Goal: Information Seeking & Learning: Learn about a topic

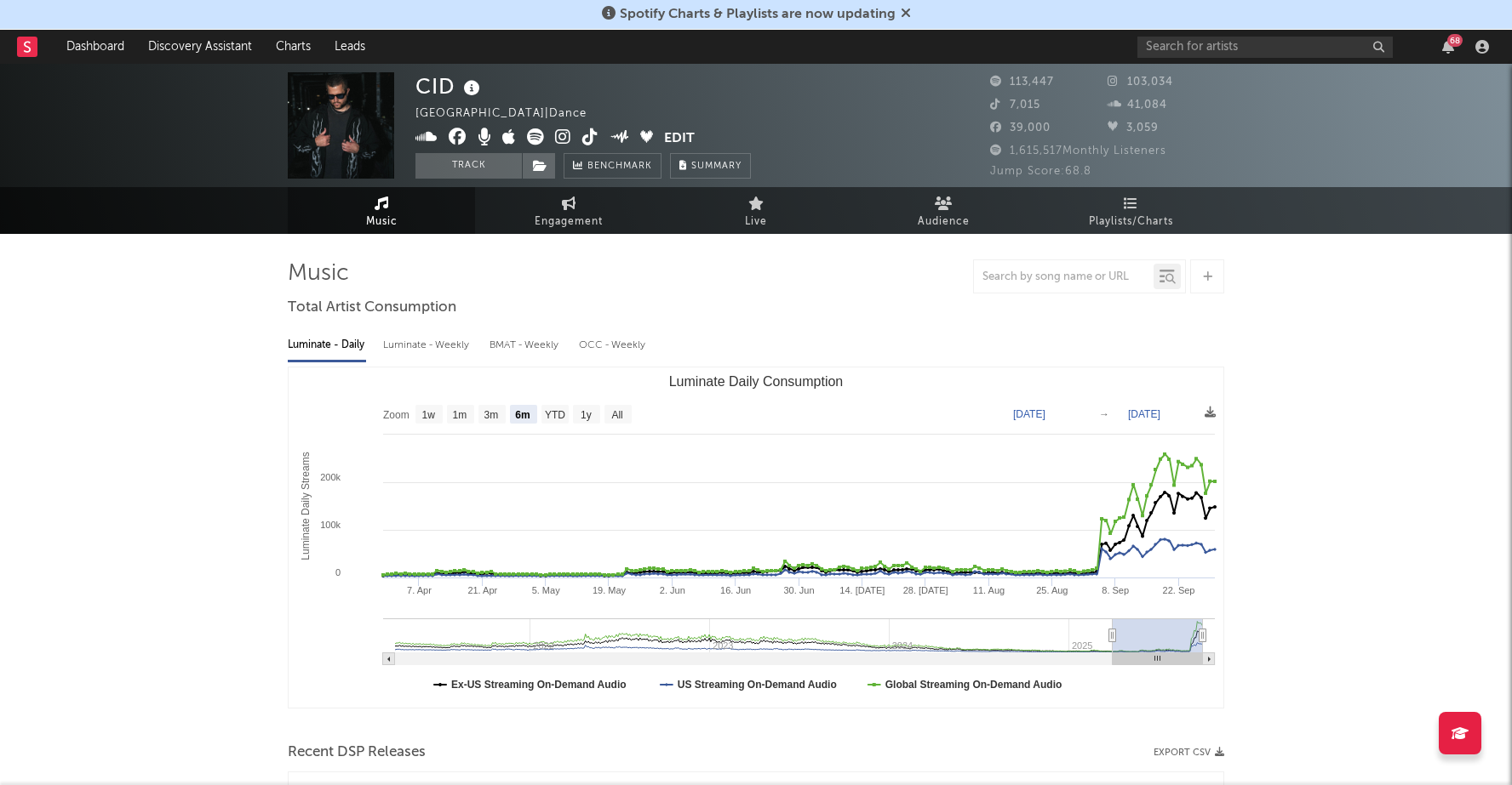
select select "6m"
click at [99, 49] on link "Dashboard" at bounding box center [95, 47] width 82 height 34
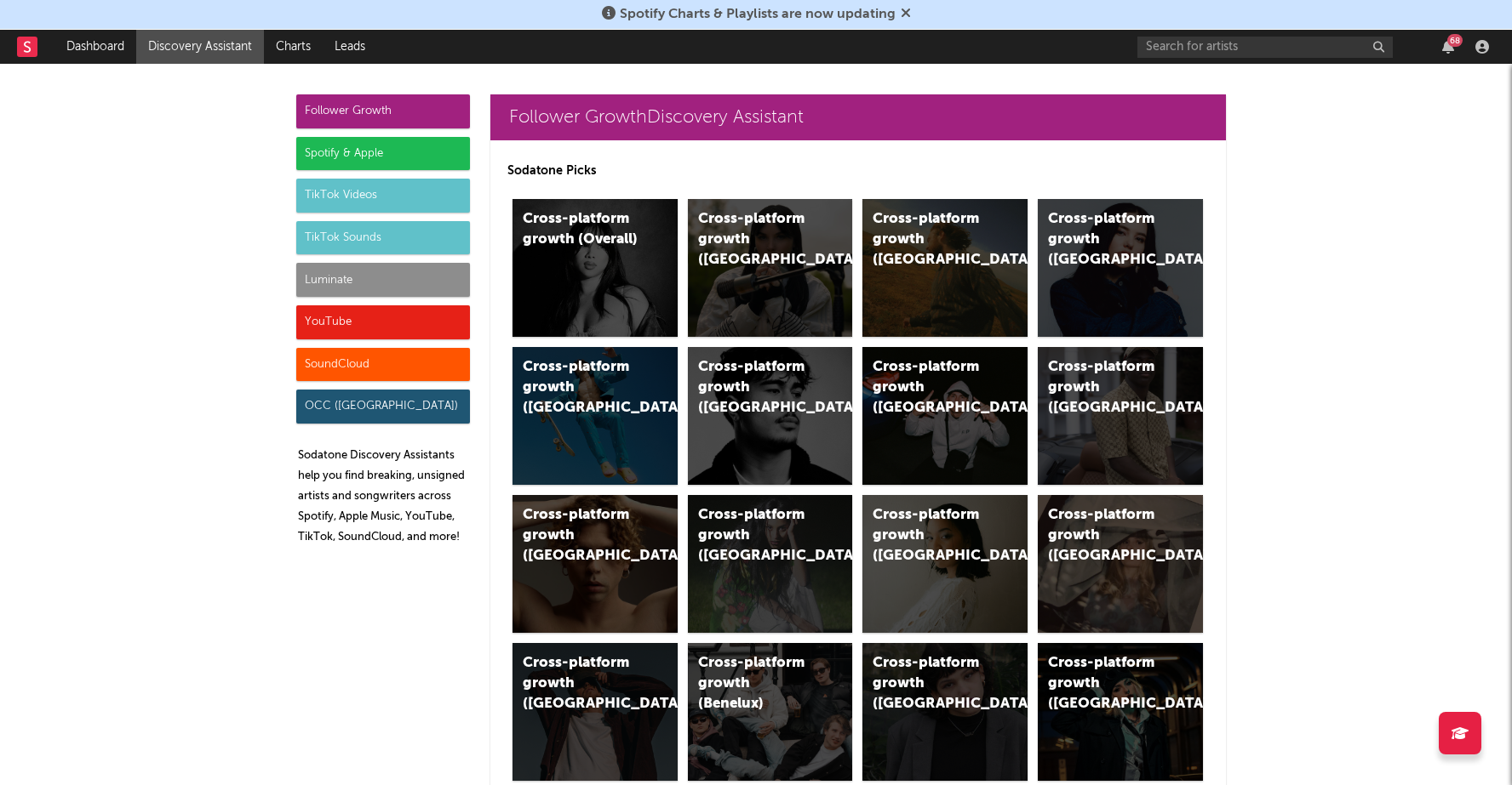
click at [402, 153] on div "Spotify & Apple" at bounding box center [383, 154] width 173 height 34
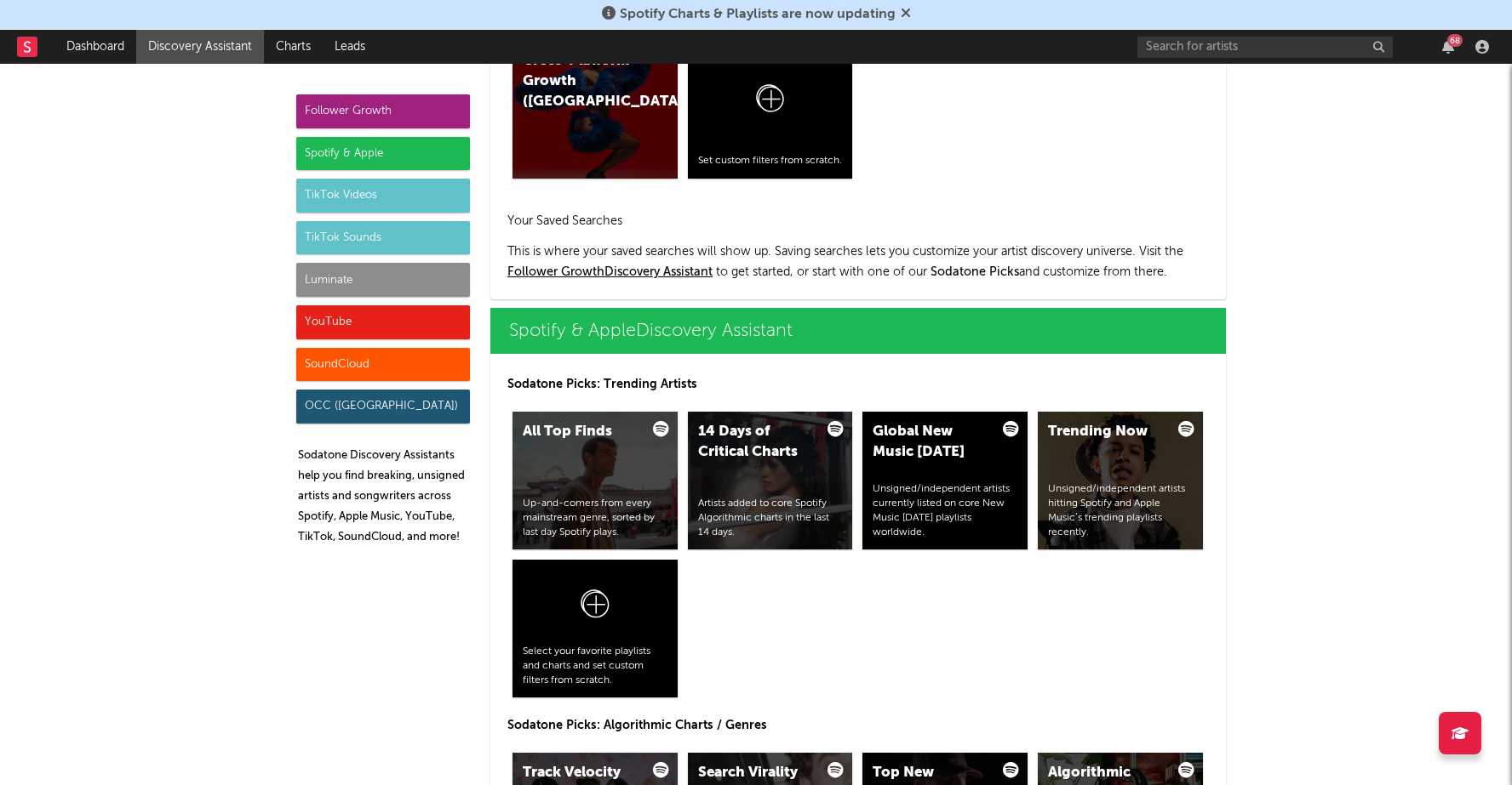
scroll to position [1700, 0]
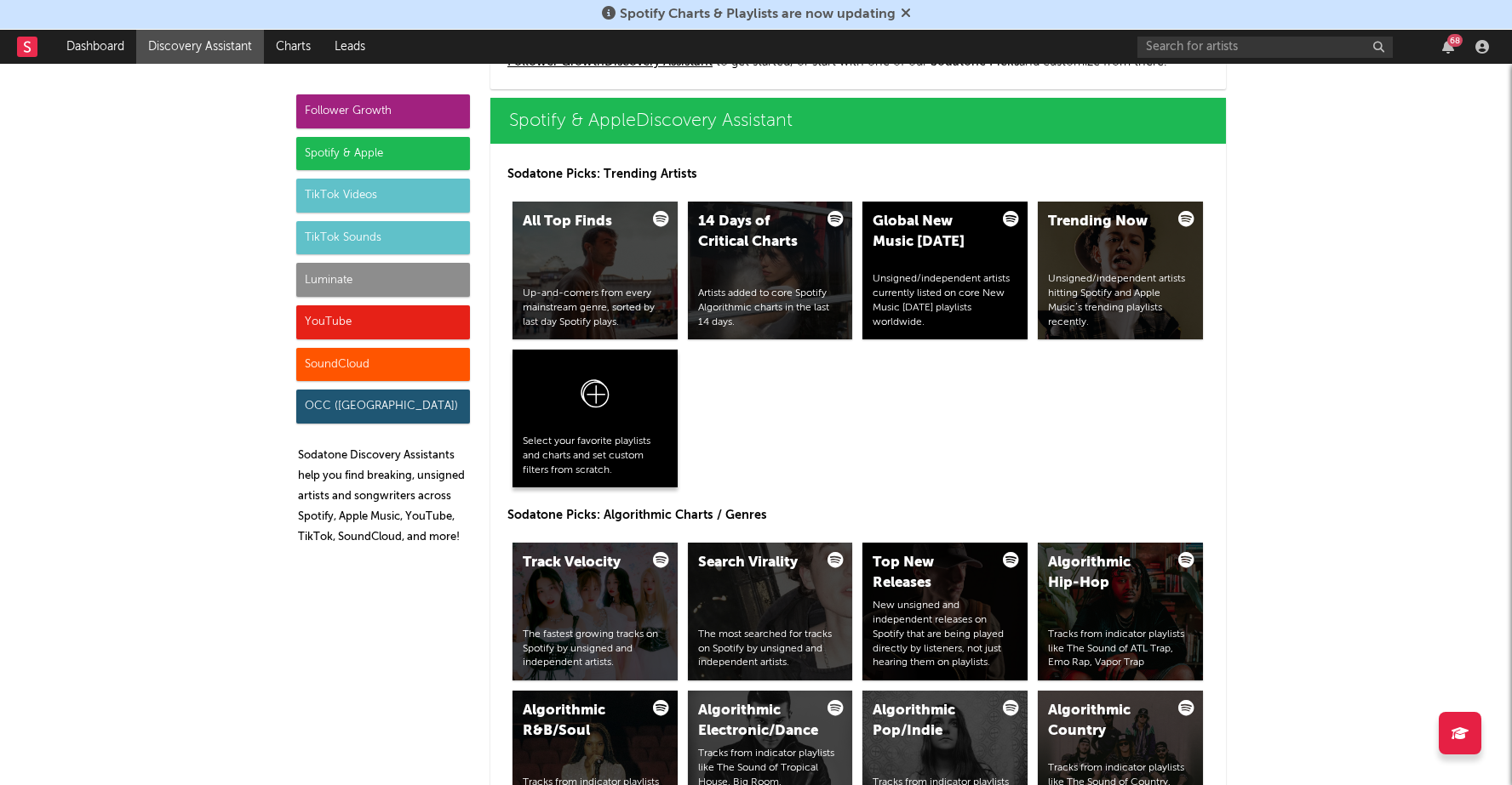
click at [600, 414] on icon at bounding box center [594, 398] width 33 height 40
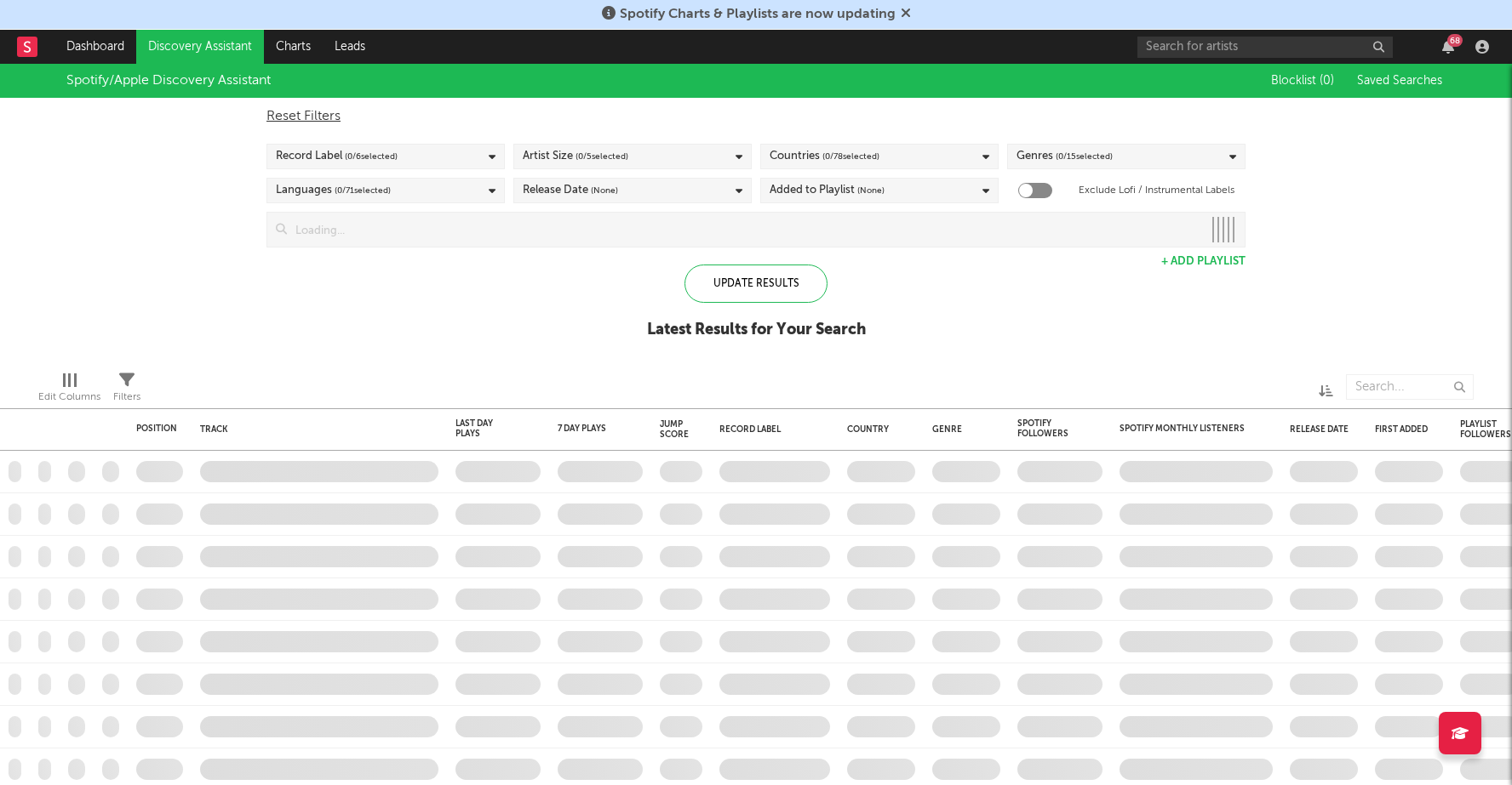
click at [544, 230] on input at bounding box center [744, 229] width 915 height 34
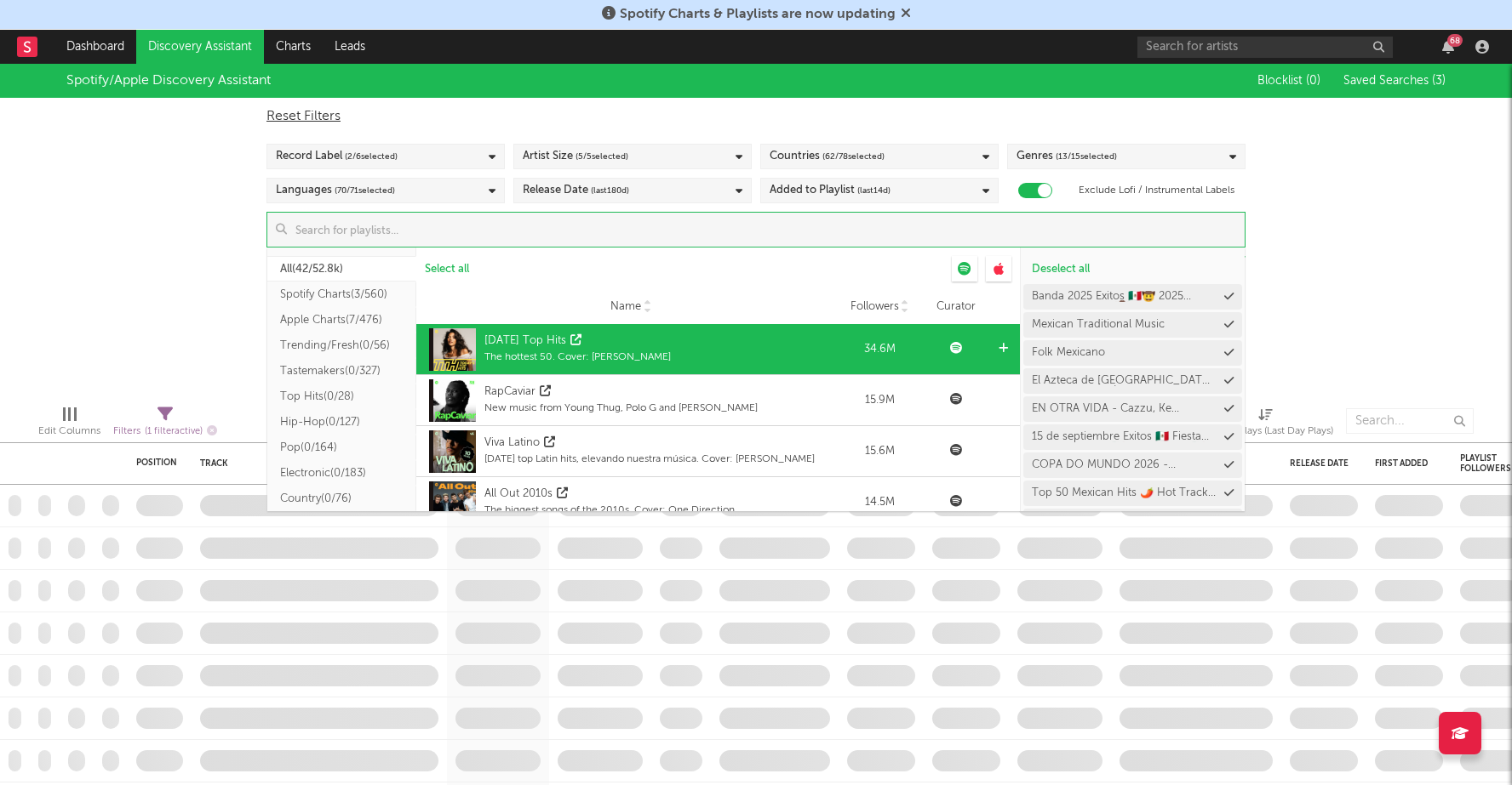
checkbox input "true"
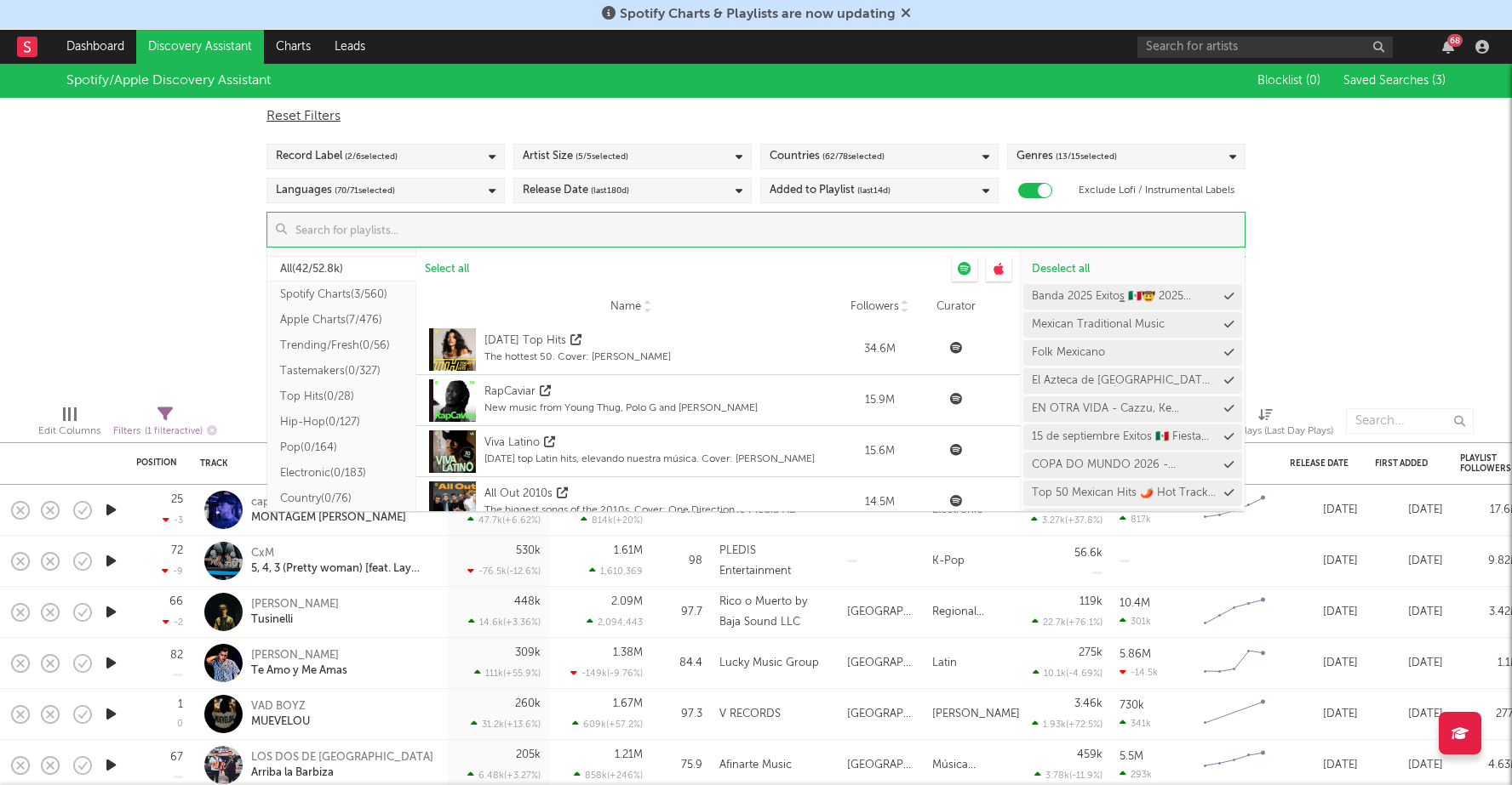
click at [344, 342] on button "Trending/Fresh ( 0/56 )" at bounding box center [342, 345] width 149 height 25
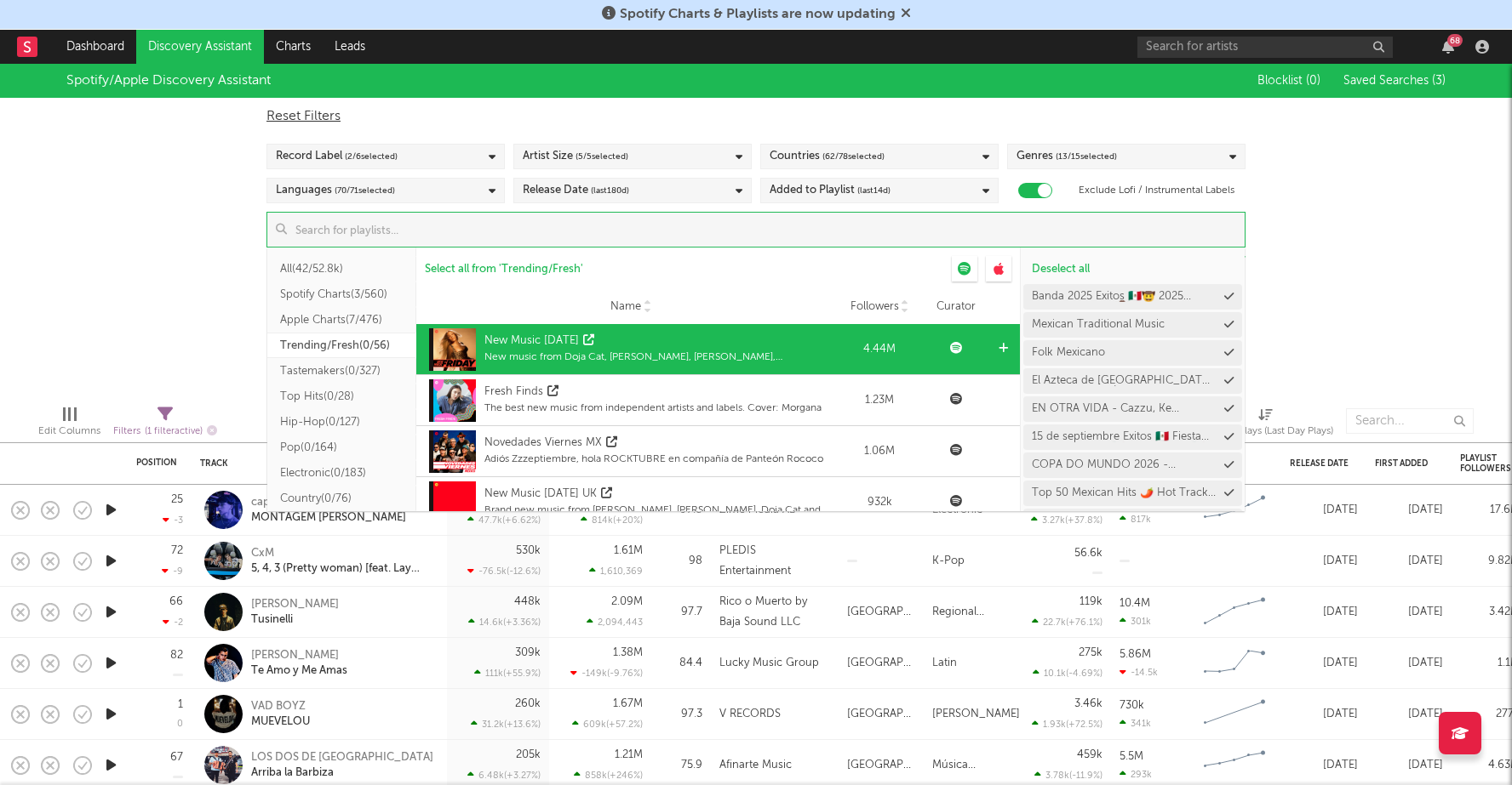
click at [591, 332] on div "New Music Friday" at bounding box center [661, 341] width 352 height 17
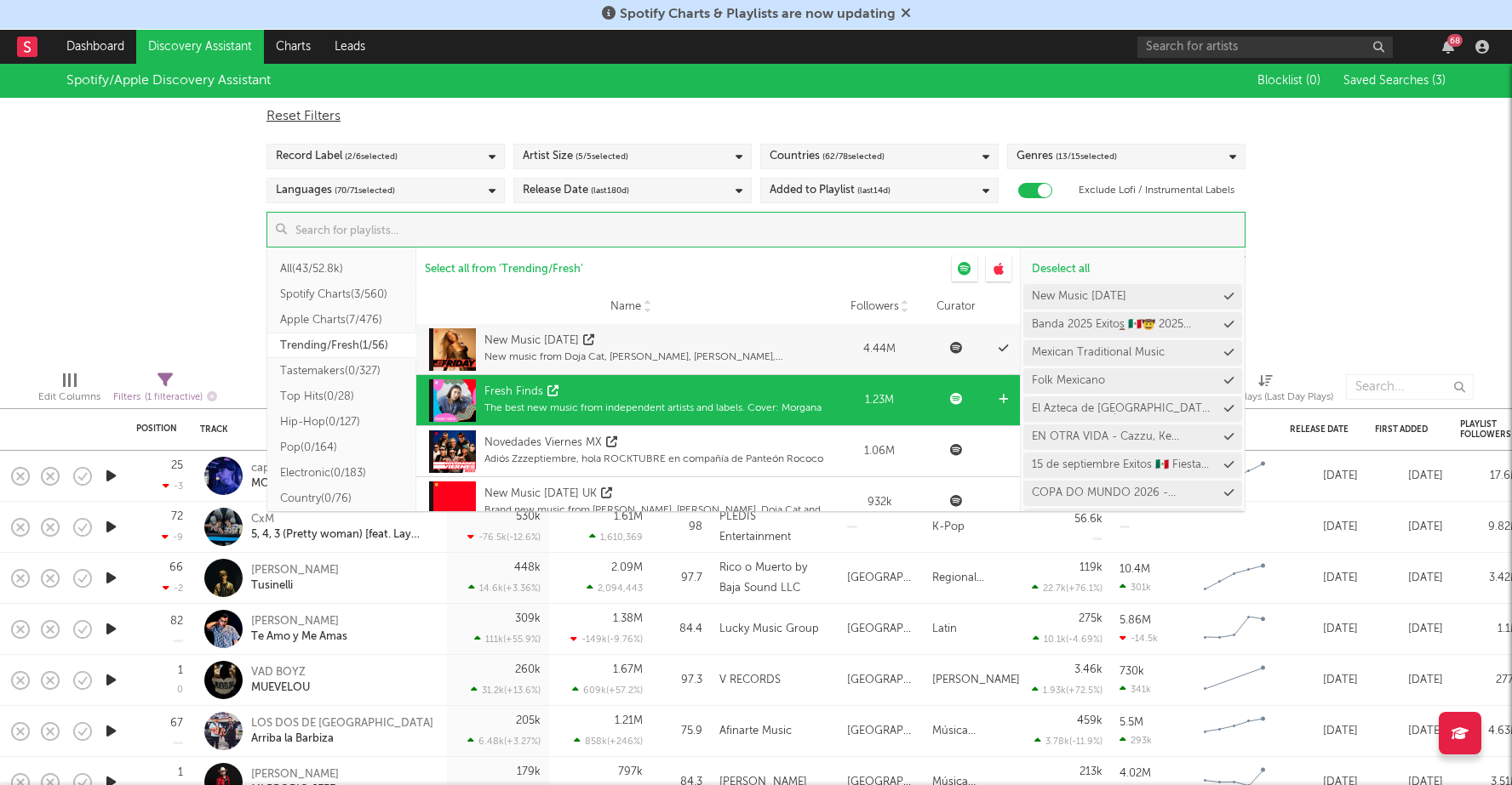
click at [586, 390] on div "Fresh Finds" at bounding box center [653, 392] width 337 height 17
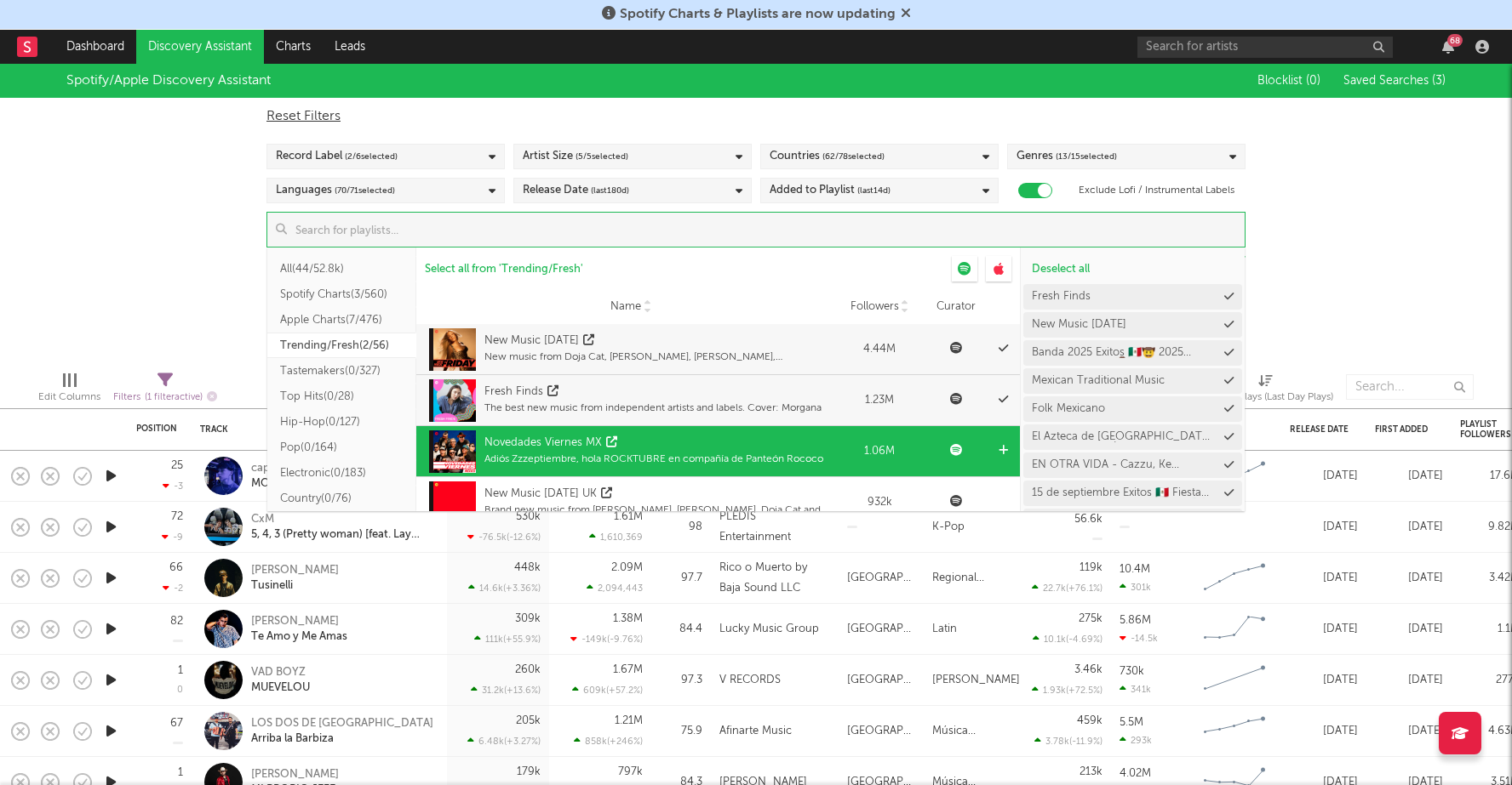
click at [579, 447] on div "Novedades Viernes MX" at bounding box center [543, 443] width 117 height 17
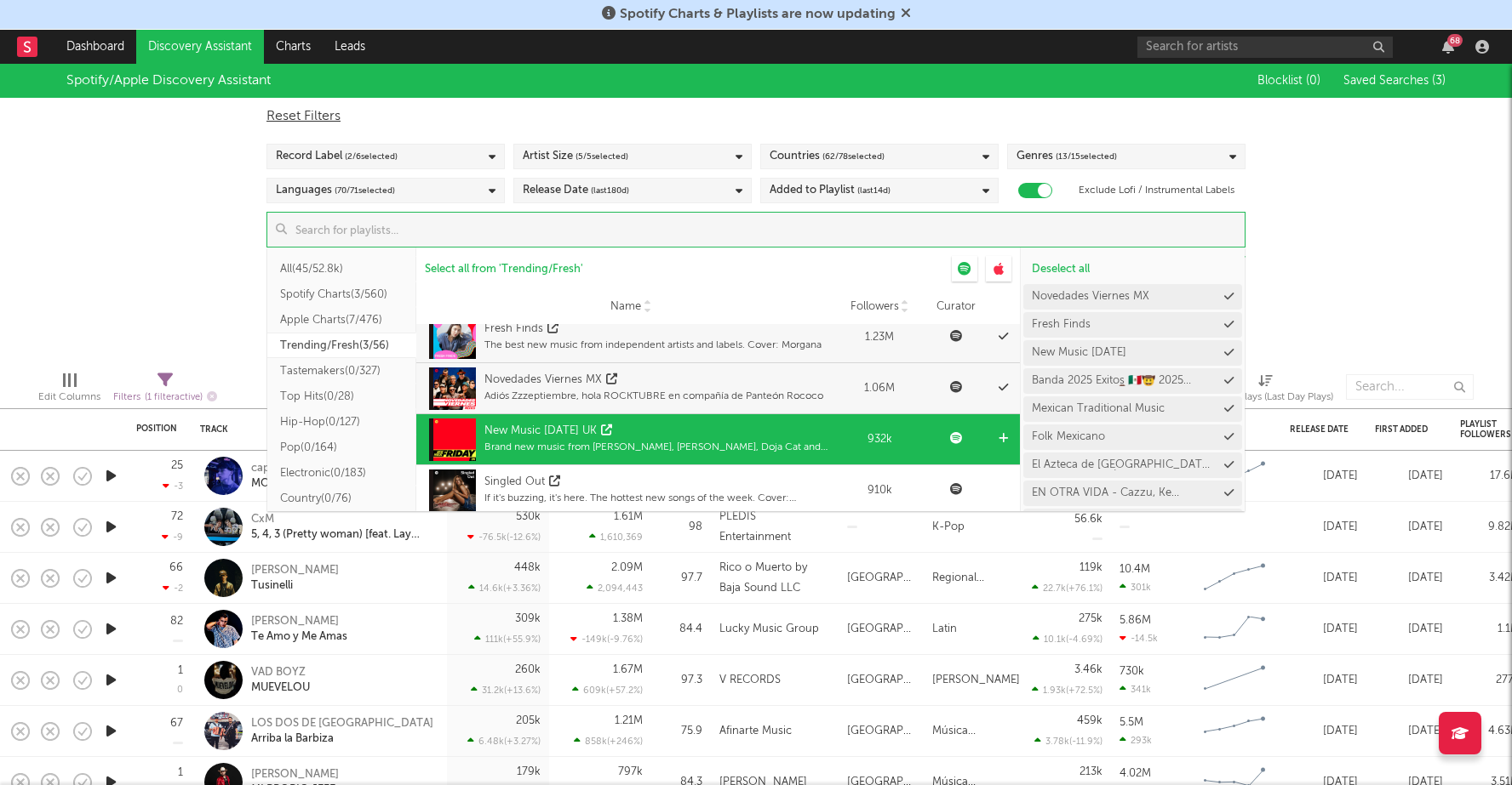
click at [579, 450] on div "Brand new music from Olivia Dean, Tate McRae, Doja Cat and more!" at bounding box center [661, 447] width 352 height 15
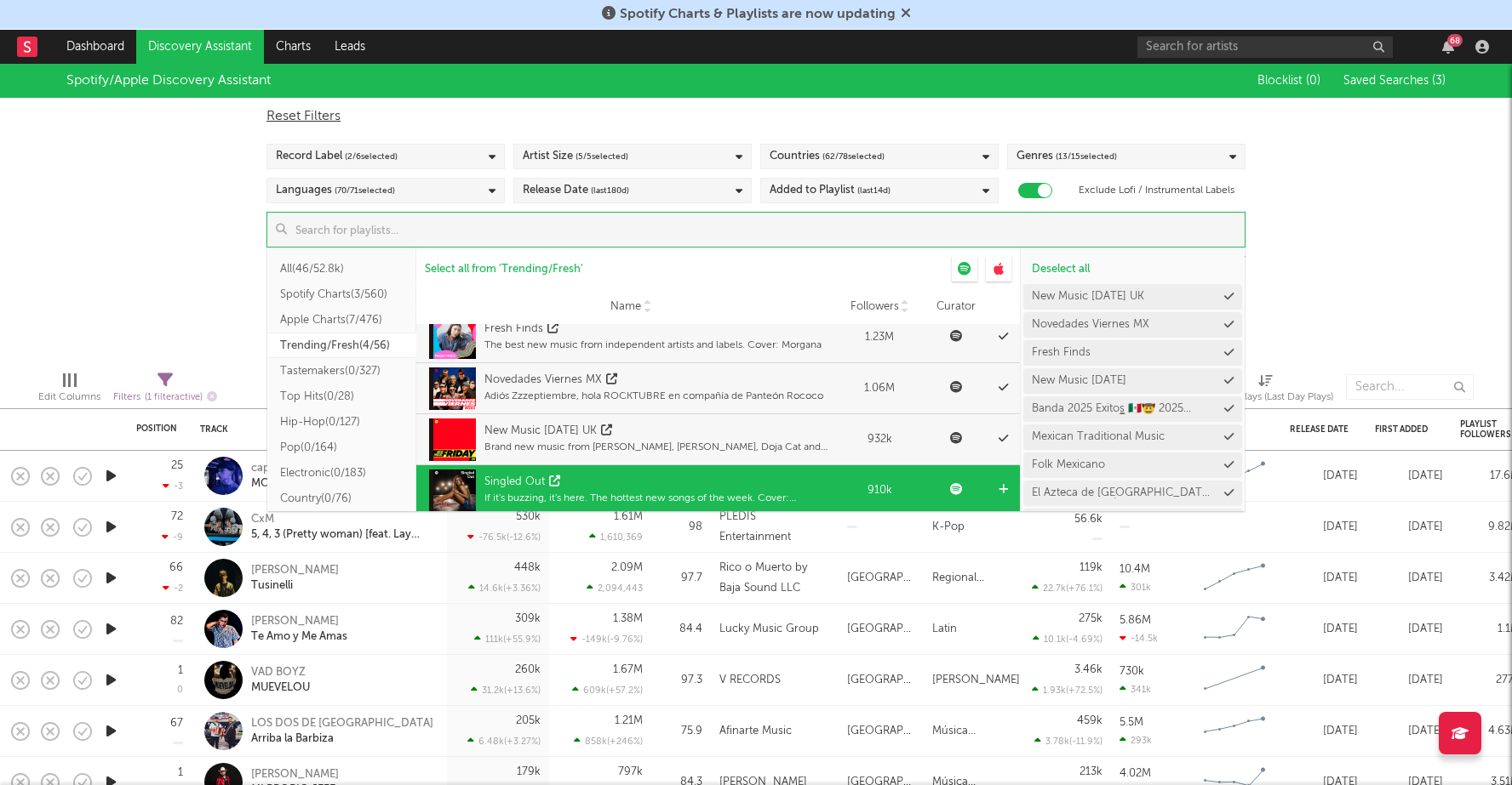
click at [575, 476] on div "Singled Out" at bounding box center [661, 482] width 352 height 17
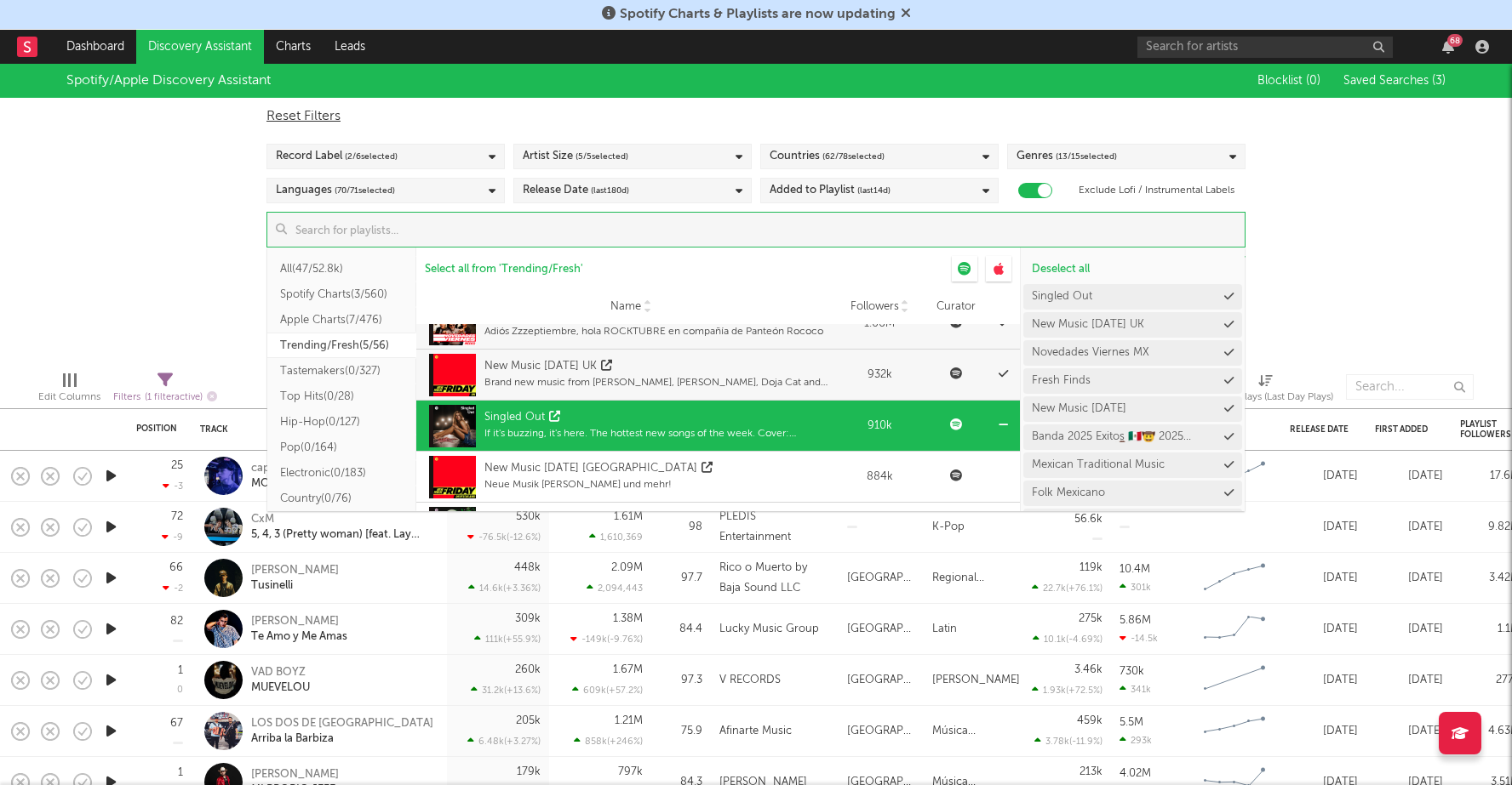
scroll to position [164, 0]
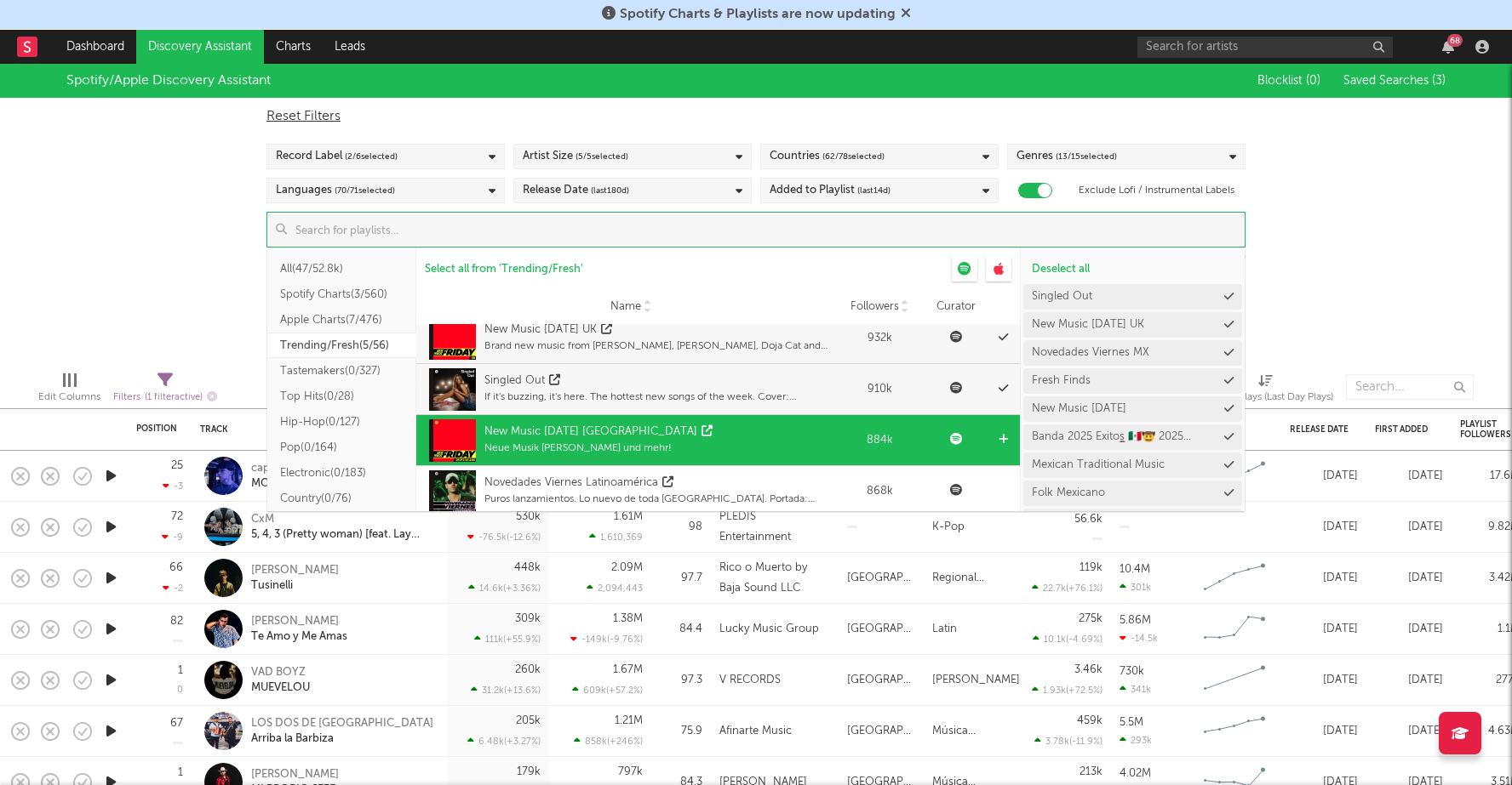
click at [575, 459] on div "New Music Friday Deutschland Neue Musik von MERO, Montez und mehr!" at bounding box center [600, 440] width 232 height 43
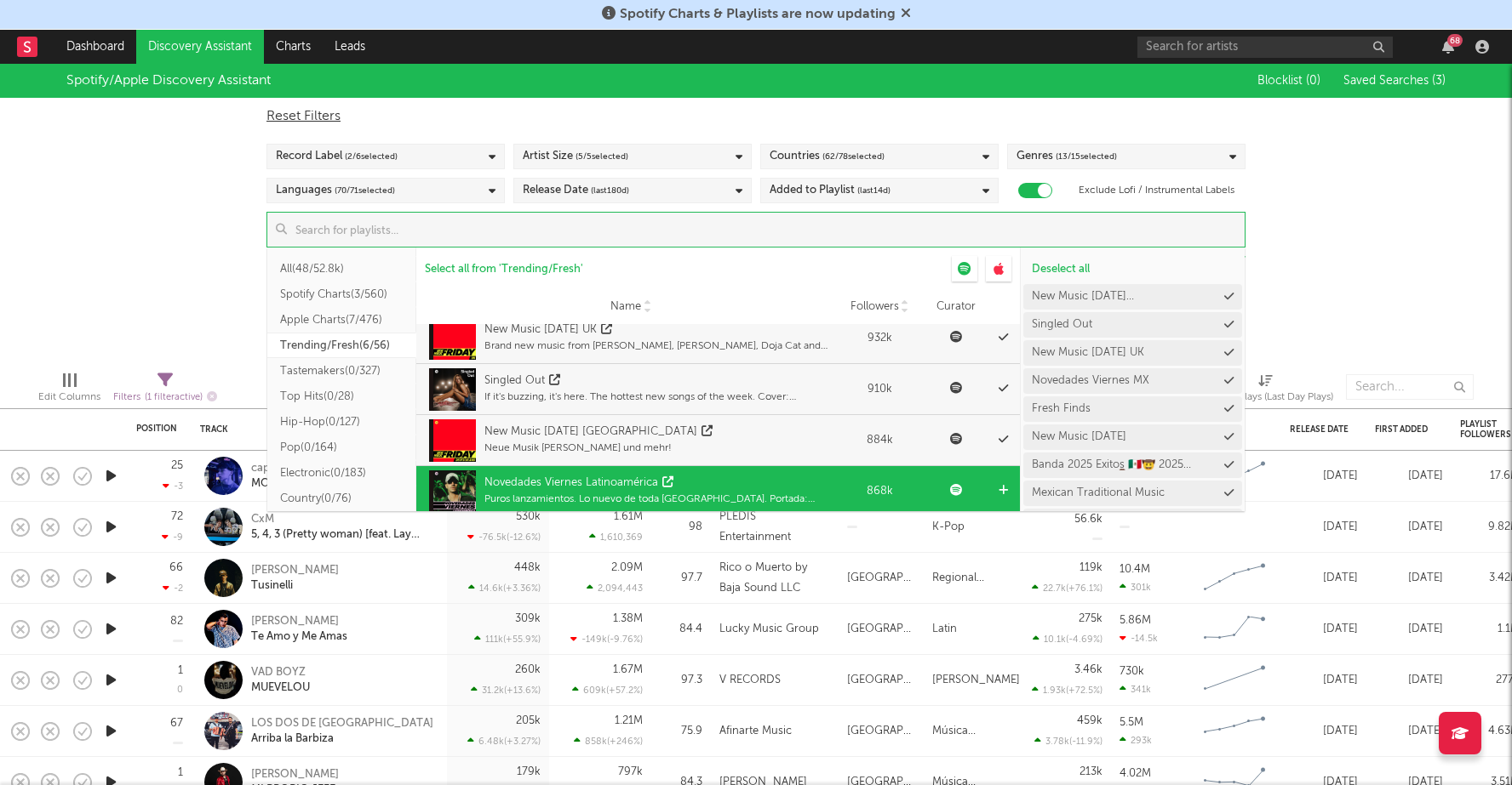
click at [575, 488] on div "Novedades Viernes Latinoamérica" at bounding box center [571, 483] width 173 height 17
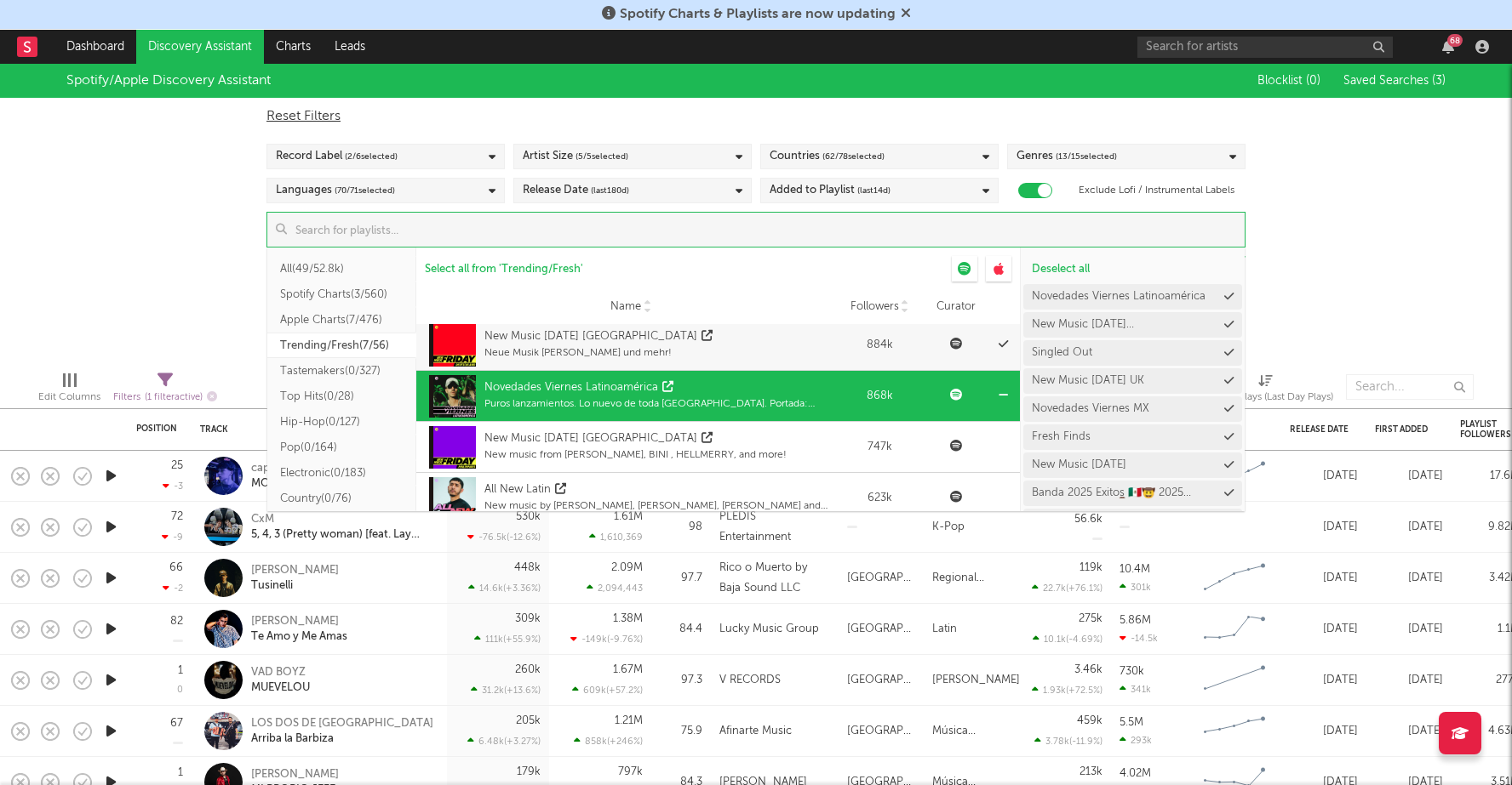
scroll to position [277, 0]
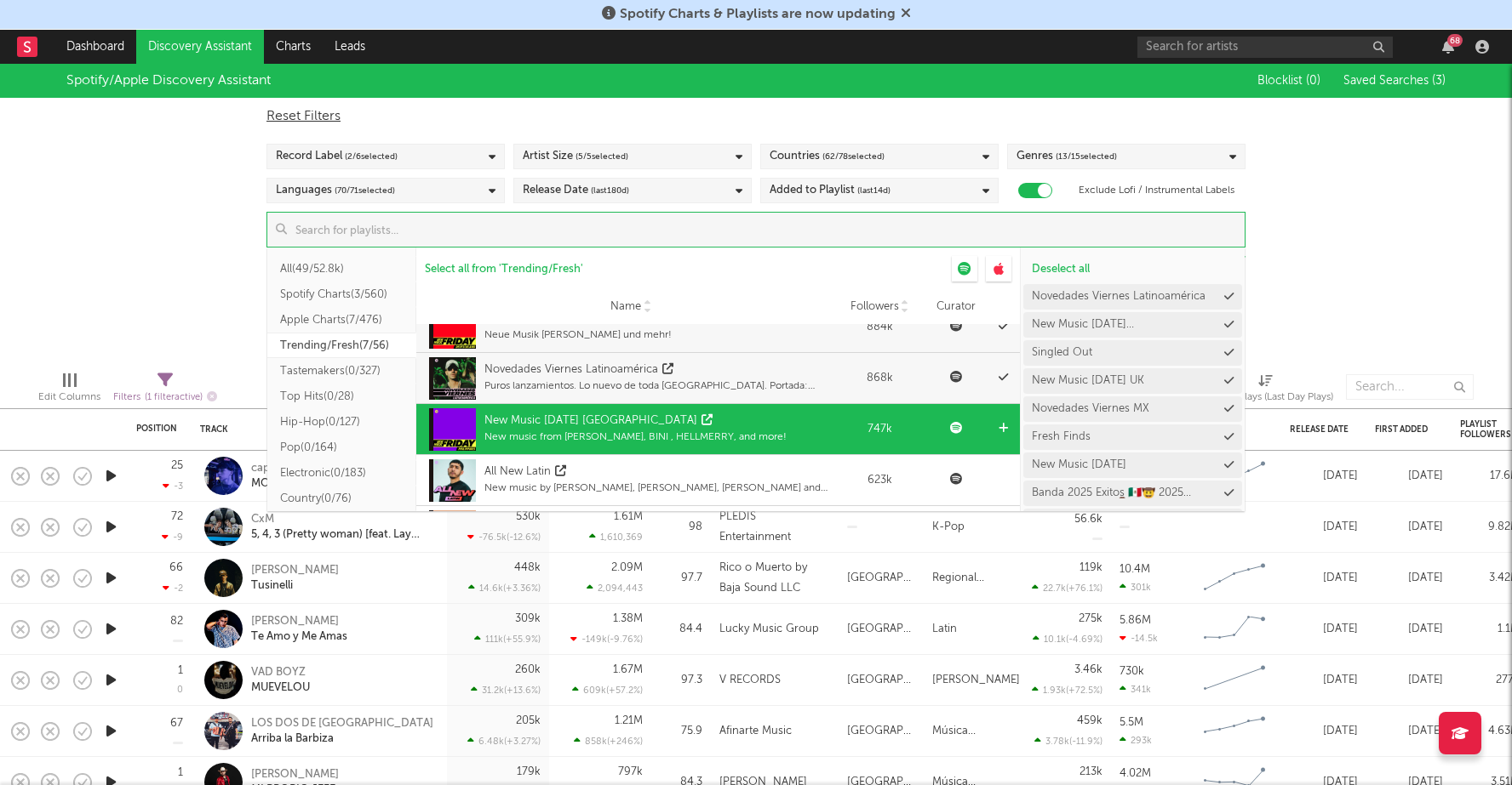
click at [586, 437] on div "New music from Kali Uchis, BINI , HELLMERRY, and more!" at bounding box center [635, 437] width 302 height 15
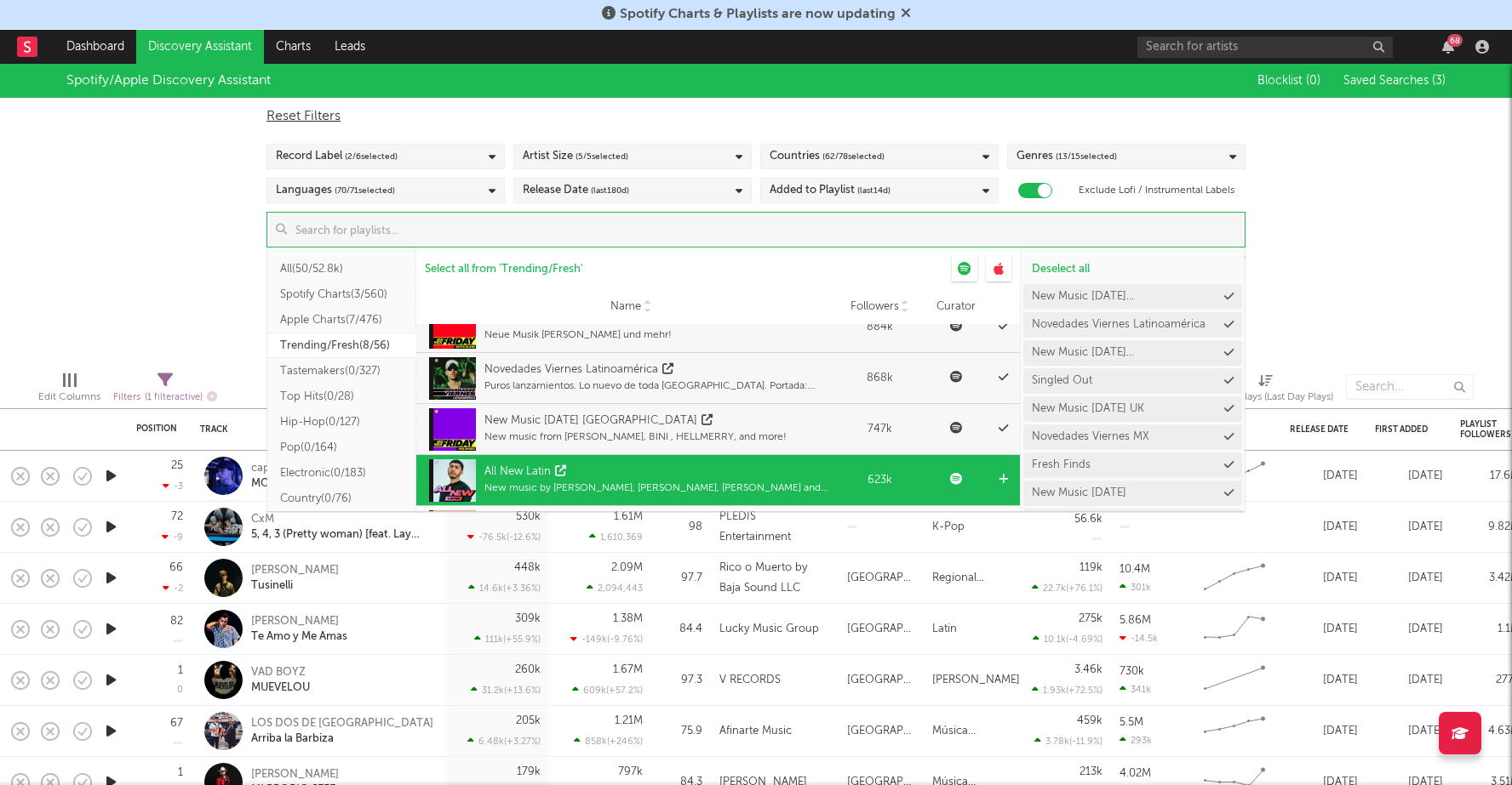
click at [589, 472] on div "All New Latin" at bounding box center [661, 472] width 352 height 17
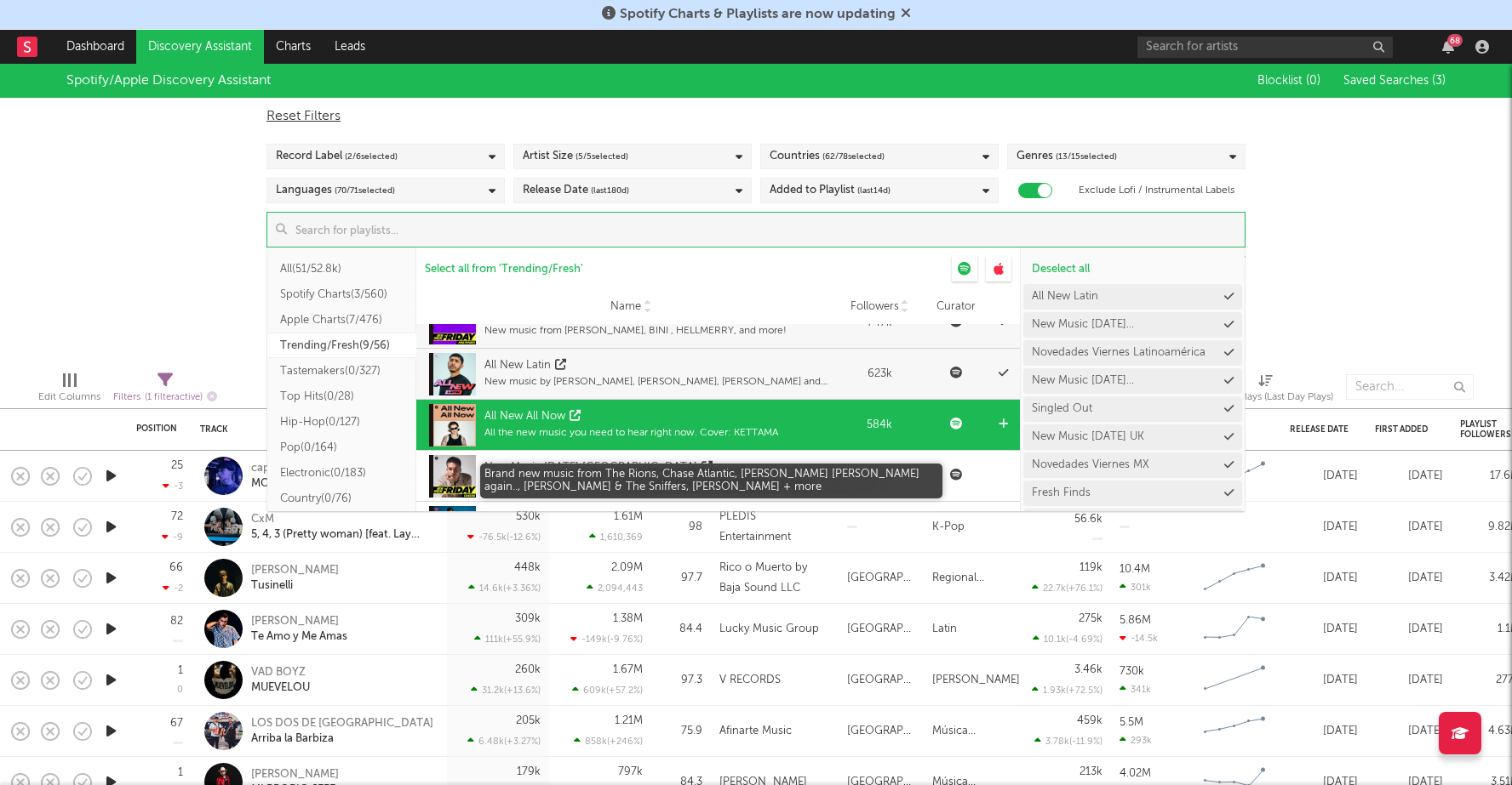
scroll to position [356, 0]
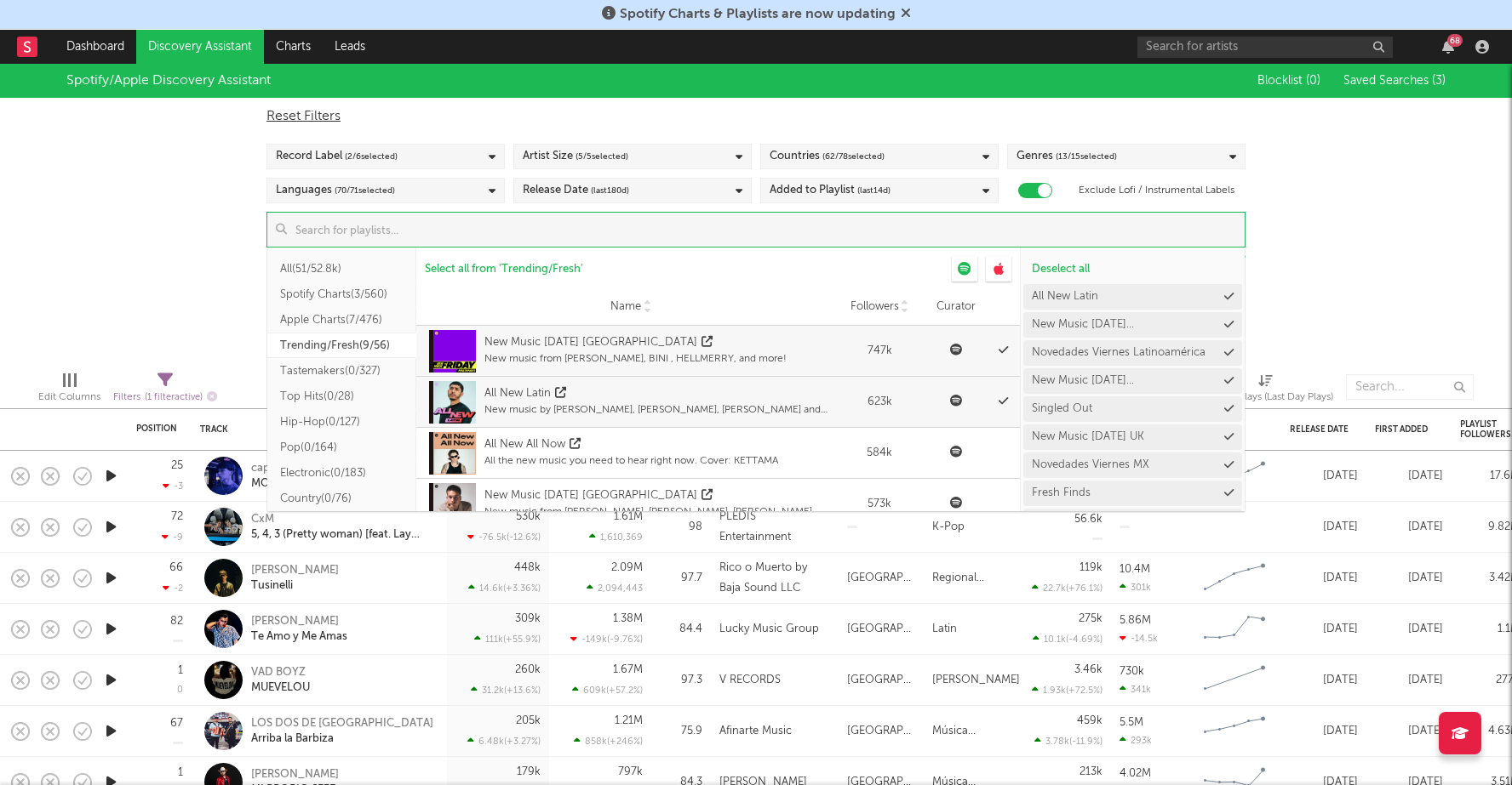
click at [1292, 266] on div "Spotify/Apple Discovery Assistant Blocklist ( 0 ) Saved Searches ( 3 ) Reset Fi…" at bounding box center [756, 210] width 1512 height 293
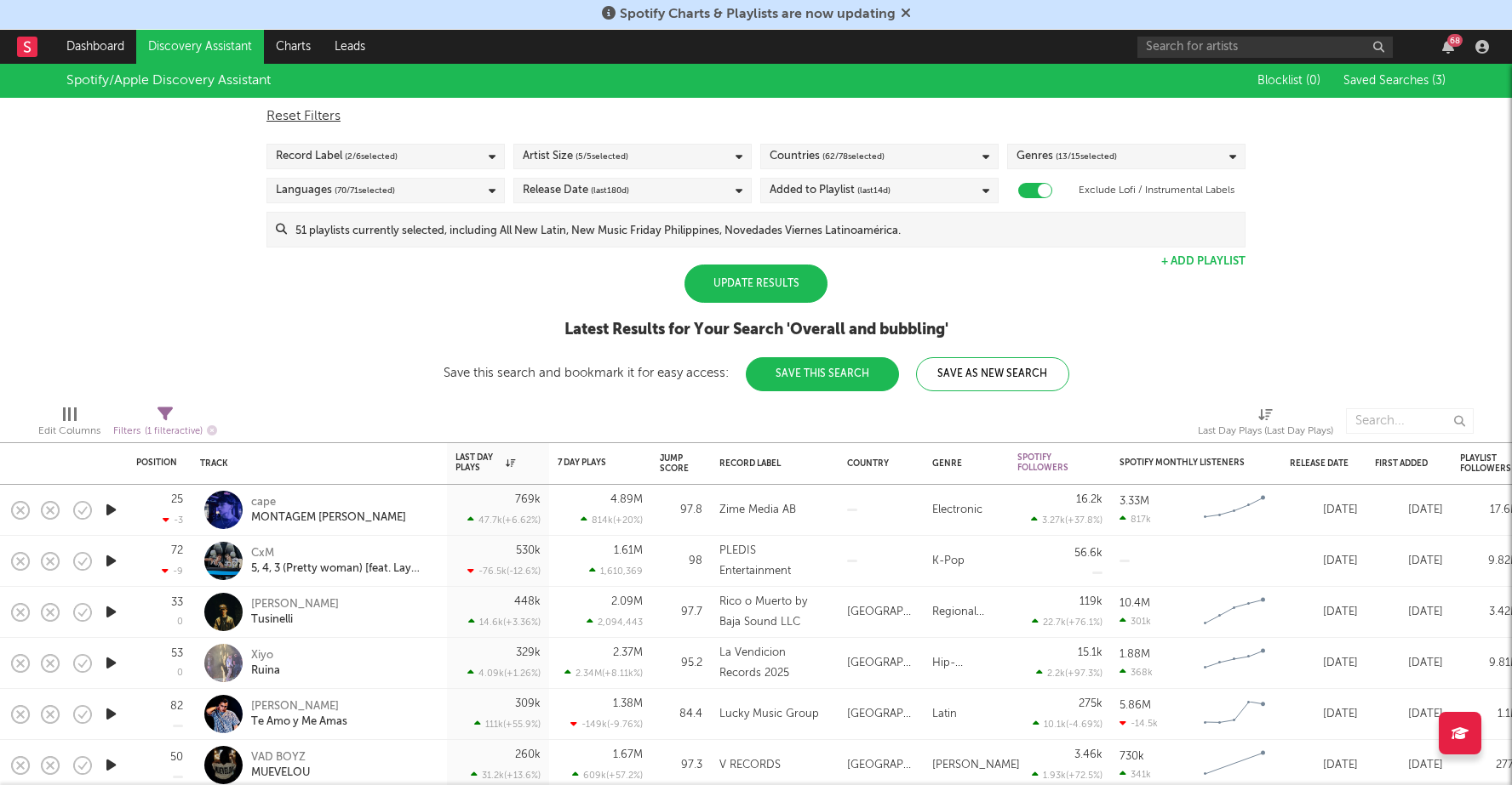
click at [767, 286] on div "Update Results" at bounding box center [756, 283] width 143 height 38
click at [770, 224] on input at bounding box center [766, 229] width 958 height 34
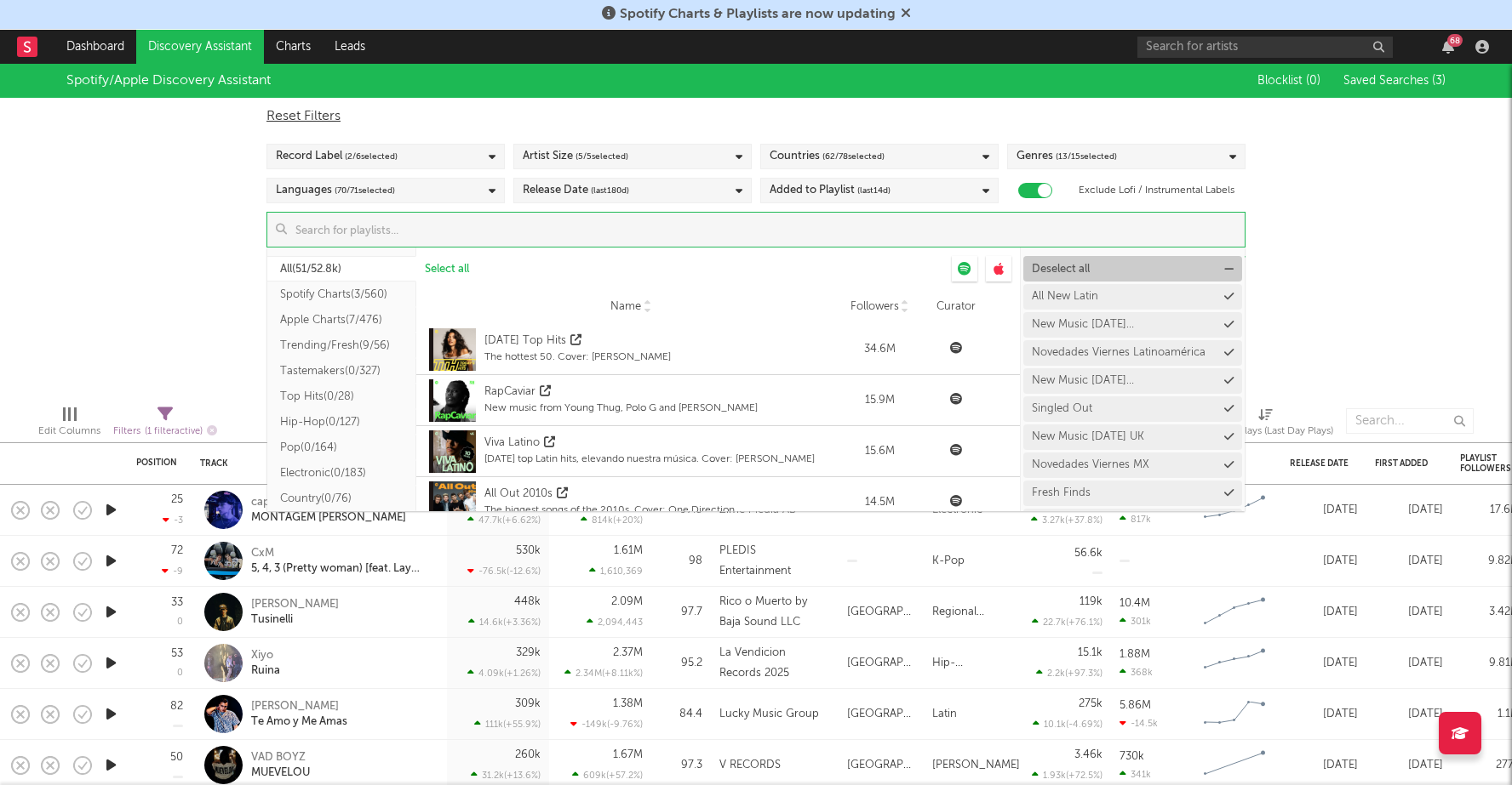
click at [1069, 261] on button "Deselect all" at bounding box center [1132, 268] width 219 height 25
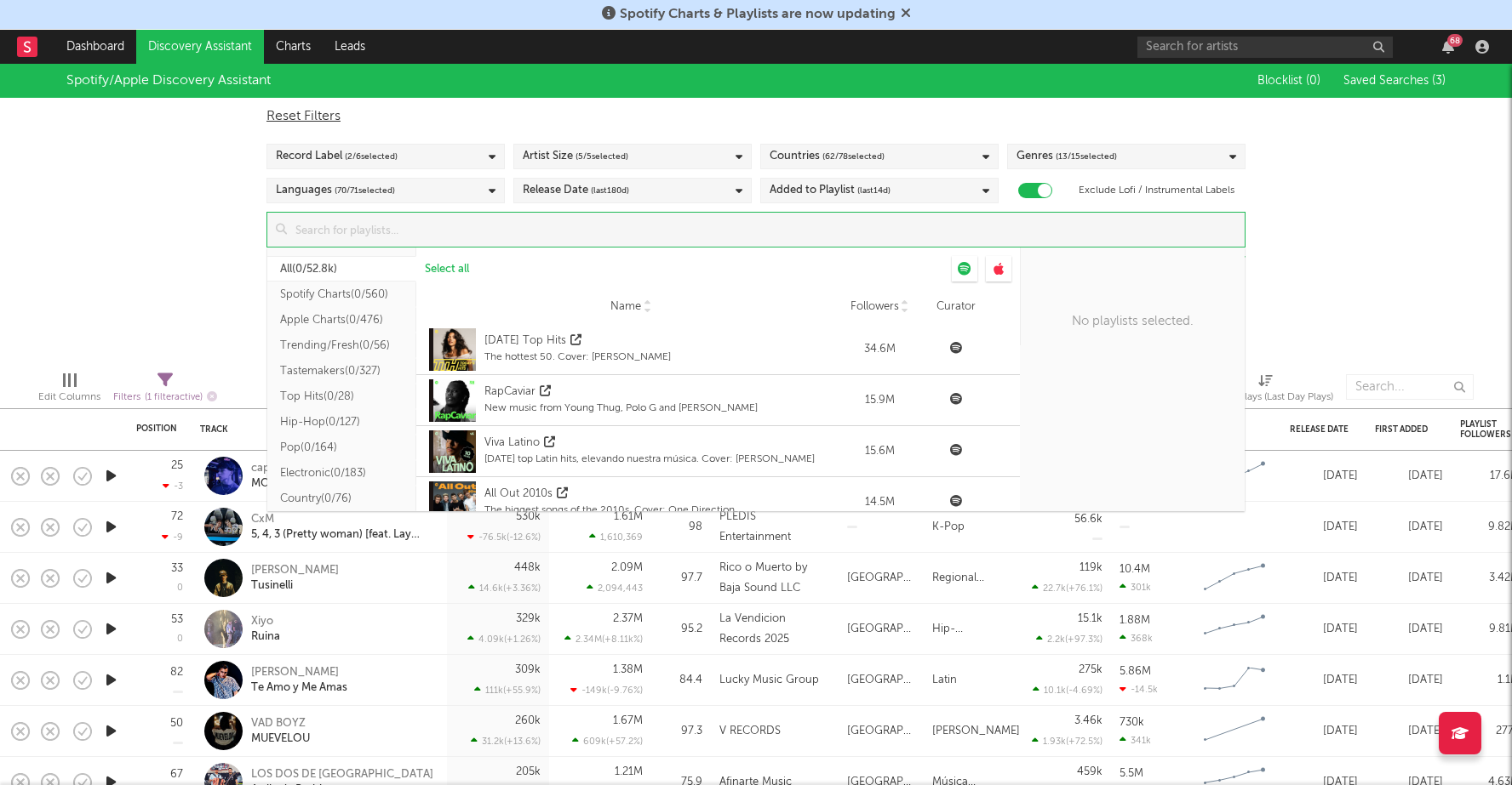
click at [334, 344] on button "Trending/Fresh ( 0/56 )" at bounding box center [342, 345] width 149 height 25
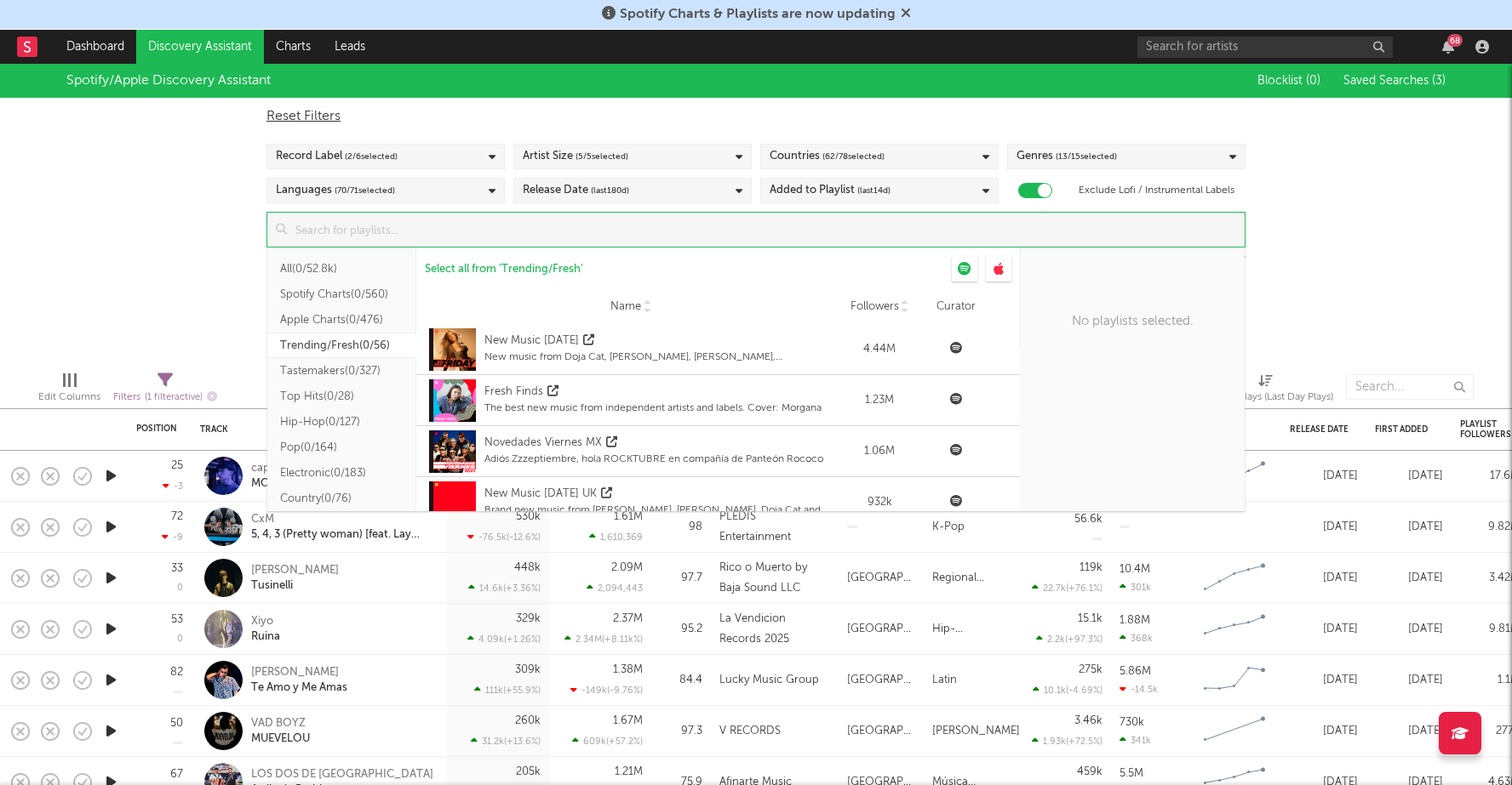
click at [336, 321] on button "Apple Charts ( 0/476 )" at bounding box center [342, 319] width 149 height 25
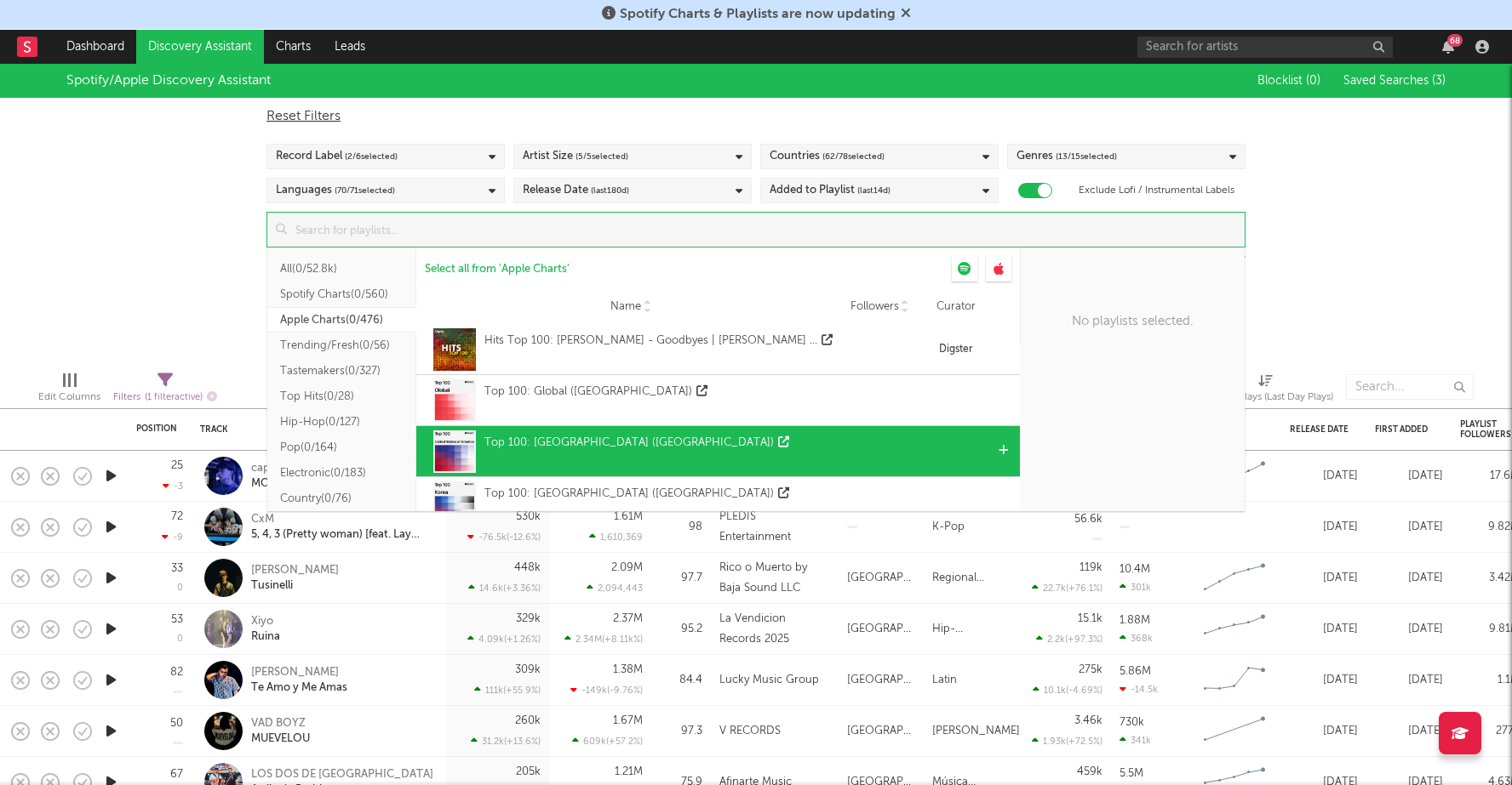
click at [595, 439] on div "Top 100: USA (US)" at bounding box center [639, 443] width 309 height 17
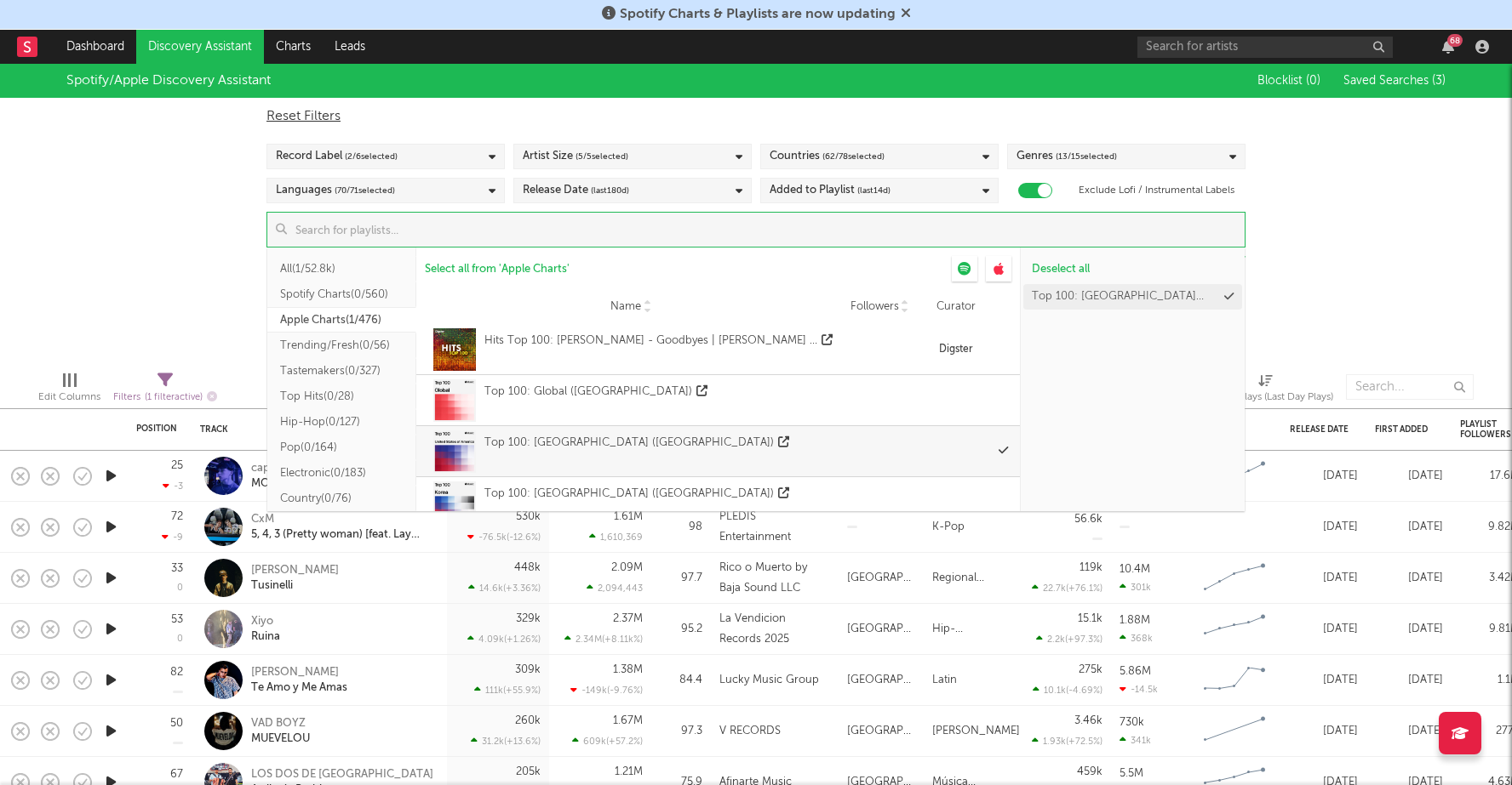
click at [216, 304] on div "Spotify/Apple Discovery Assistant Blocklist ( 0 ) Saved Searches ( 3 ) Reset Fi…" at bounding box center [756, 210] width 1512 height 293
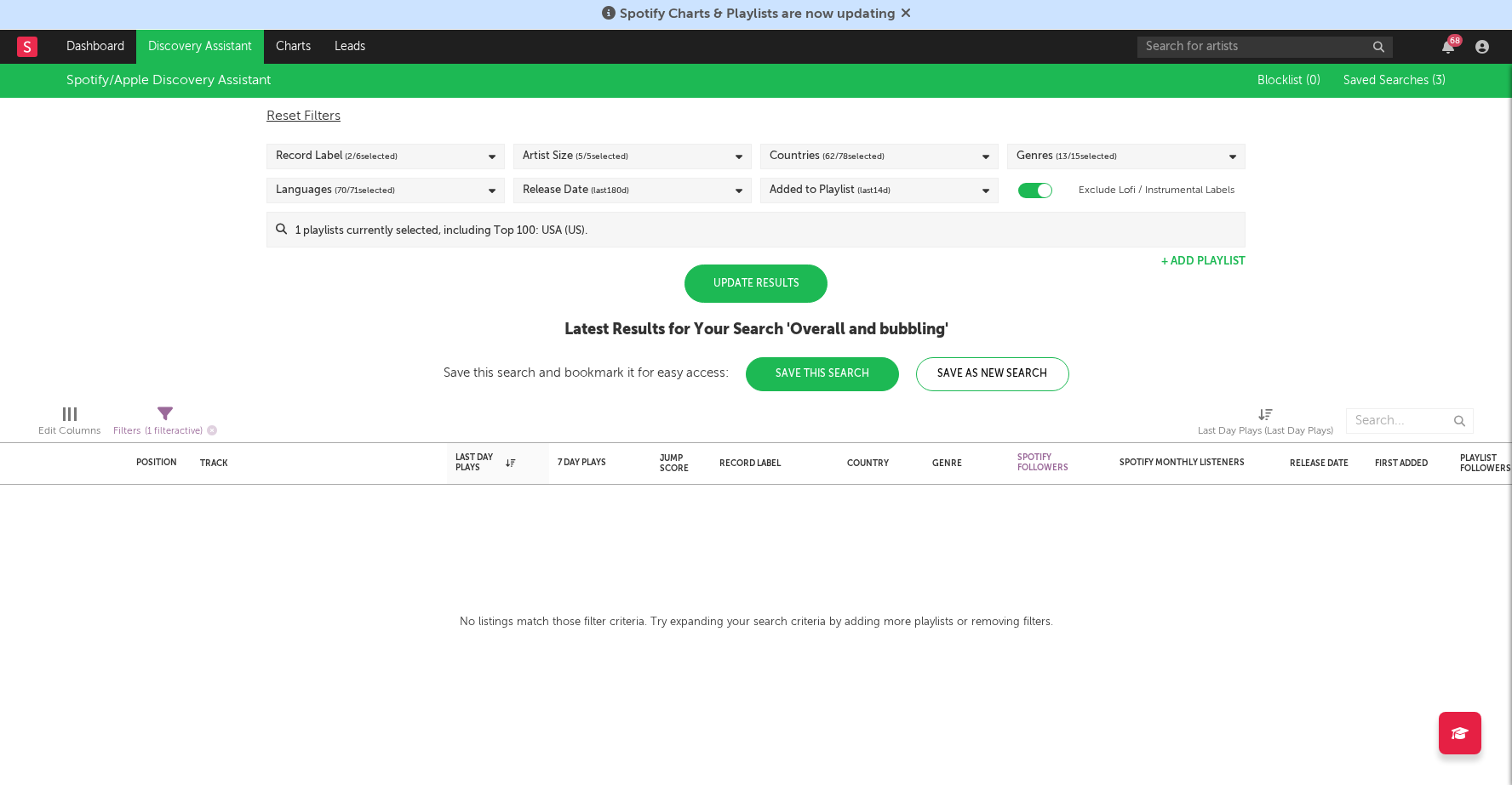
click at [750, 279] on div "Update Results" at bounding box center [756, 283] width 143 height 38
click at [620, 232] on input at bounding box center [766, 229] width 958 height 34
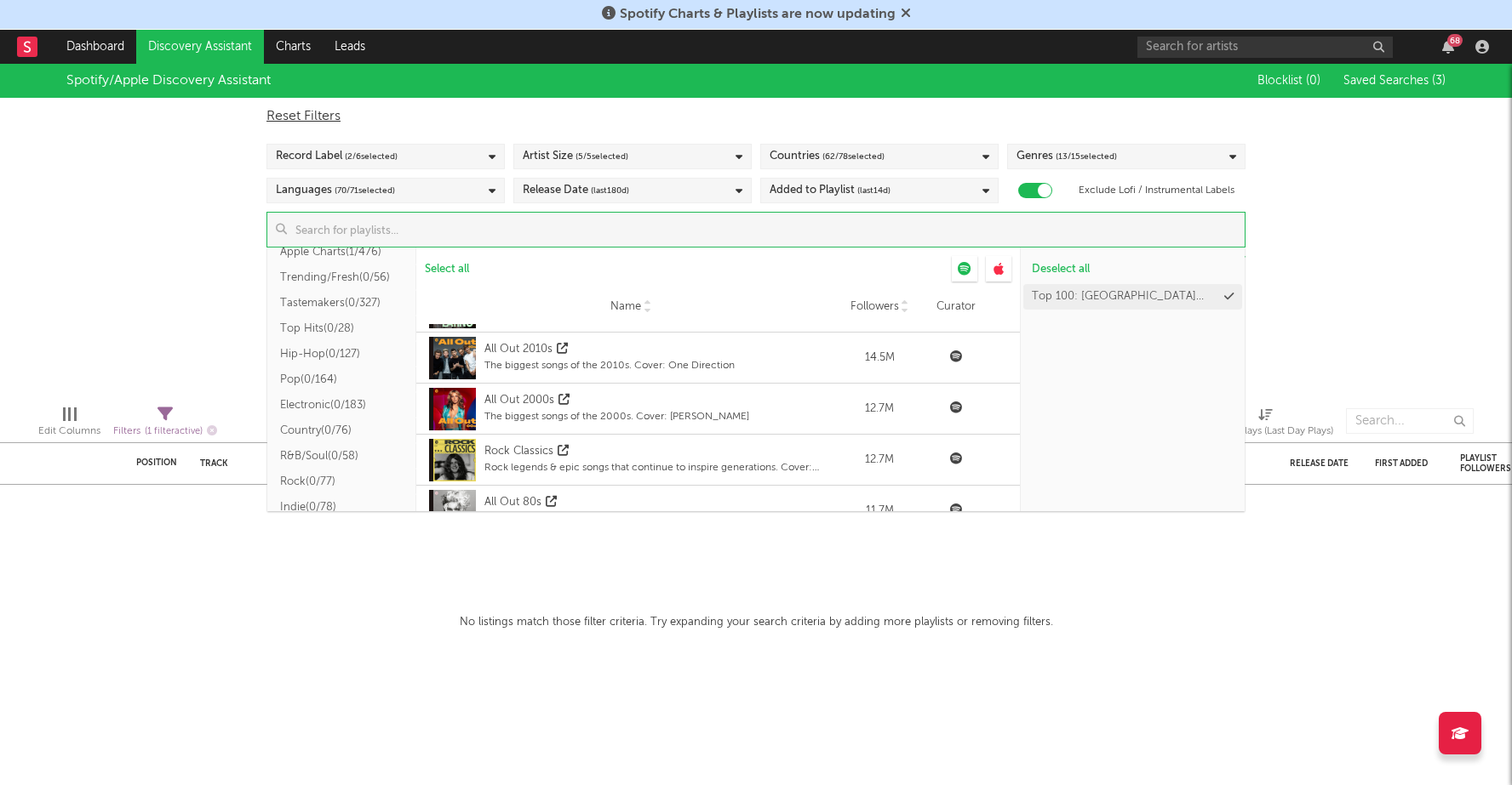
scroll to position [71, 0]
click at [321, 500] on button "Indie ( 0/78 )" at bounding box center [342, 504] width 149 height 25
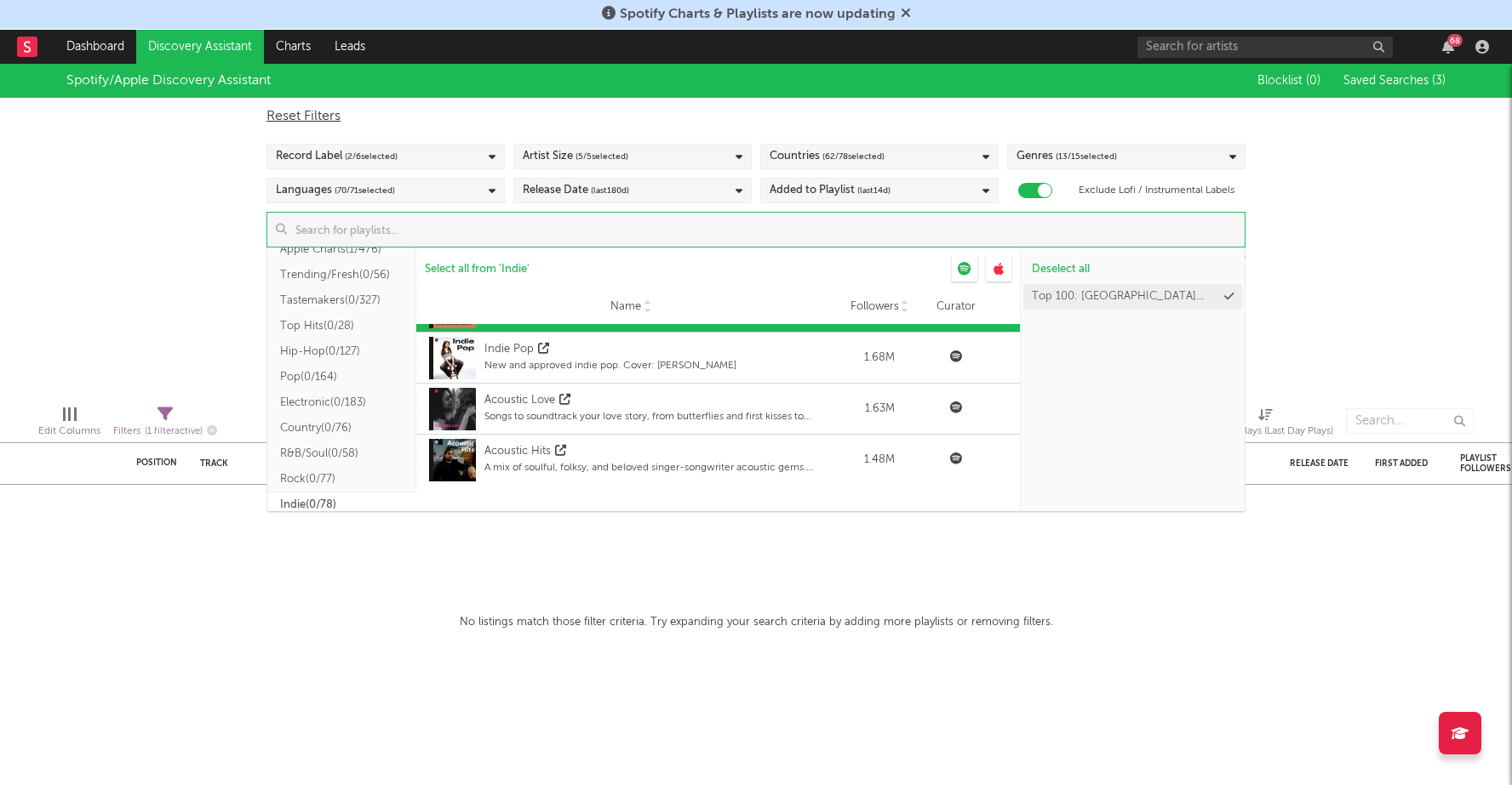
scroll to position [0, 0]
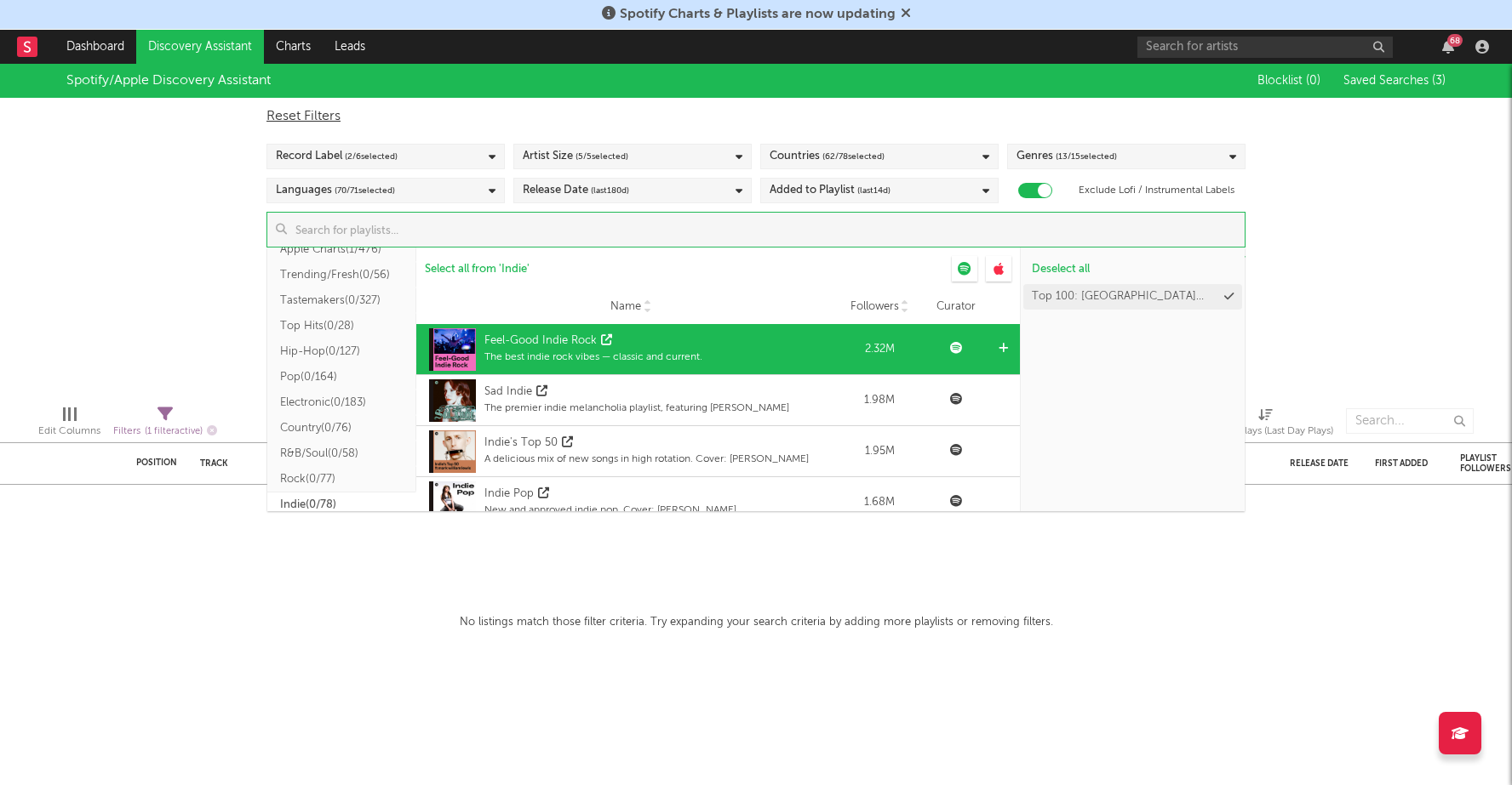
click at [638, 340] on div "Feel-Good Indie Rock" at bounding box center [593, 341] width 218 height 17
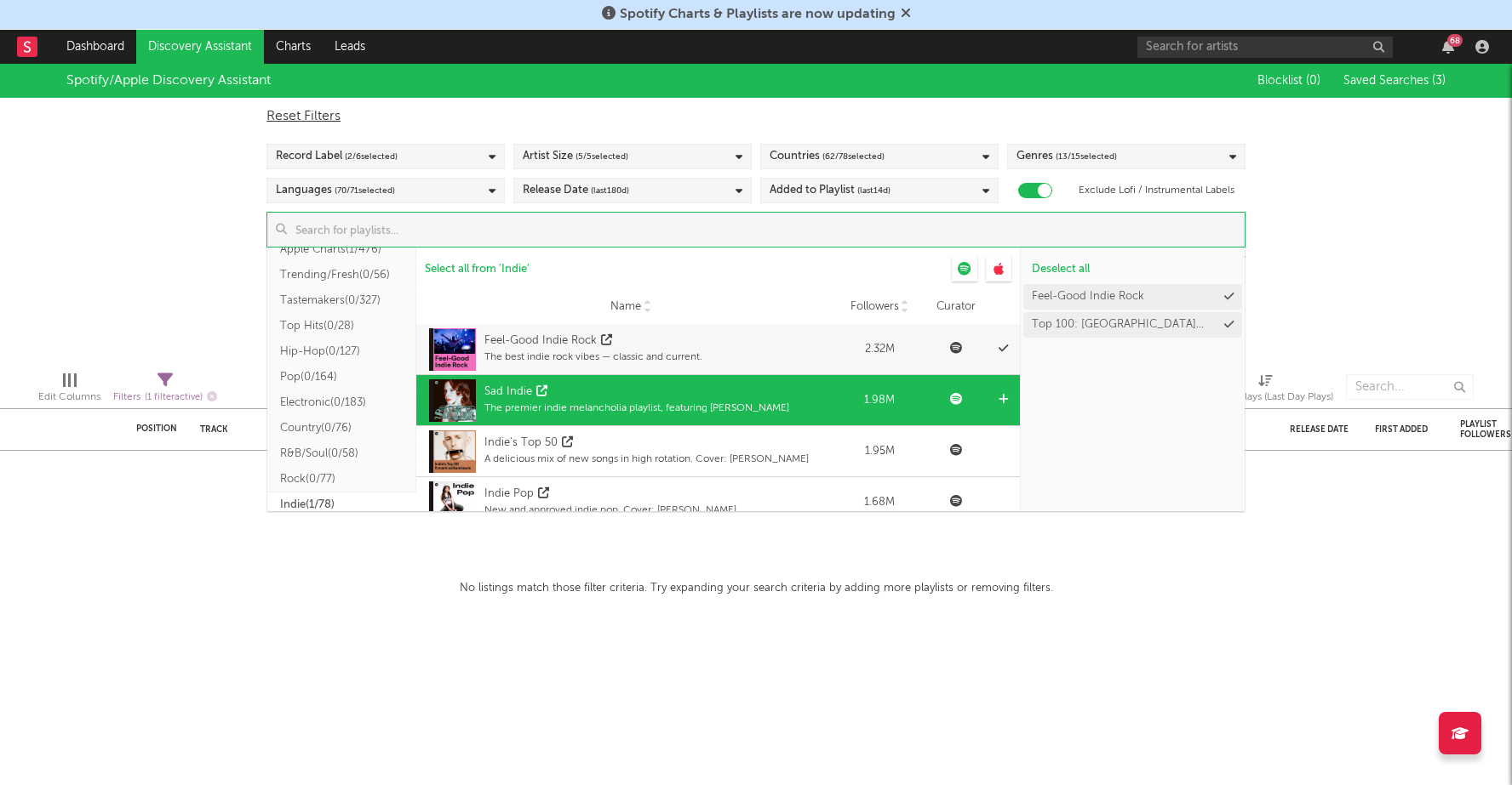
click at [593, 408] on div "The premier indie melancholia playlist, featuring Lana Del Rey" at bounding box center [636, 408] width 305 height 15
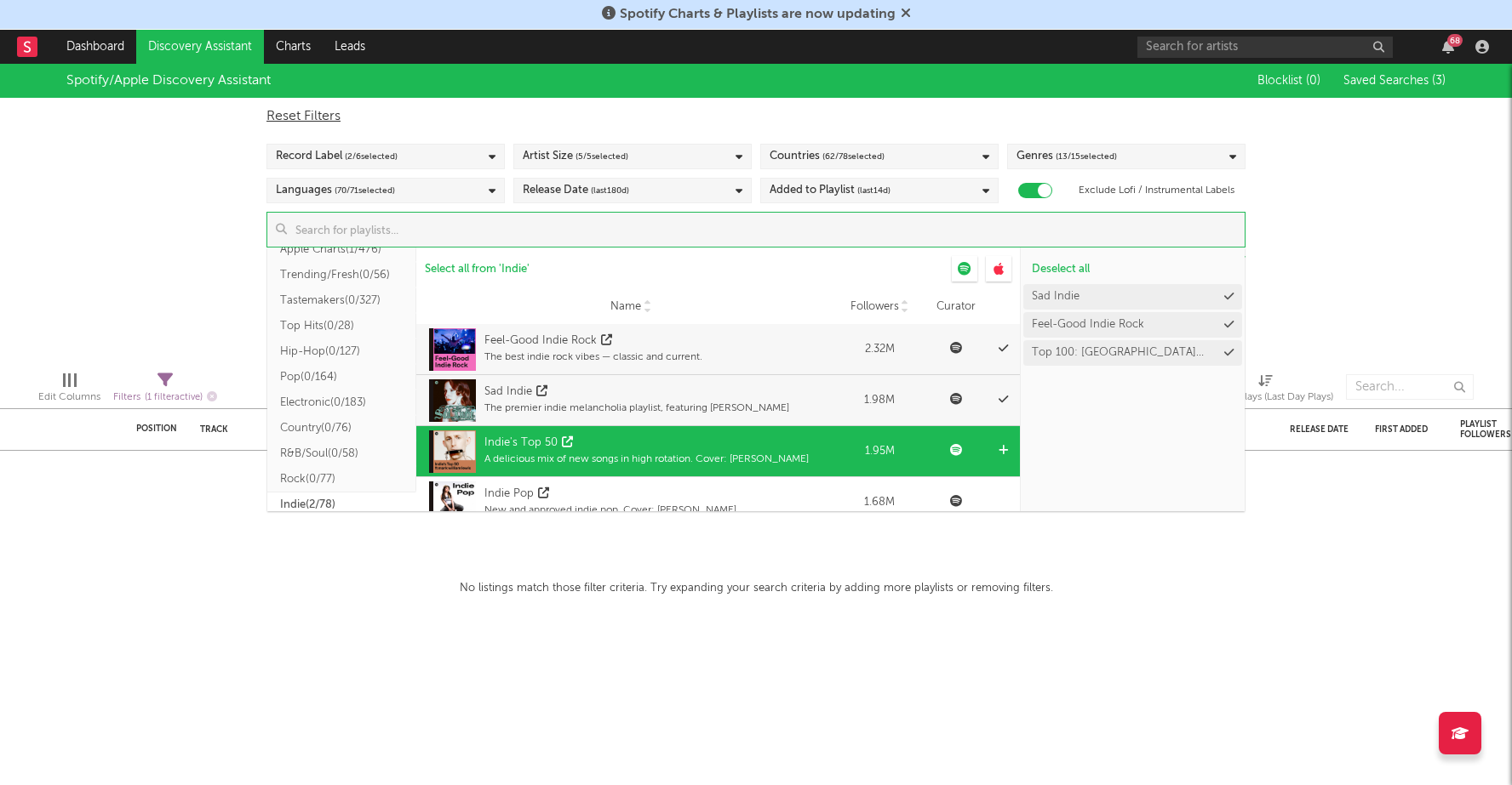
click at [594, 439] on div "Indie's Top 50" at bounding box center [647, 443] width 324 height 17
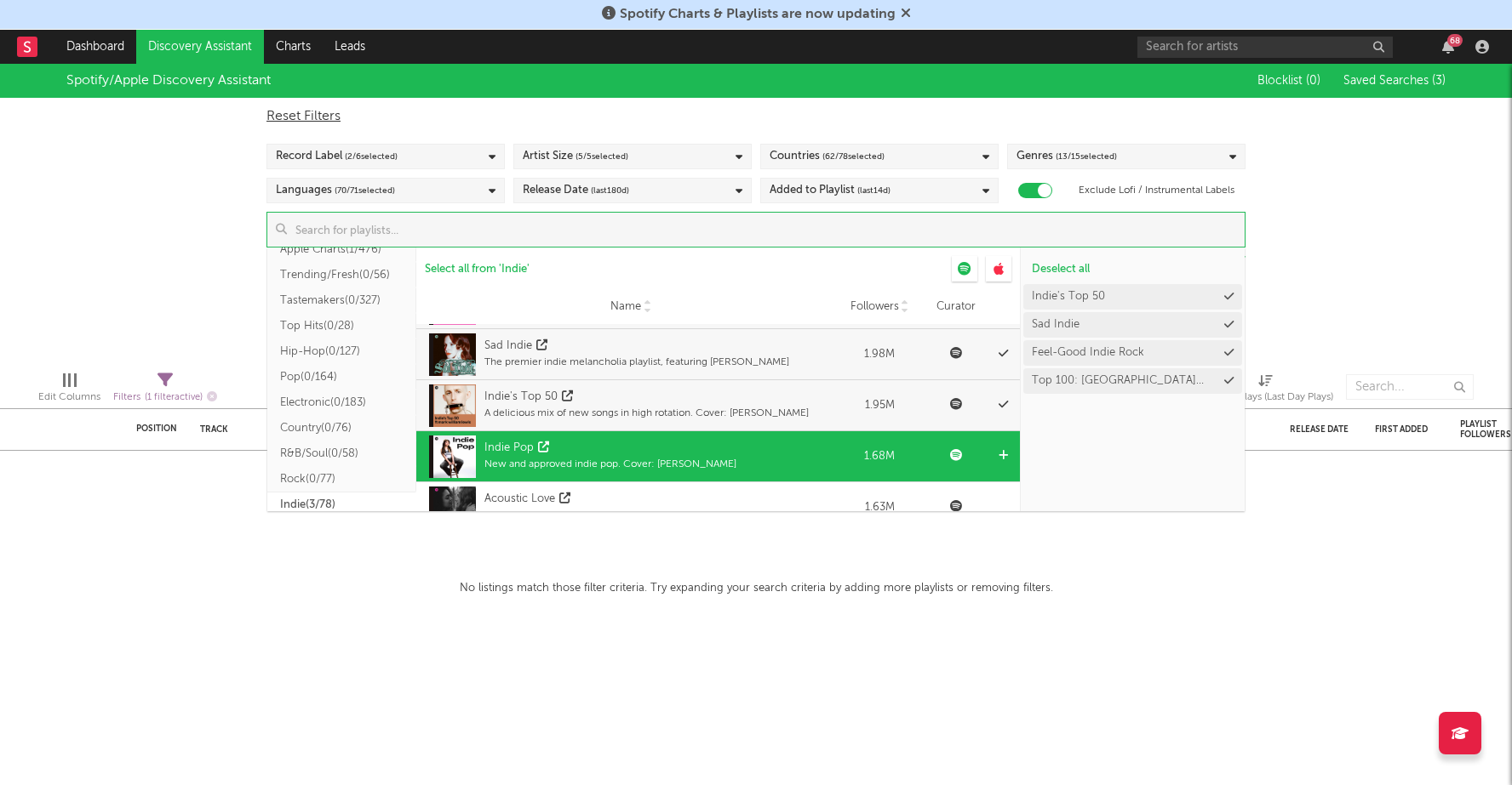
click at [590, 457] on div "New and approved indie pop. Cover: Lola Young" at bounding box center [610, 465] width 252 height 15
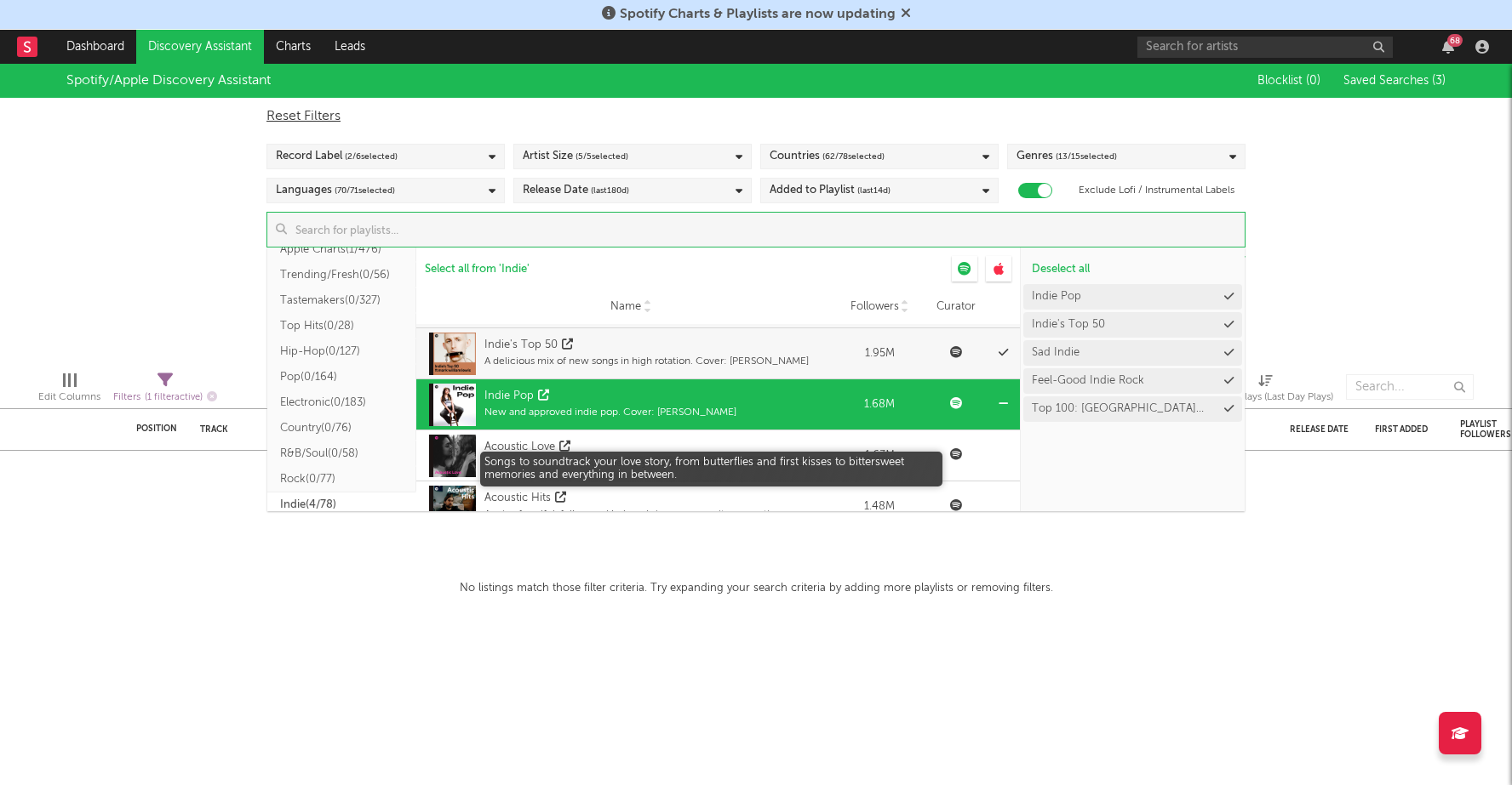
click at [590, 456] on div "Songs to soundtrack your love story, from butterflies and first kisses to bitte…" at bounding box center [661, 464] width 352 height 15
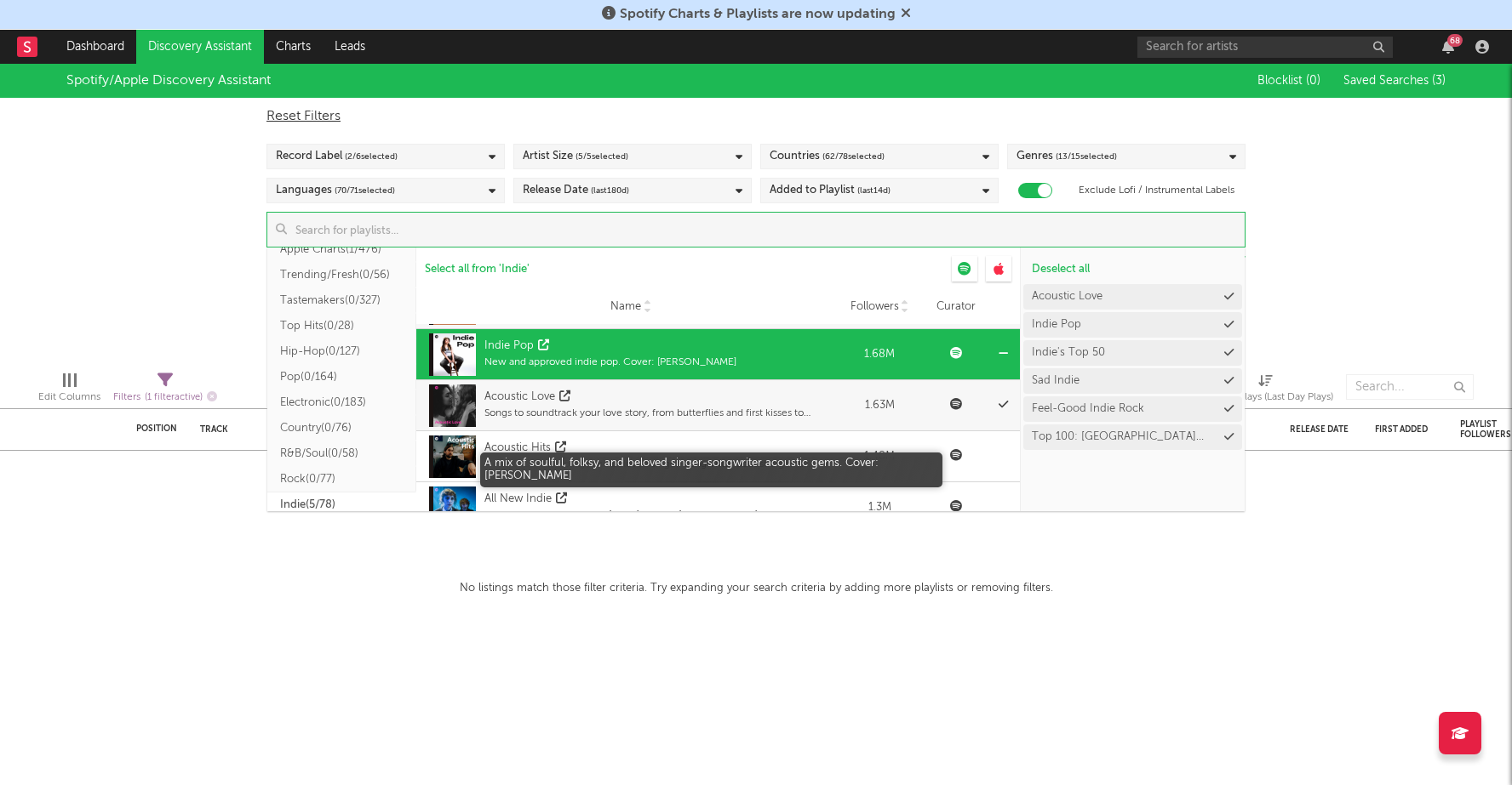
click at [590, 457] on div "A mix of soulful, folksy, and beloved singer-songwriter acoustic gems. Cover: N…" at bounding box center [661, 465] width 352 height 15
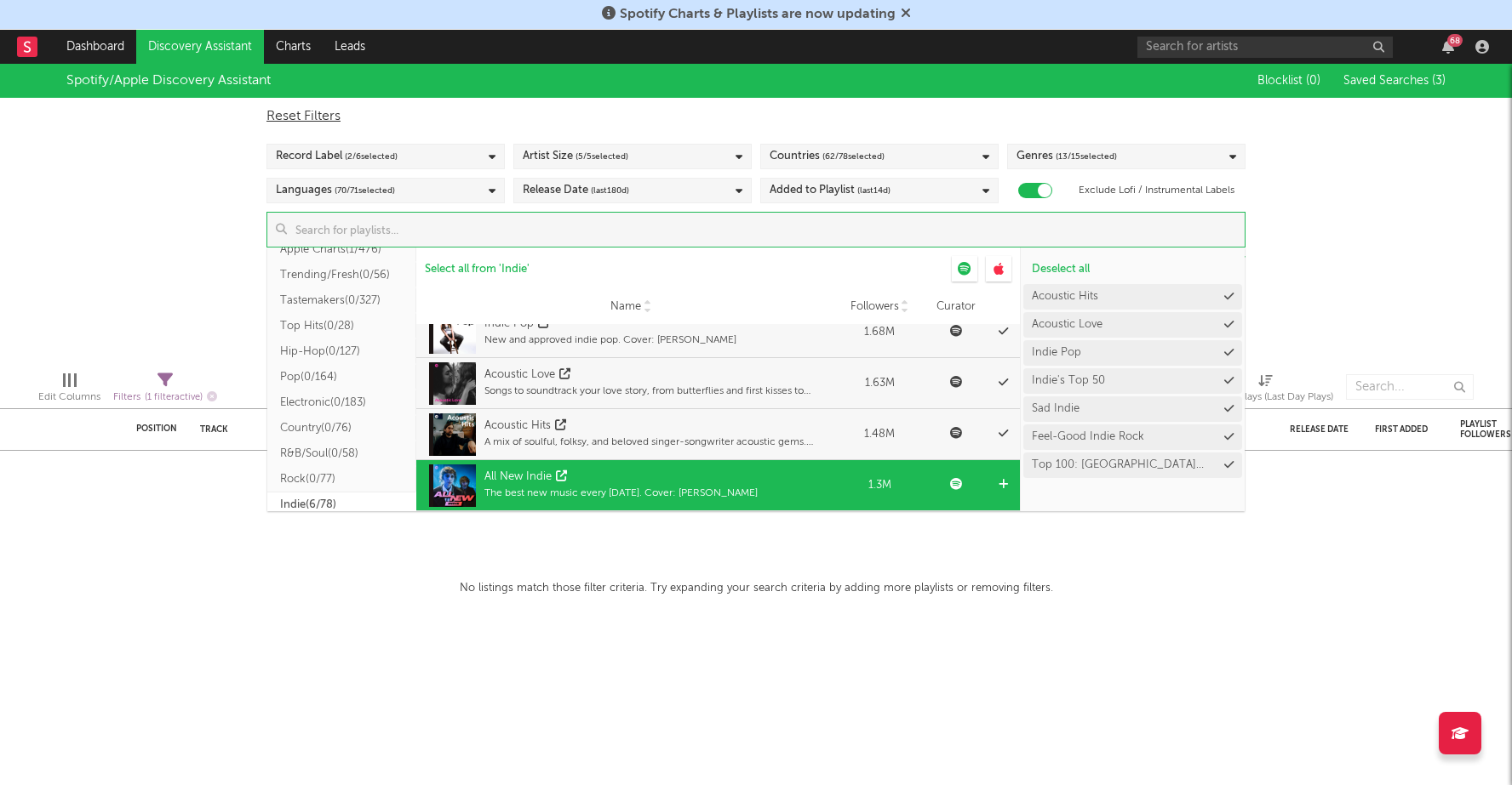
click at [586, 473] on div "All New Indie" at bounding box center [620, 477] width 273 height 17
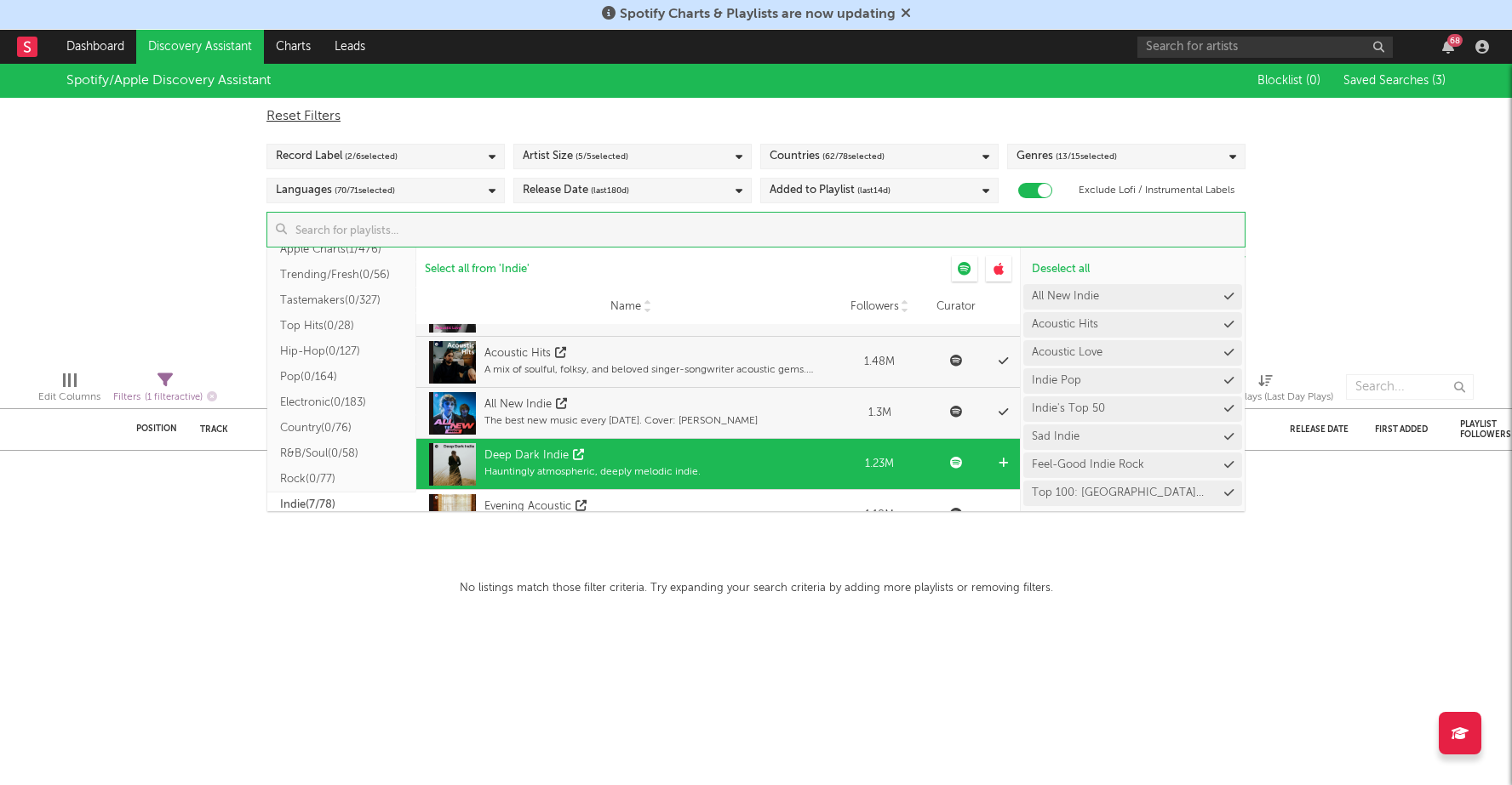
click at [594, 455] on div "Deep Dark Indie" at bounding box center [593, 456] width 216 height 17
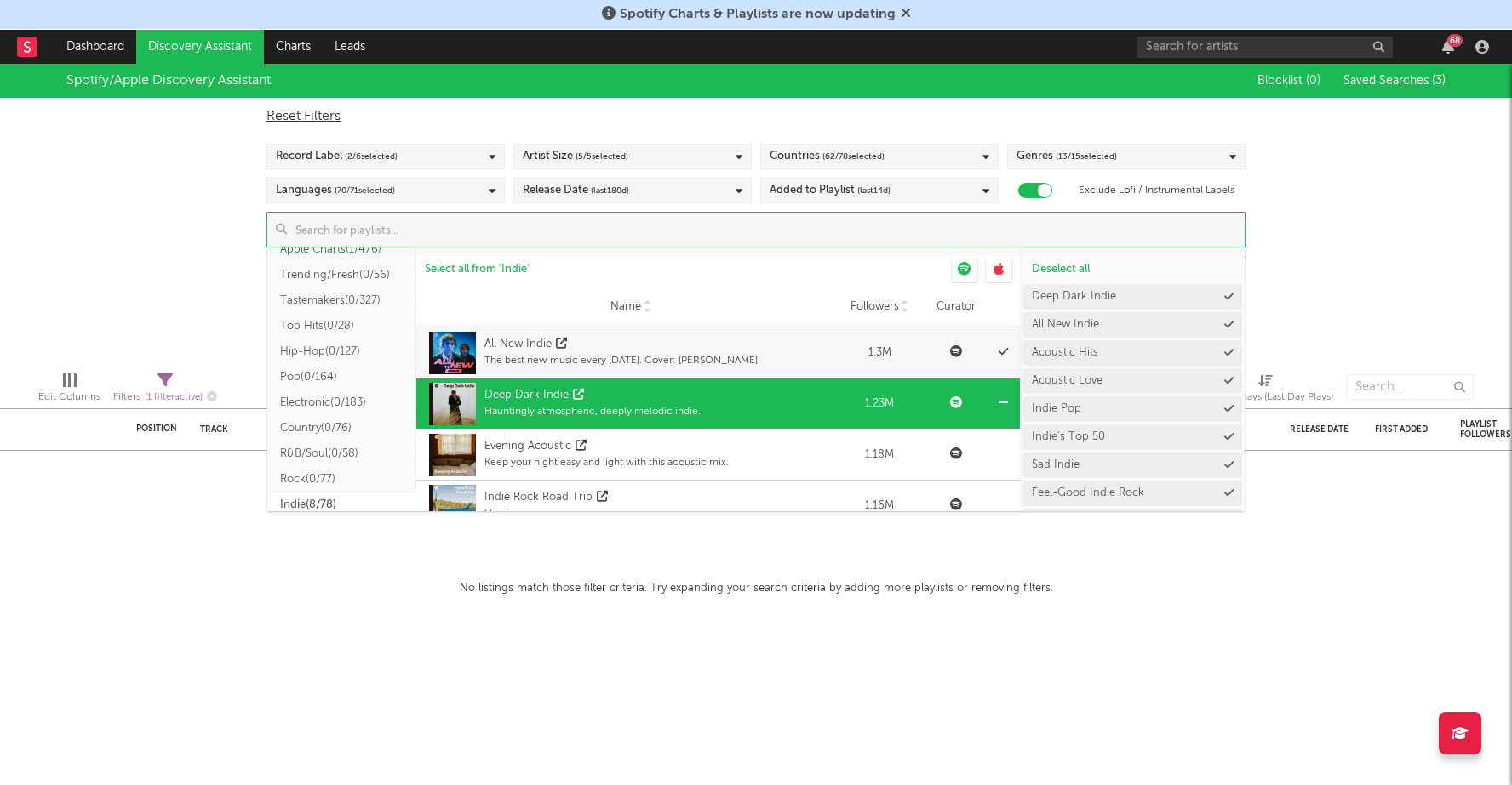
scroll to position [315, 0]
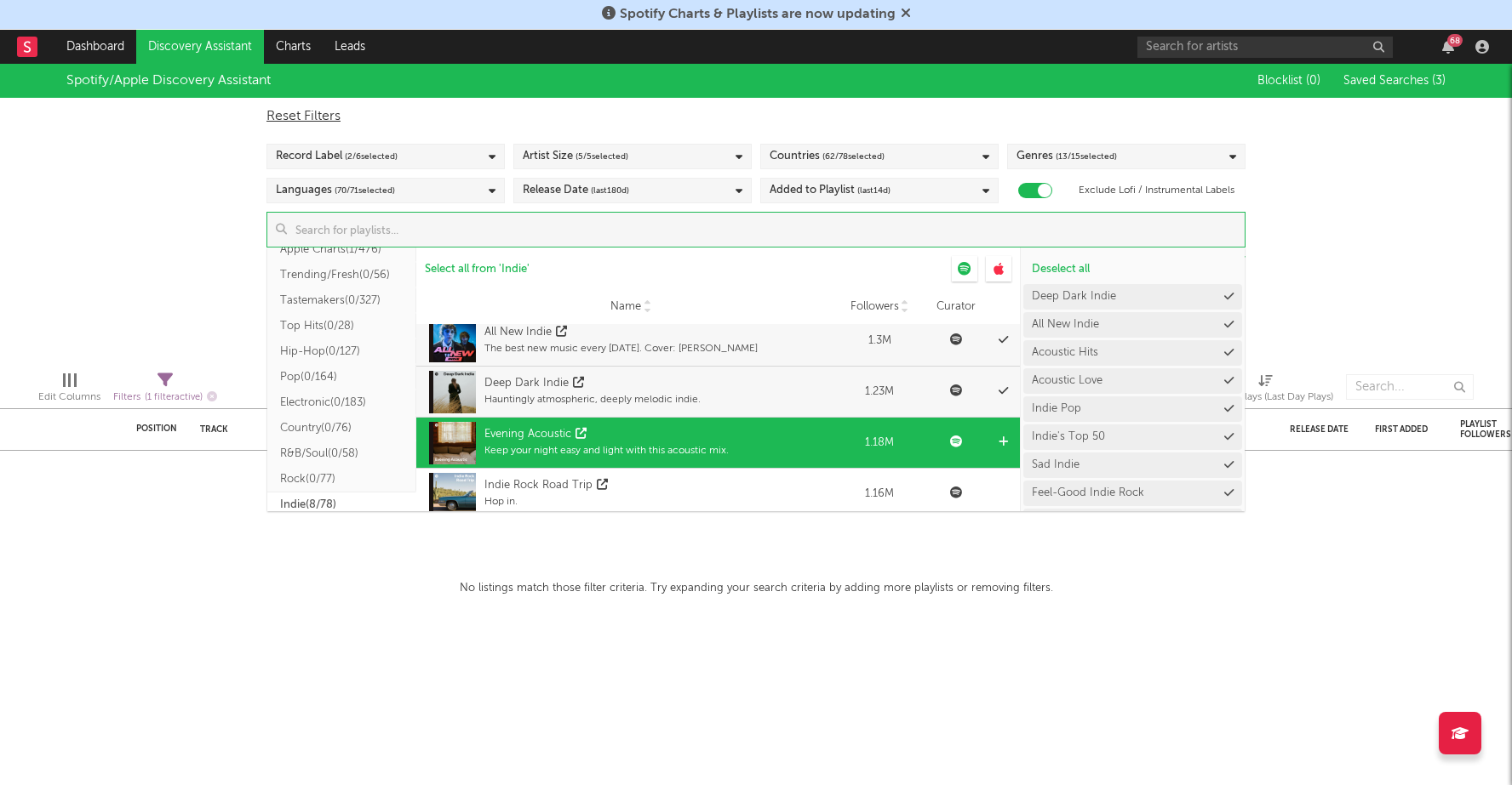
click at [598, 458] on div "Evening Acoustic Keep your night easy and light with this acoustic mix." at bounding box center [606, 443] width 244 height 43
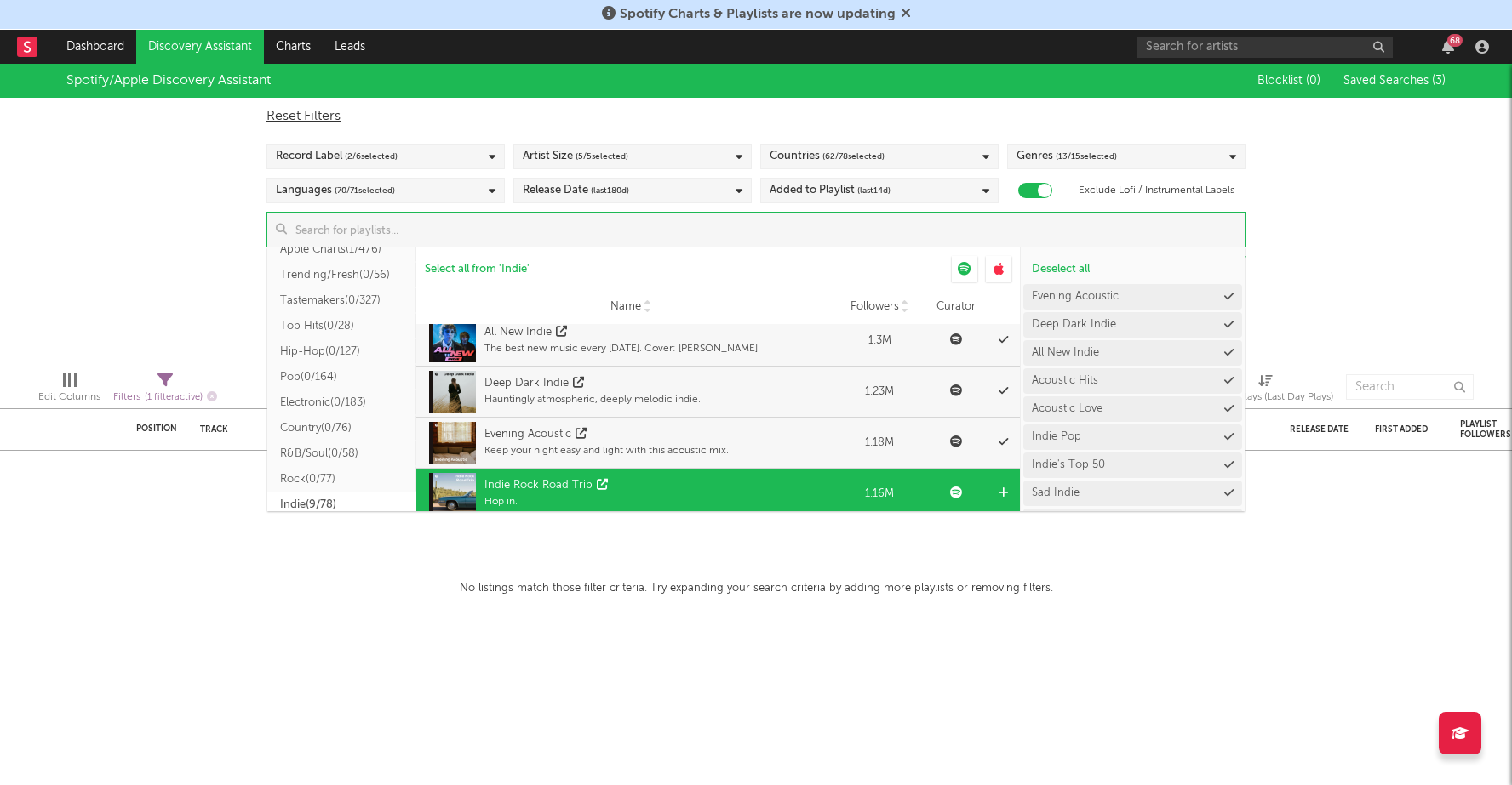
click at [598, 484] on icon at bounding box center [602, 484] width 11 height 11
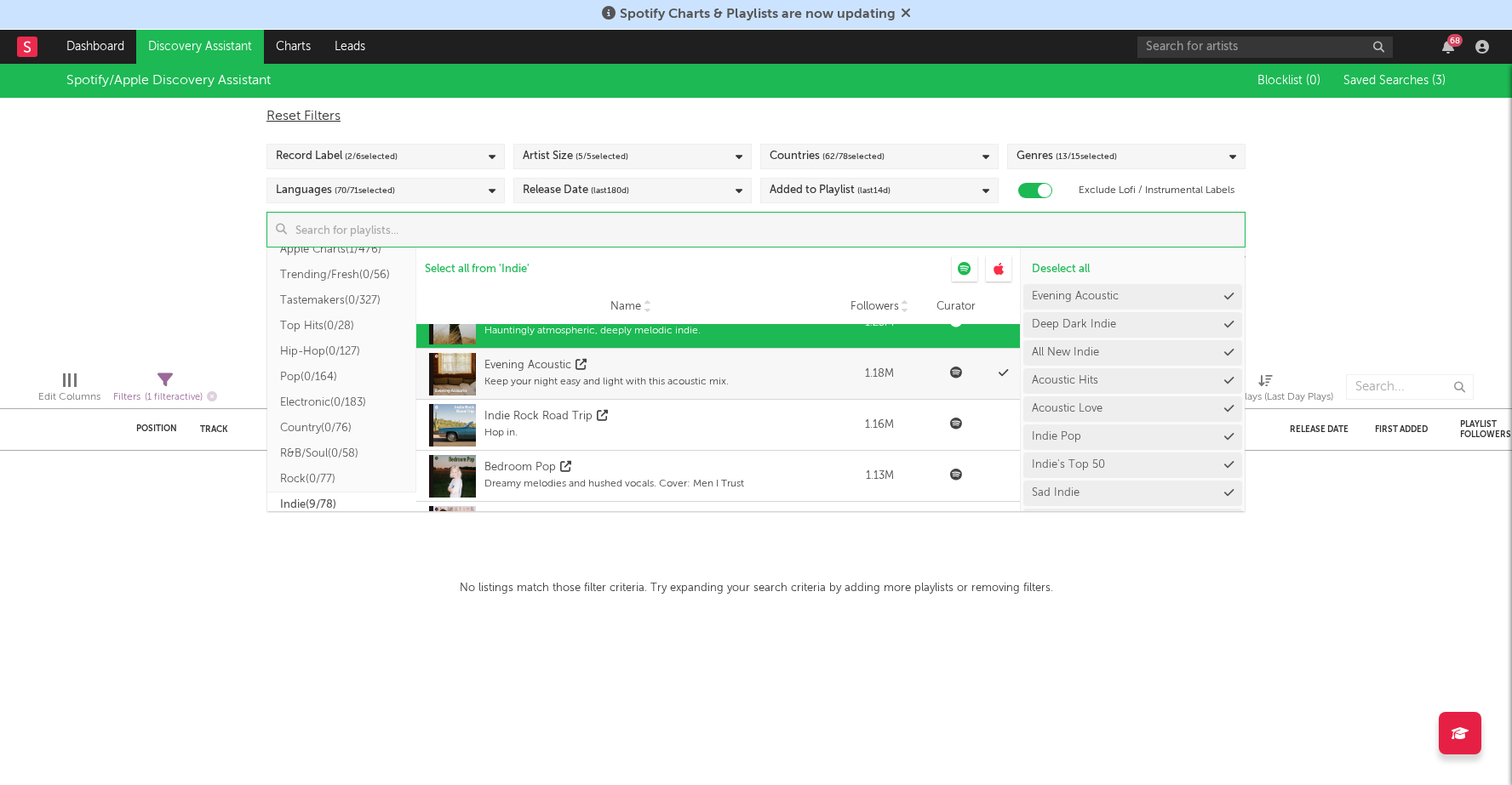
scroll to position [385, 0]
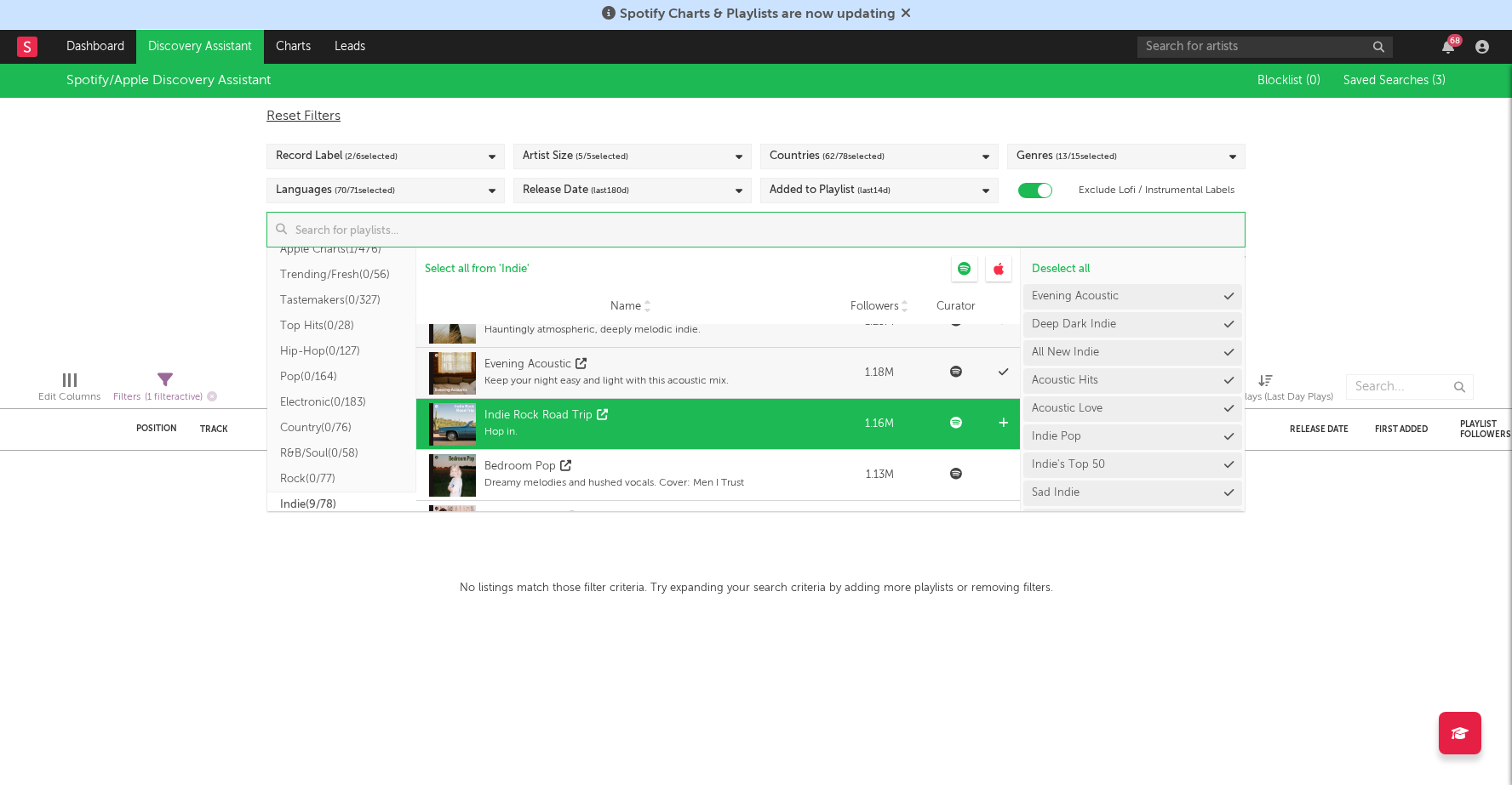
click at [723, 422] on div "Indie Rock Road Trip Hop in." at bounding box center [631, 424] width 412 height 51
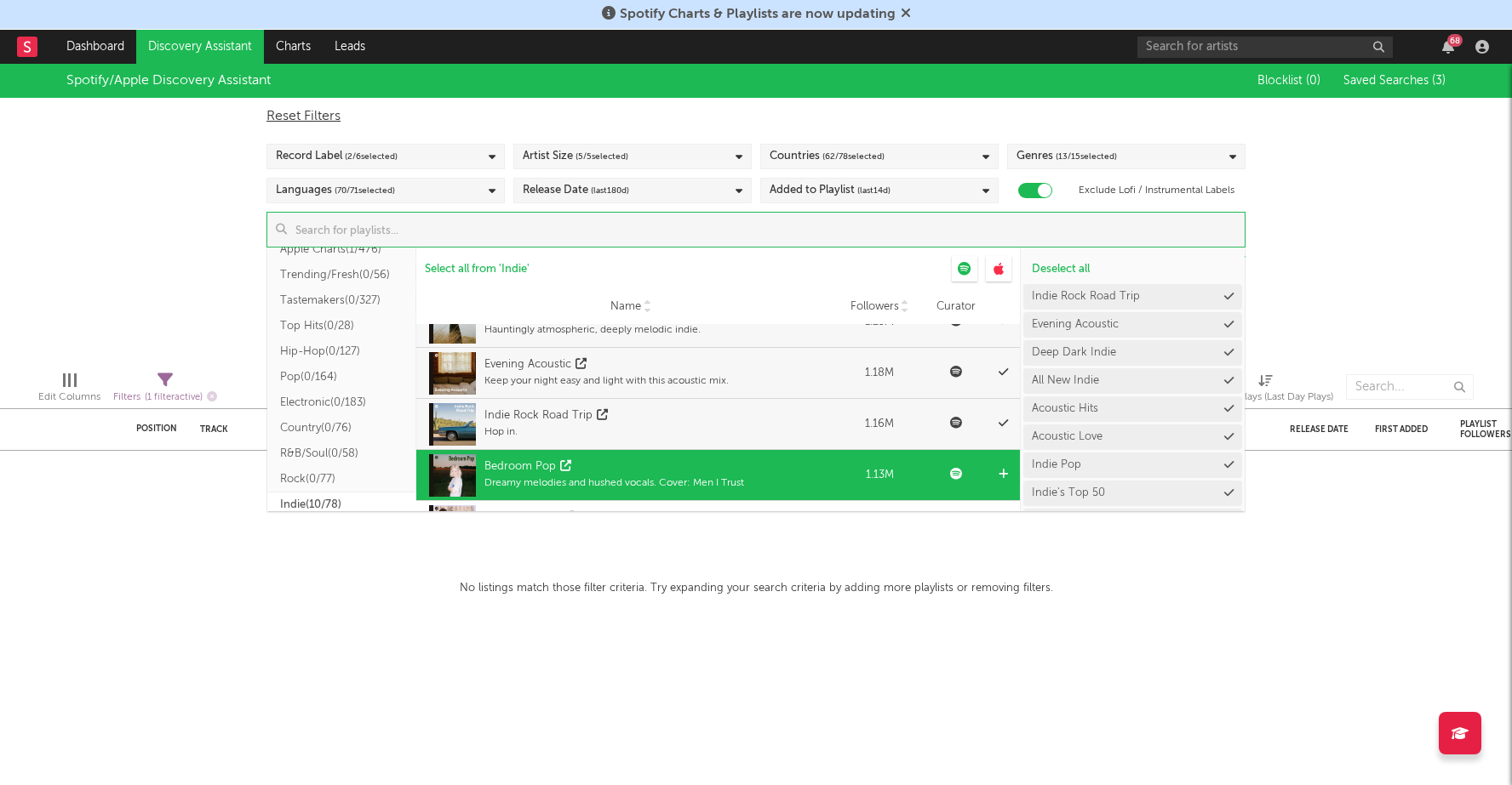
click at [721, 460] on div "Bedroom Pop" at bounding box center [614, 467] width 260 height 17
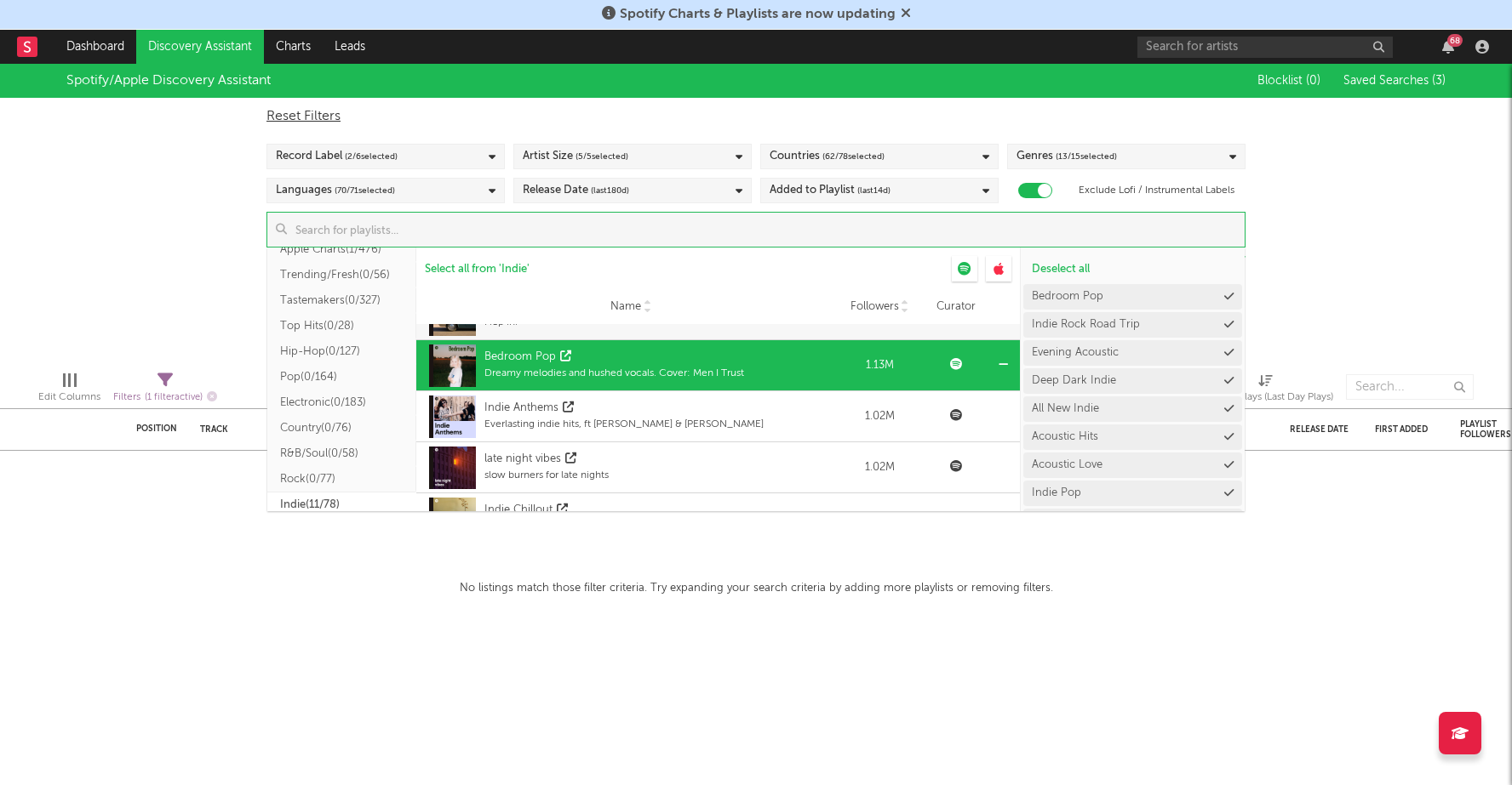
scroll to position [507, 0]
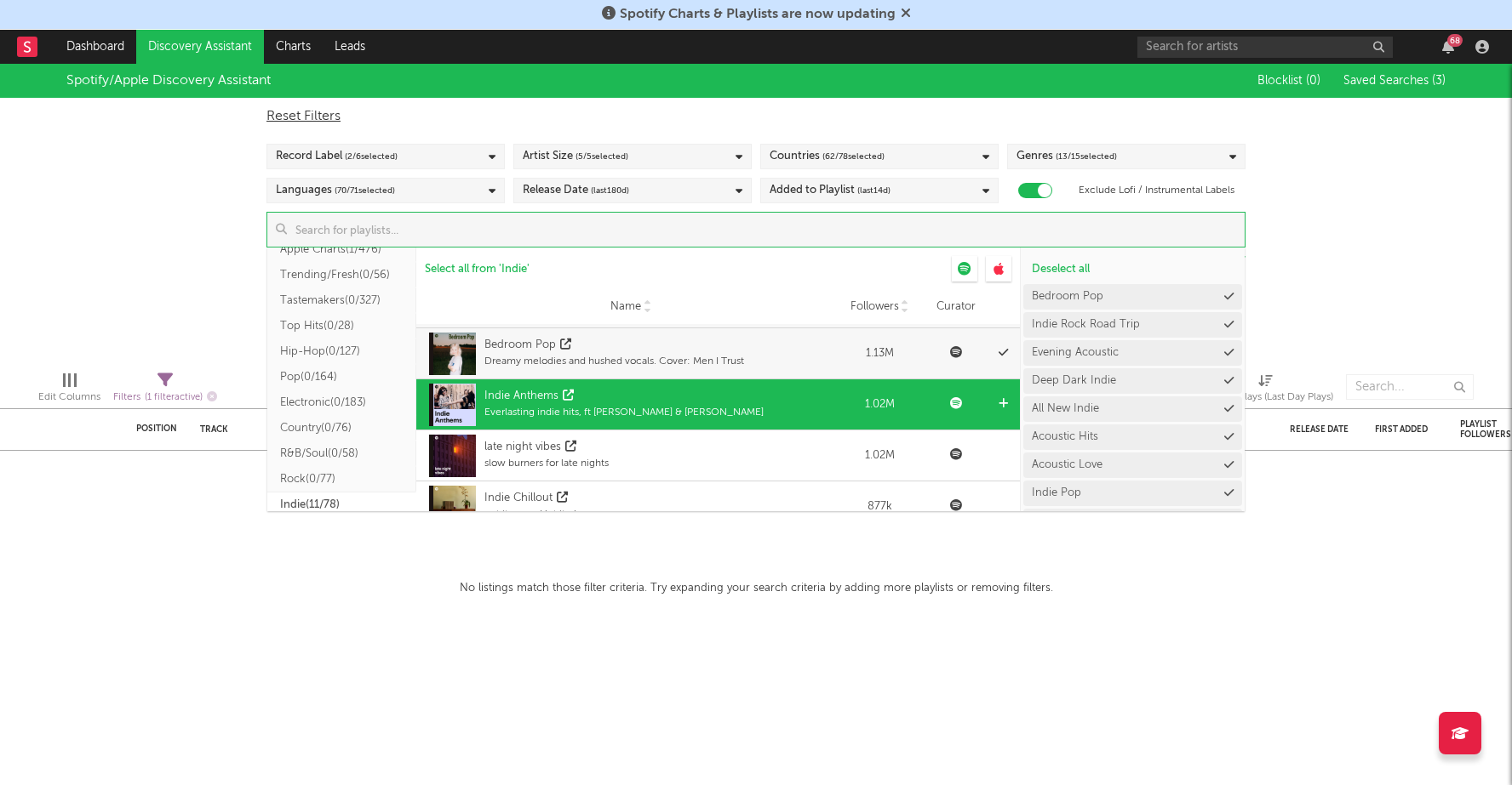
click at [730, 409] on div "Indie Anthems Everlasting indie hits, ft Clairo & Charli XCX" at bounding box center [631, 404] width 412 height 51
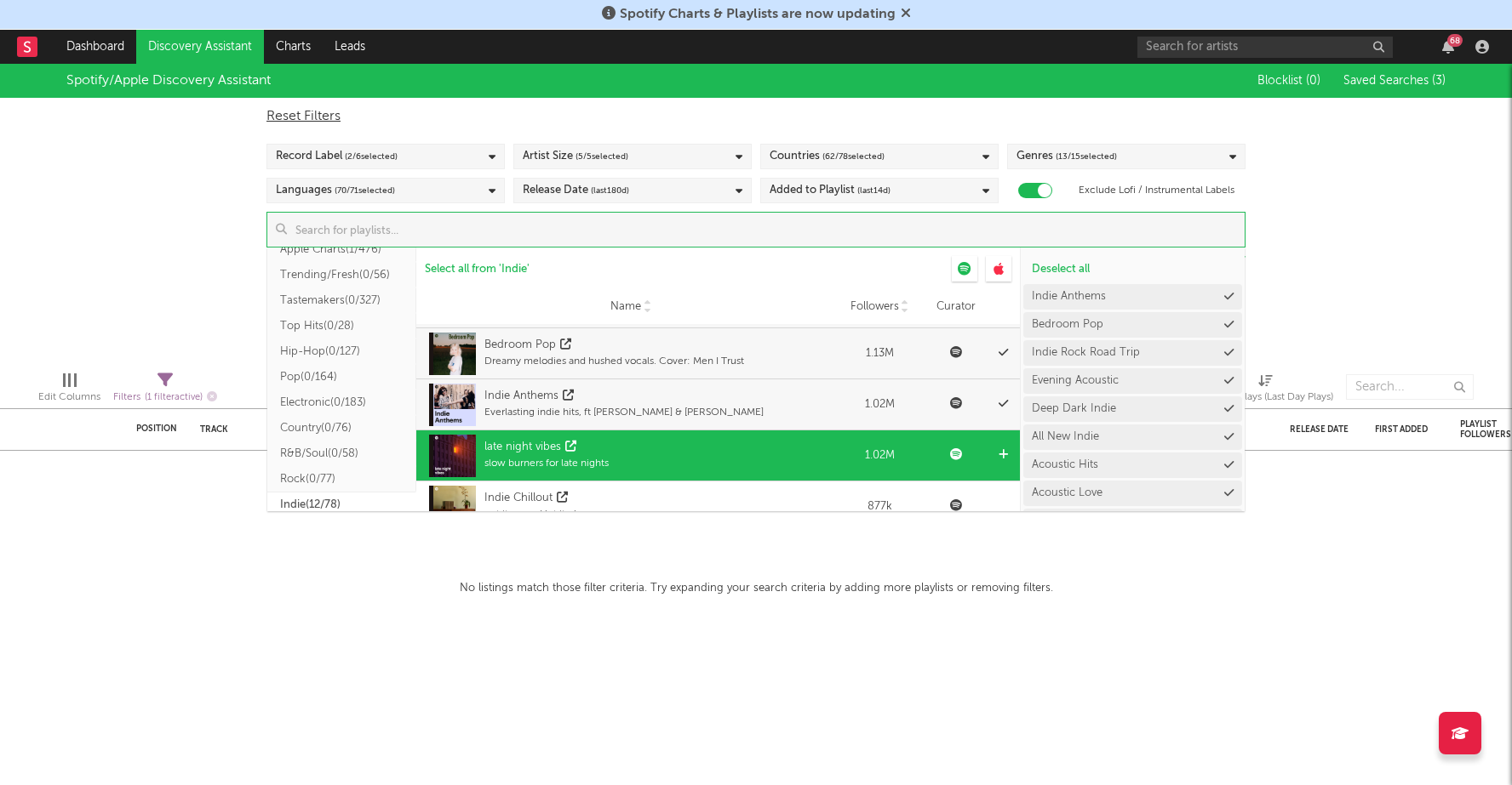
click at [730, 467] on div "late night vibes slow burners for late nights" at bounding box center [631, 455] width 412 height 51
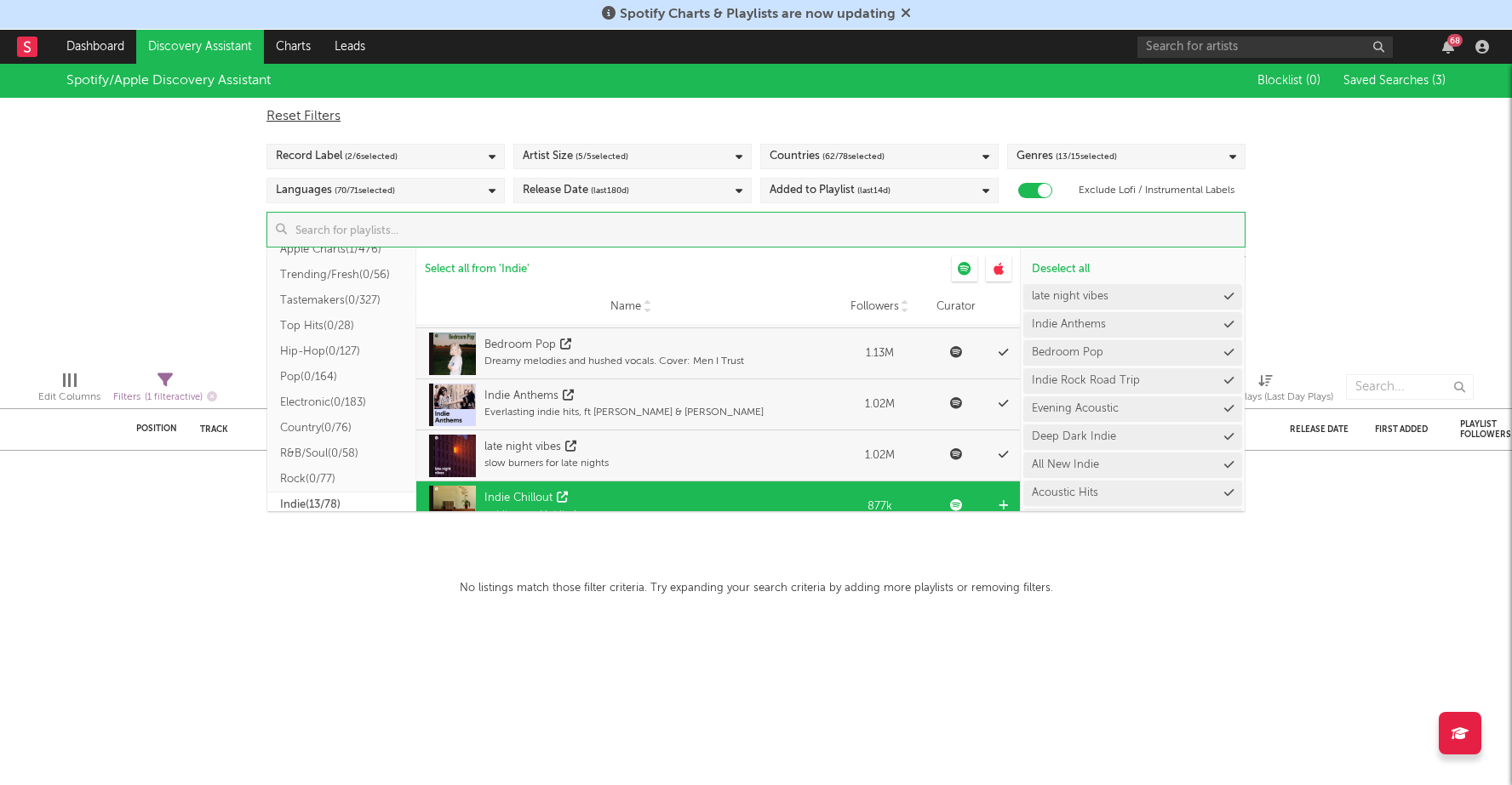
click at [730, 492] on div "Indie Chillout put it on and let it play." at bounding box center [631, 507] width 412 height 51
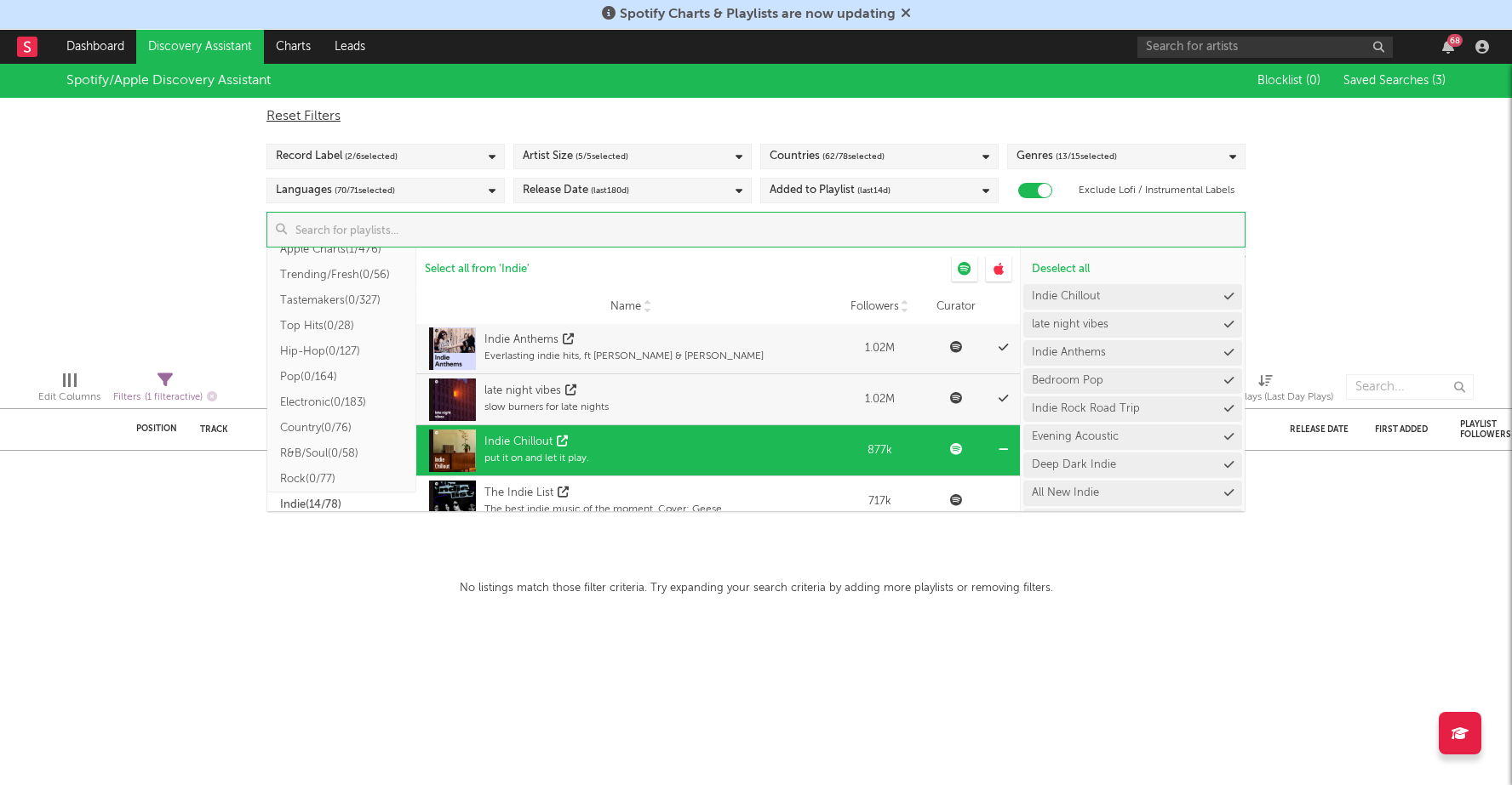
scroll to position [613, 0]
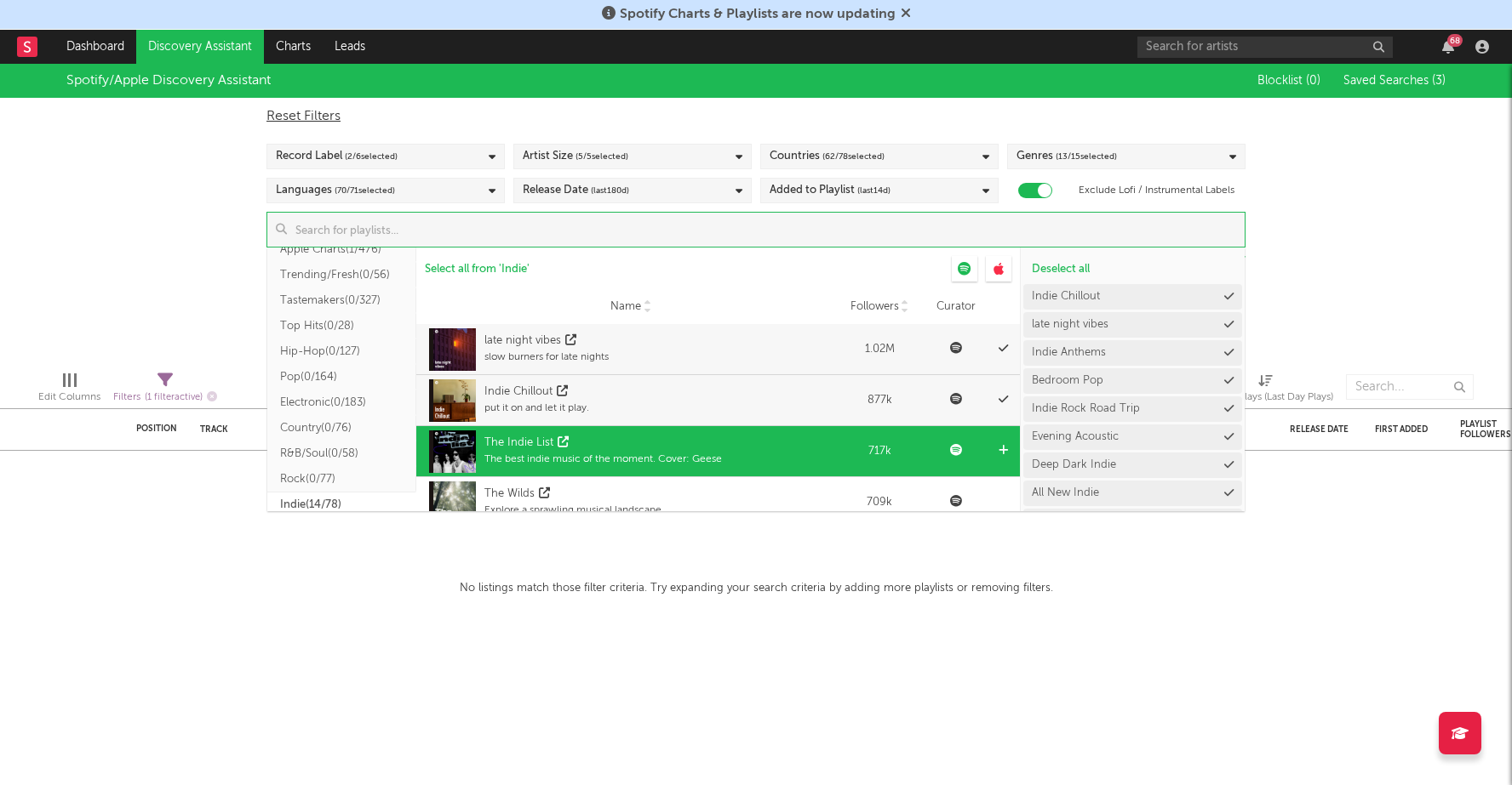
click at [729, 450] on div "The Indie List The best indie music of the moment. Cover: Geese" at bounding box center [631, 452] width 412 height 51
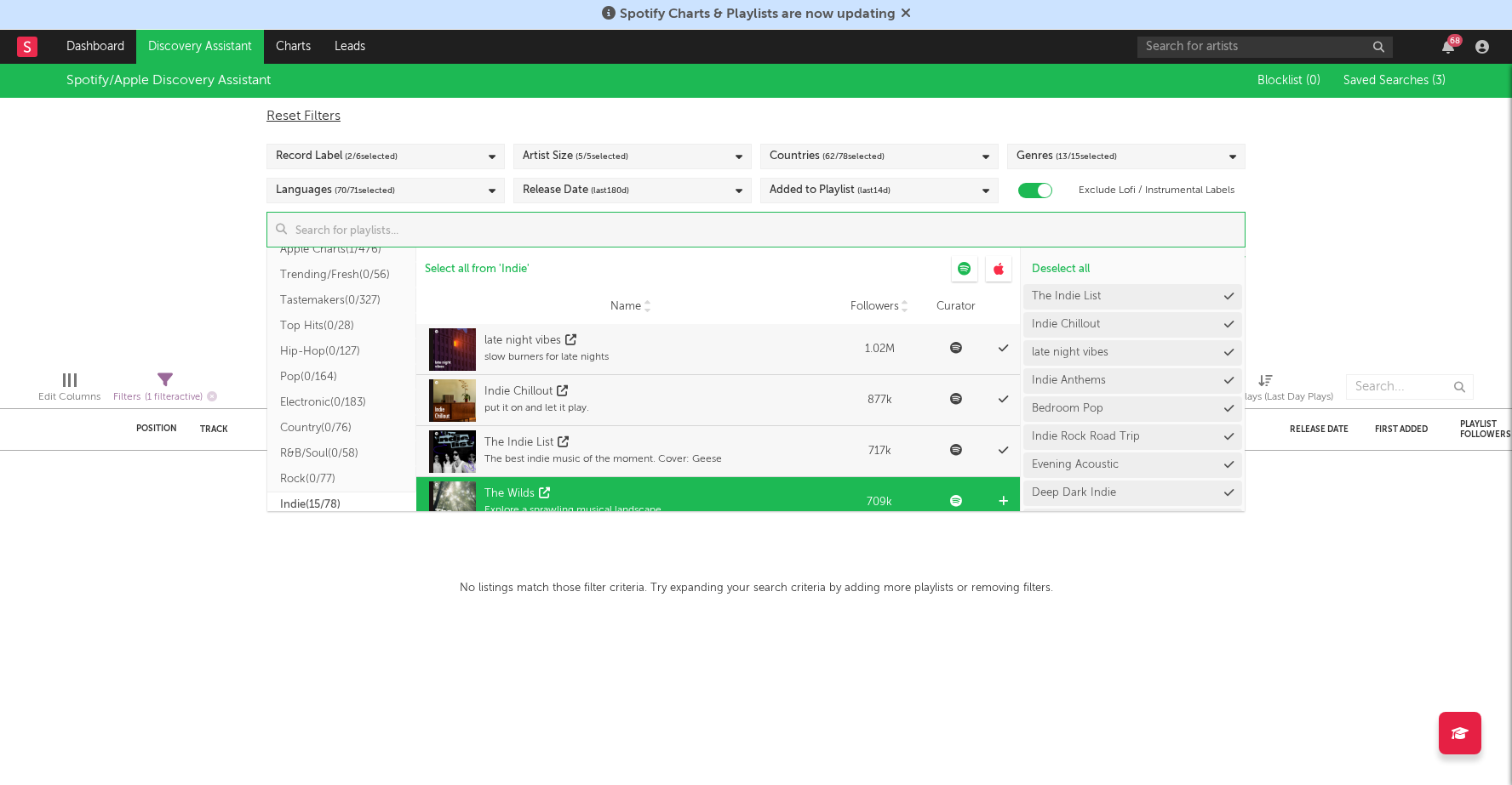
click at [732, 483] on div "The Wilds Explore a sprawling musical landscape." at bounding box center [631, 503] width 412 height 51
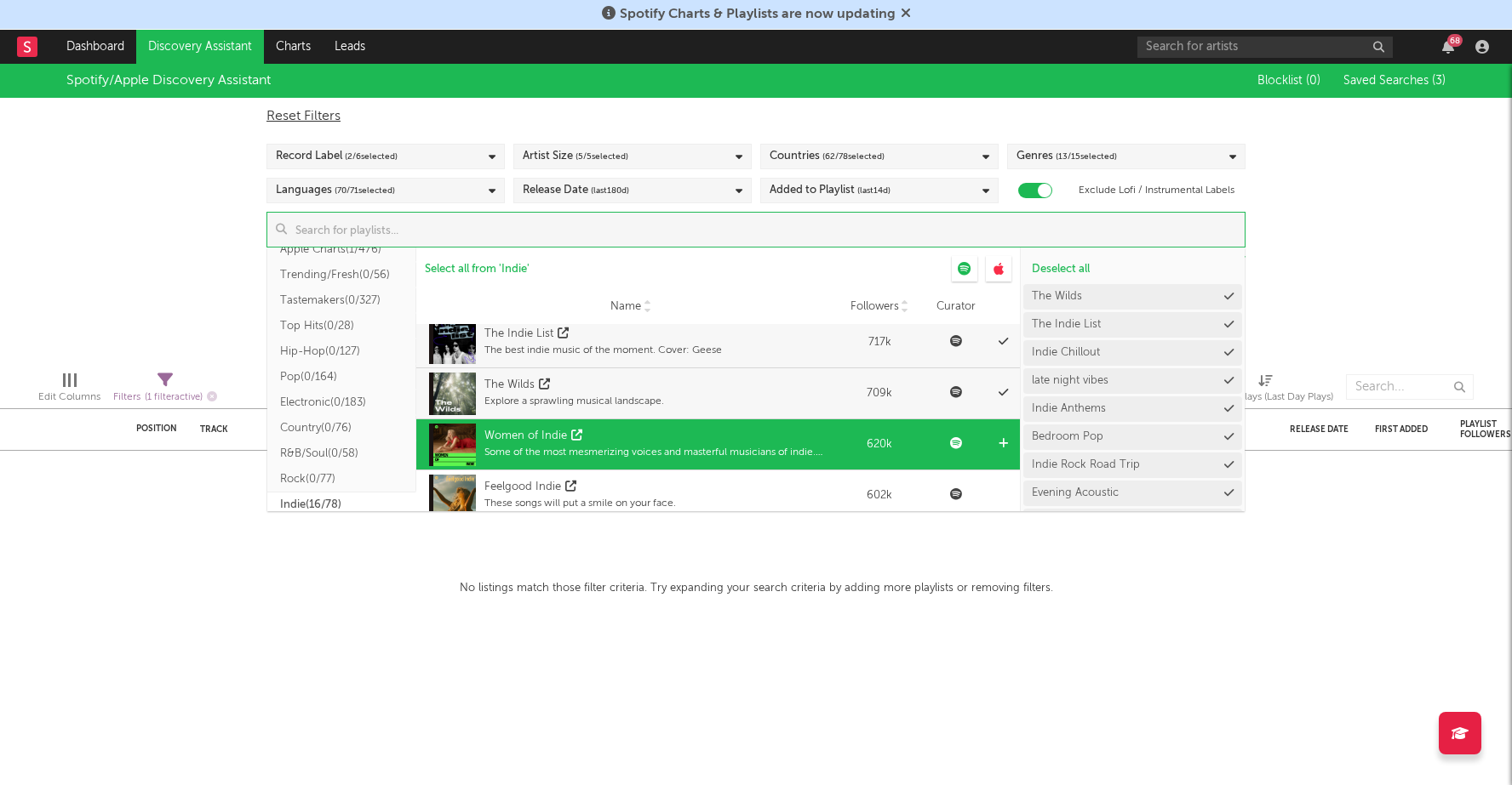
scroll to position [724, 0]
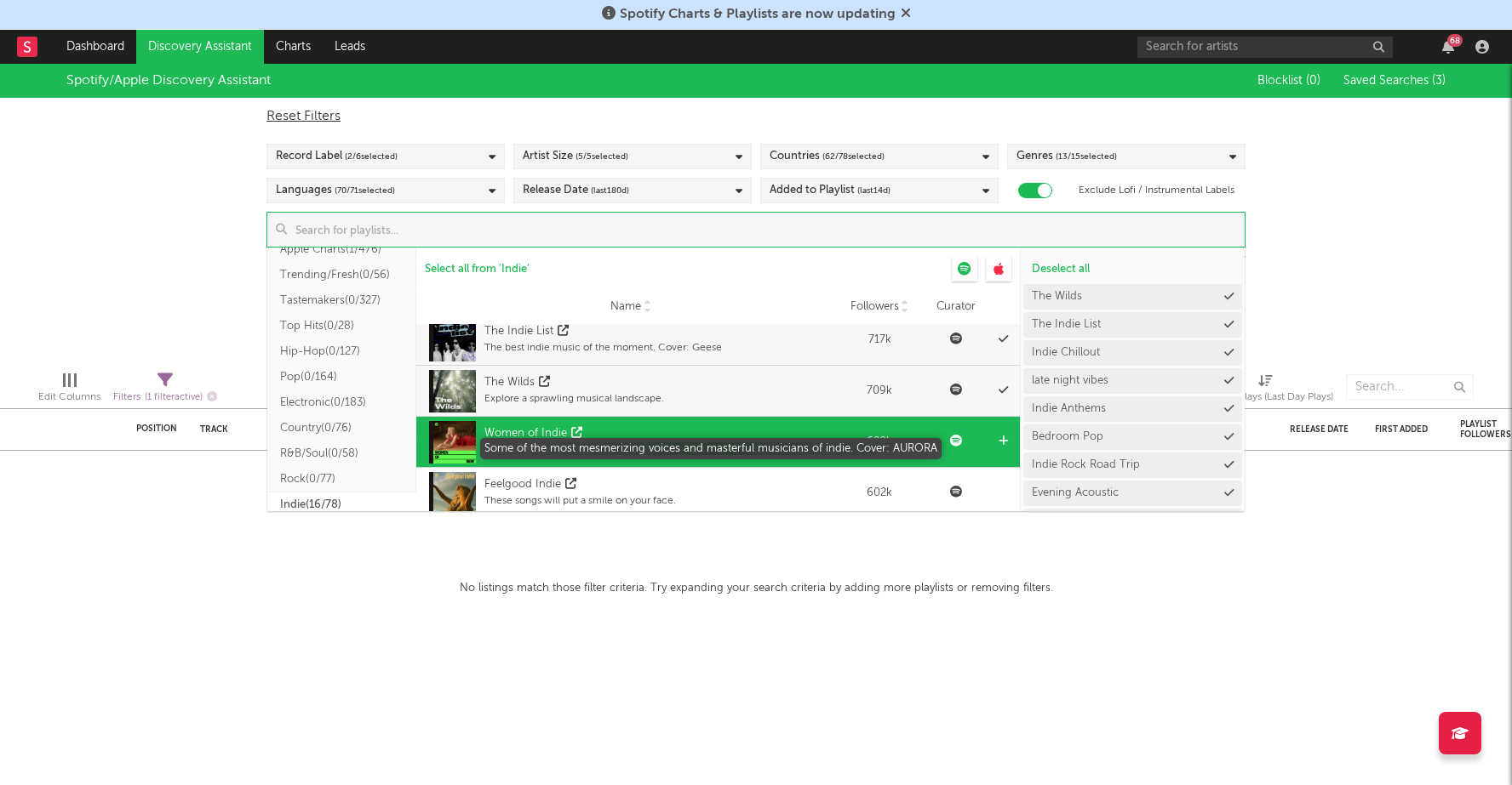
click at [735, 443] on div "Some of the most mesmerizing voices and masterful musicians of indie. Cover: AU…" at bounding box center [661, 450] width 352 height 15
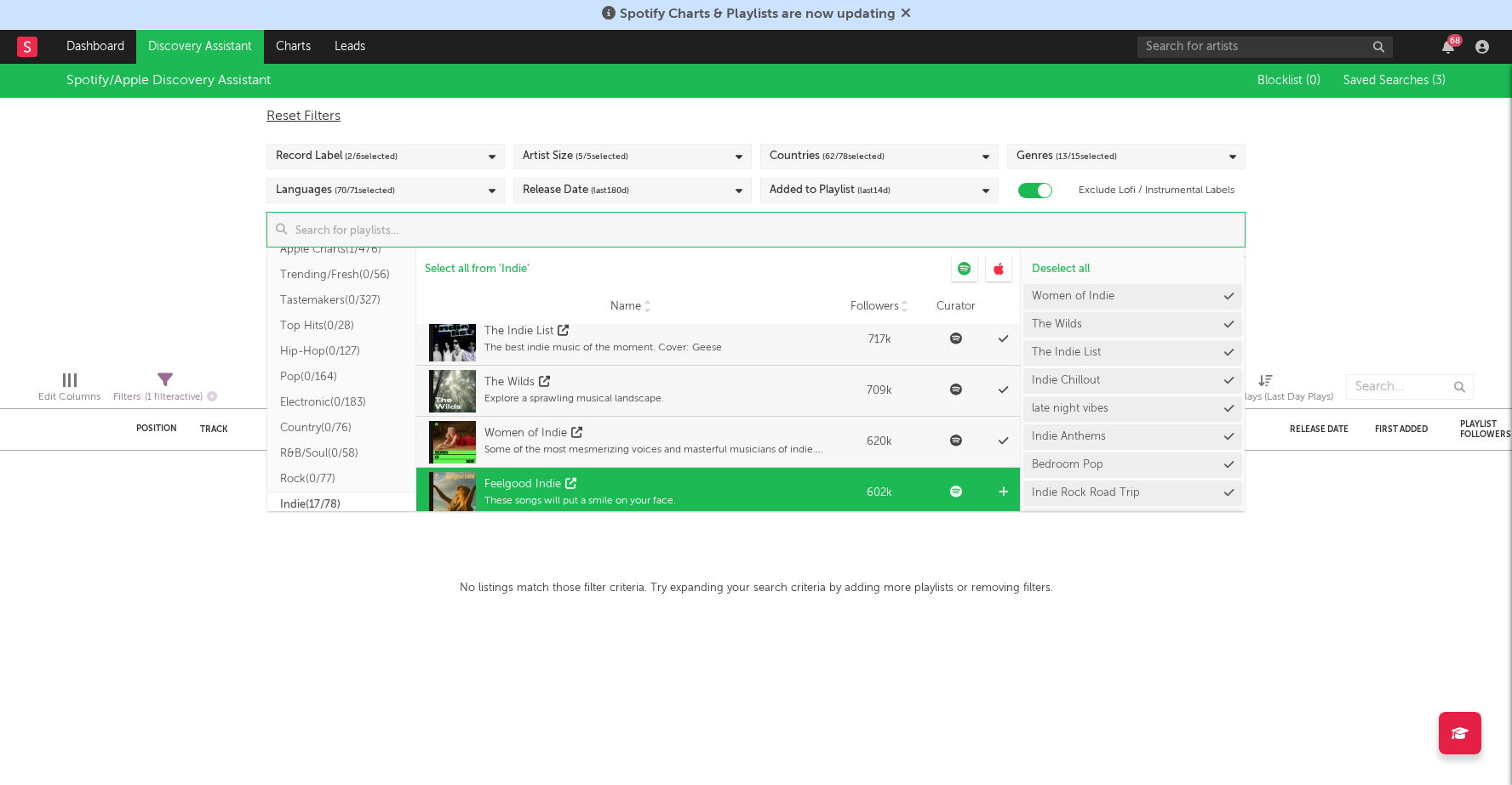
click at [735, 490] on div "Feelgood Indie These songs will put a smile on your face." at bounding box center [631, 493] width 412 height 51
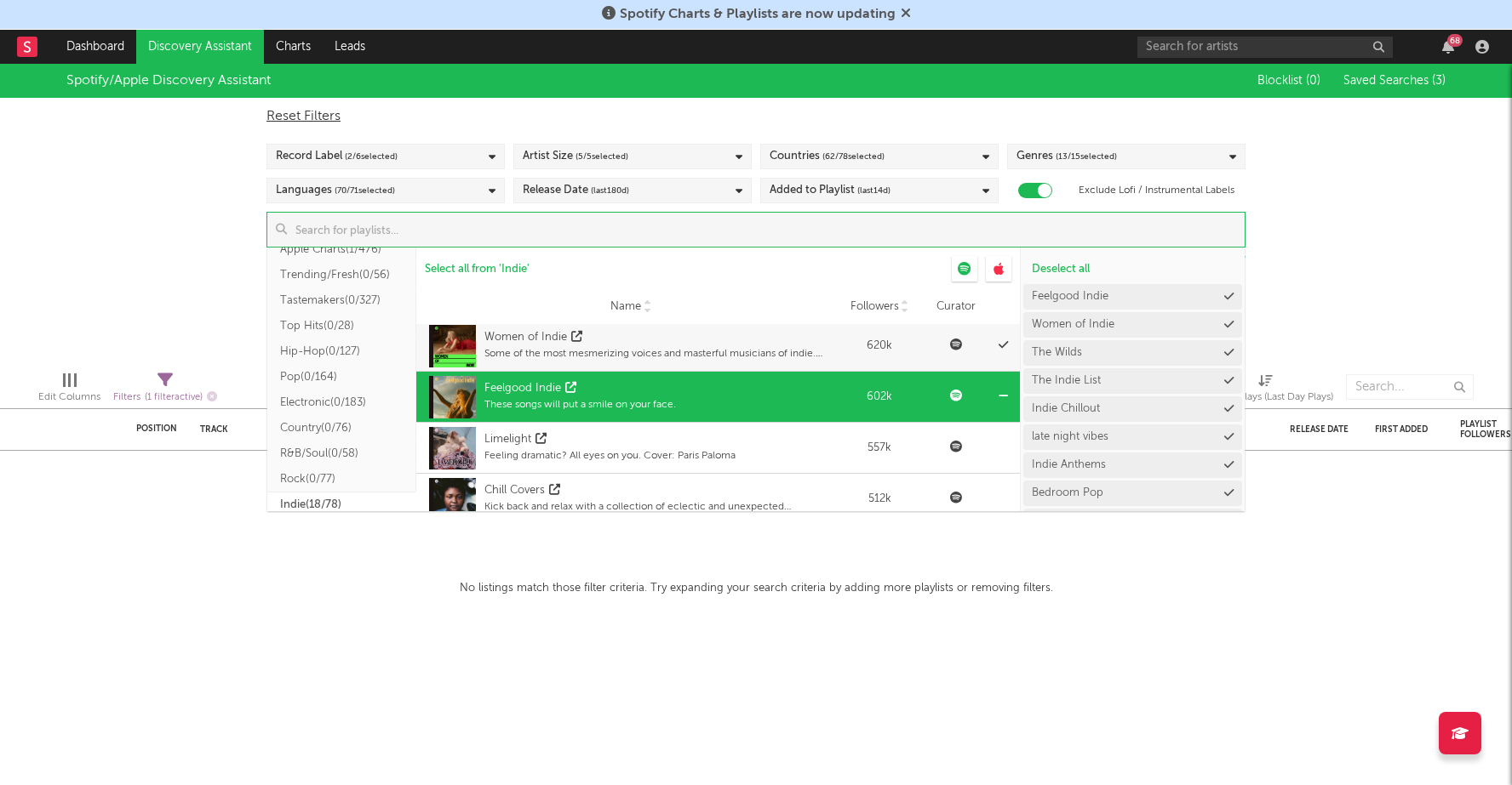
scroll to position [844, 0]
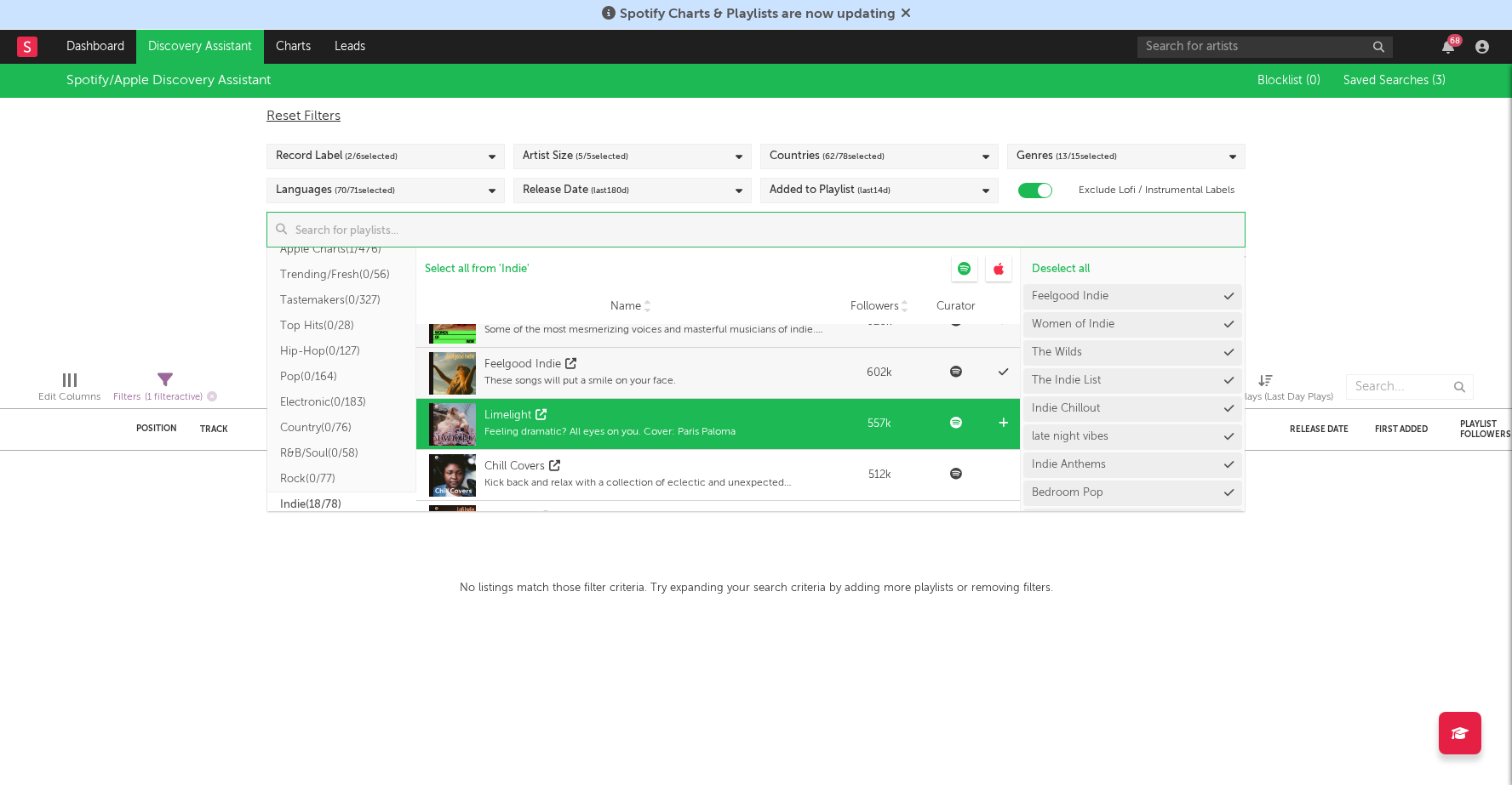
click at [743, 448] on div "Limelight Feeling dramatic? All eyes on you. Cover: Paris Paloma" at bounding box center [631, 424] width 412 height 51
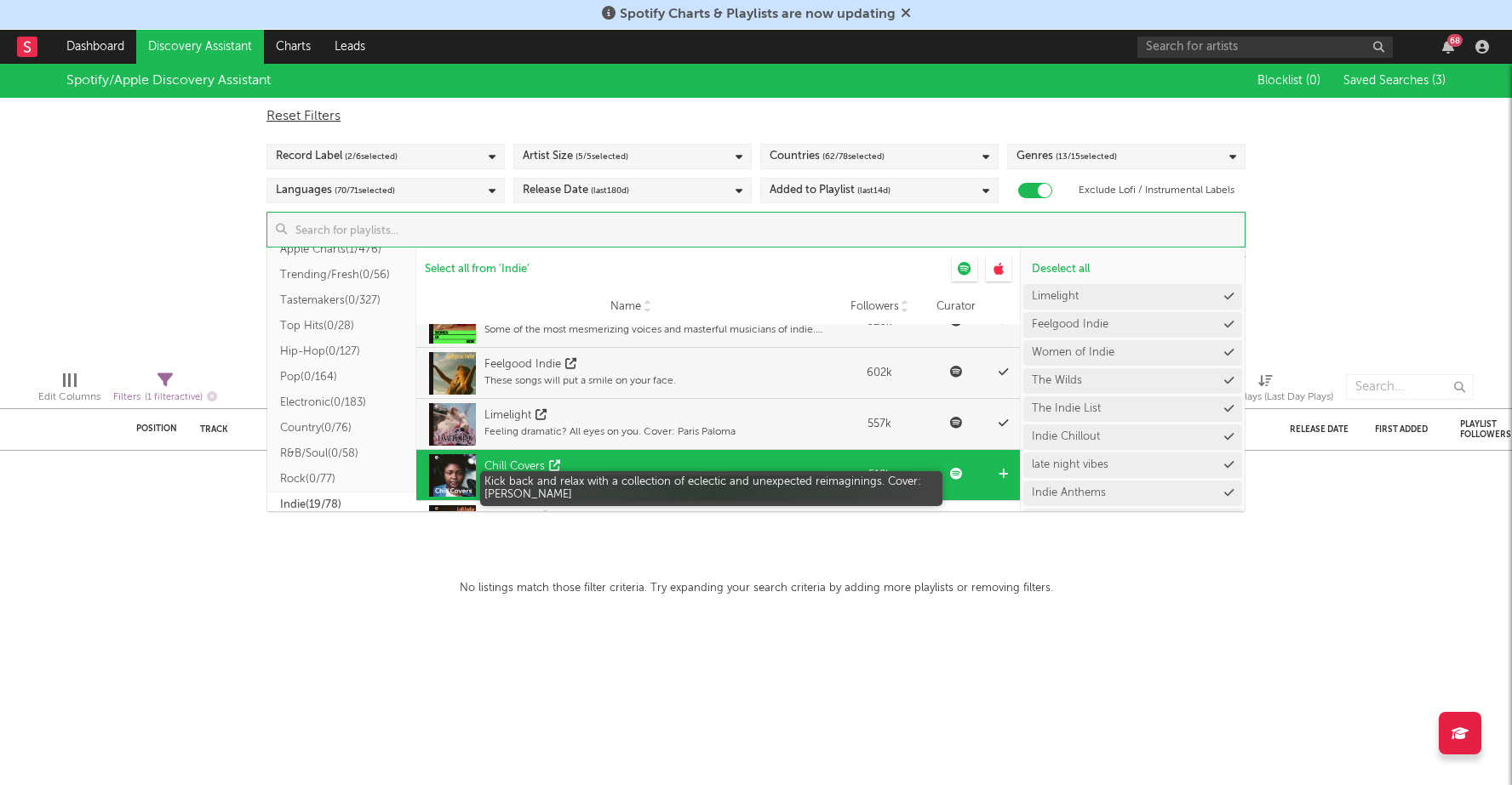
click at [743, 476] on div "Kick back and relax with a collection of eclectic and unexpected reimaginings. …" at bounding box center [661, 483] width 352 height 15
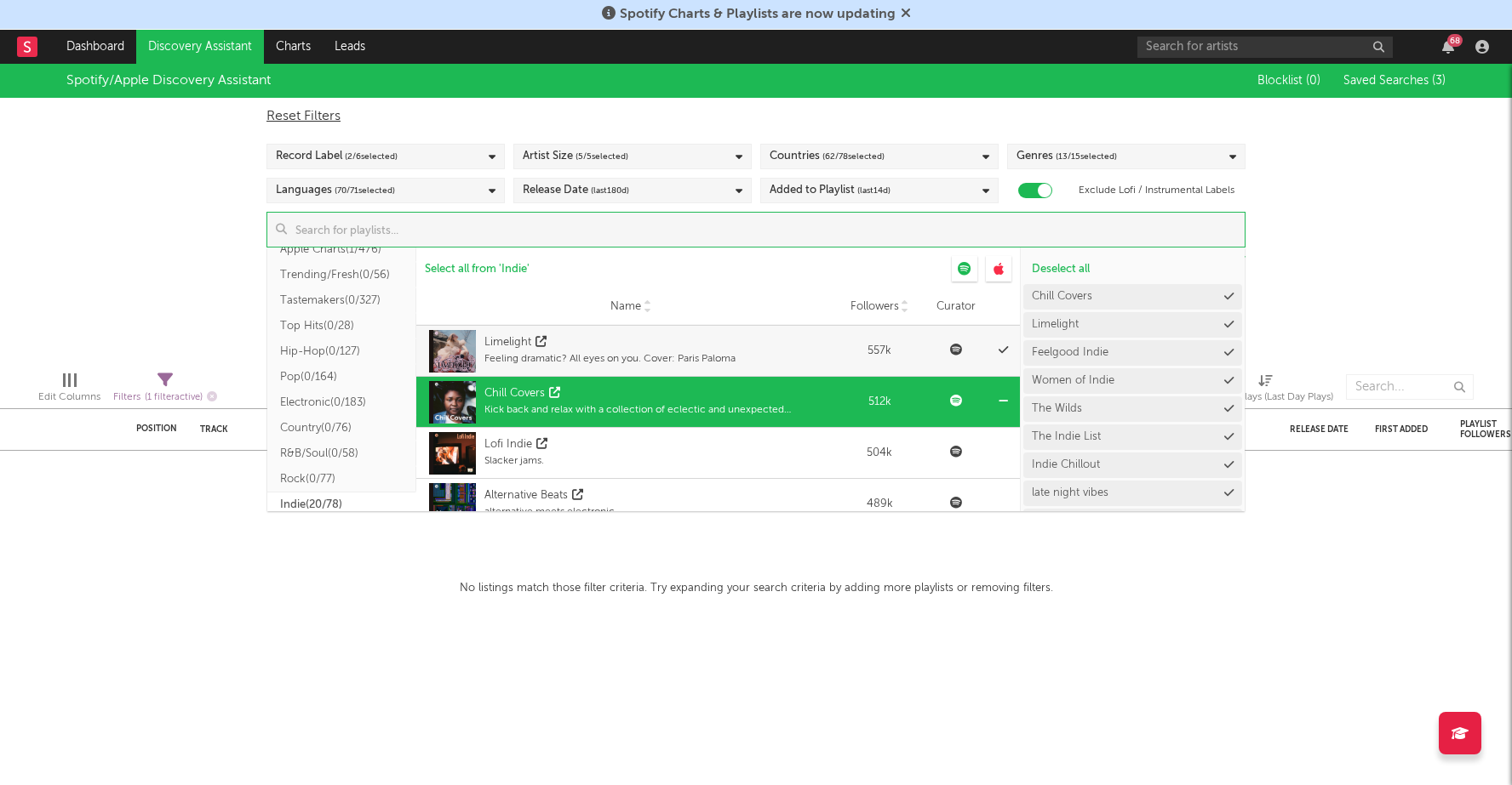
scroll to position [954, 0]
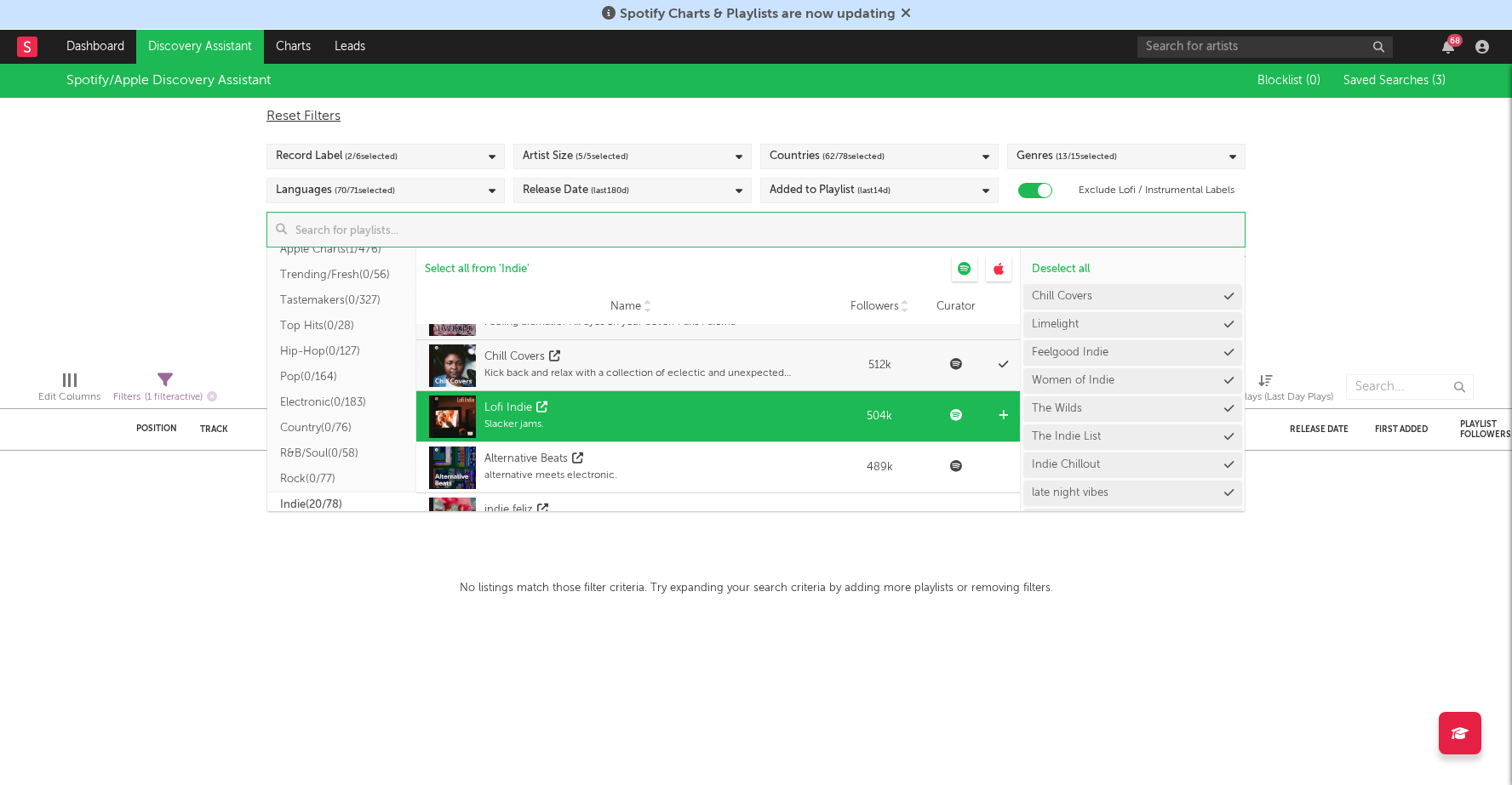
click at [750, 418] on div "Lofi Indie Slacker jams." at bounding box center [631, 416] width 412 height 51
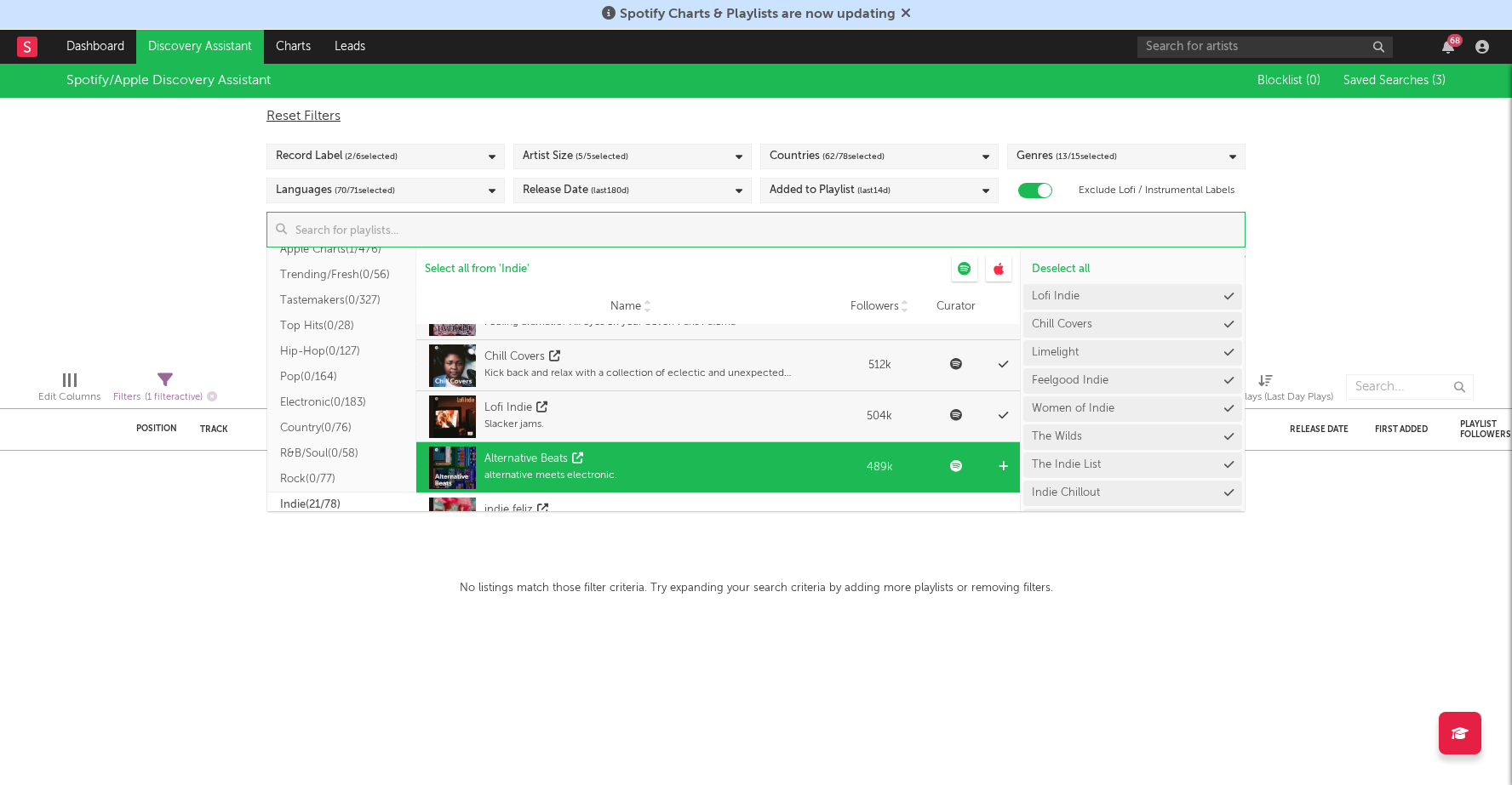
click at [750, 476] on div "Alternative Beats alternative meets electronic." at bounding box center [631, 467] width 412 height 51
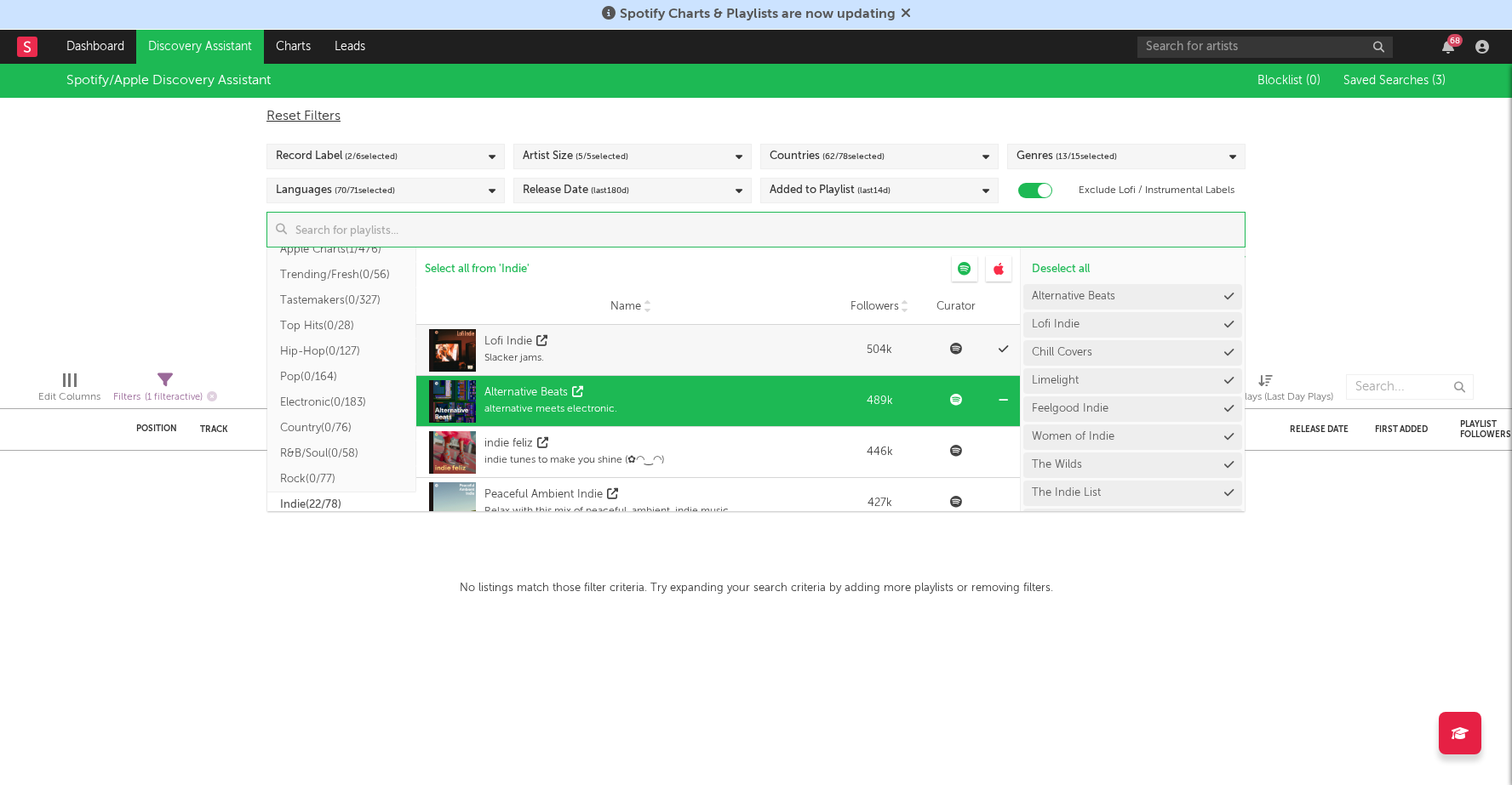
click at [750, 476] on div "indie feliz indie tunes to make you shine (✿◠‿◠)" at bounding box center [631, 453] width 412 height 51
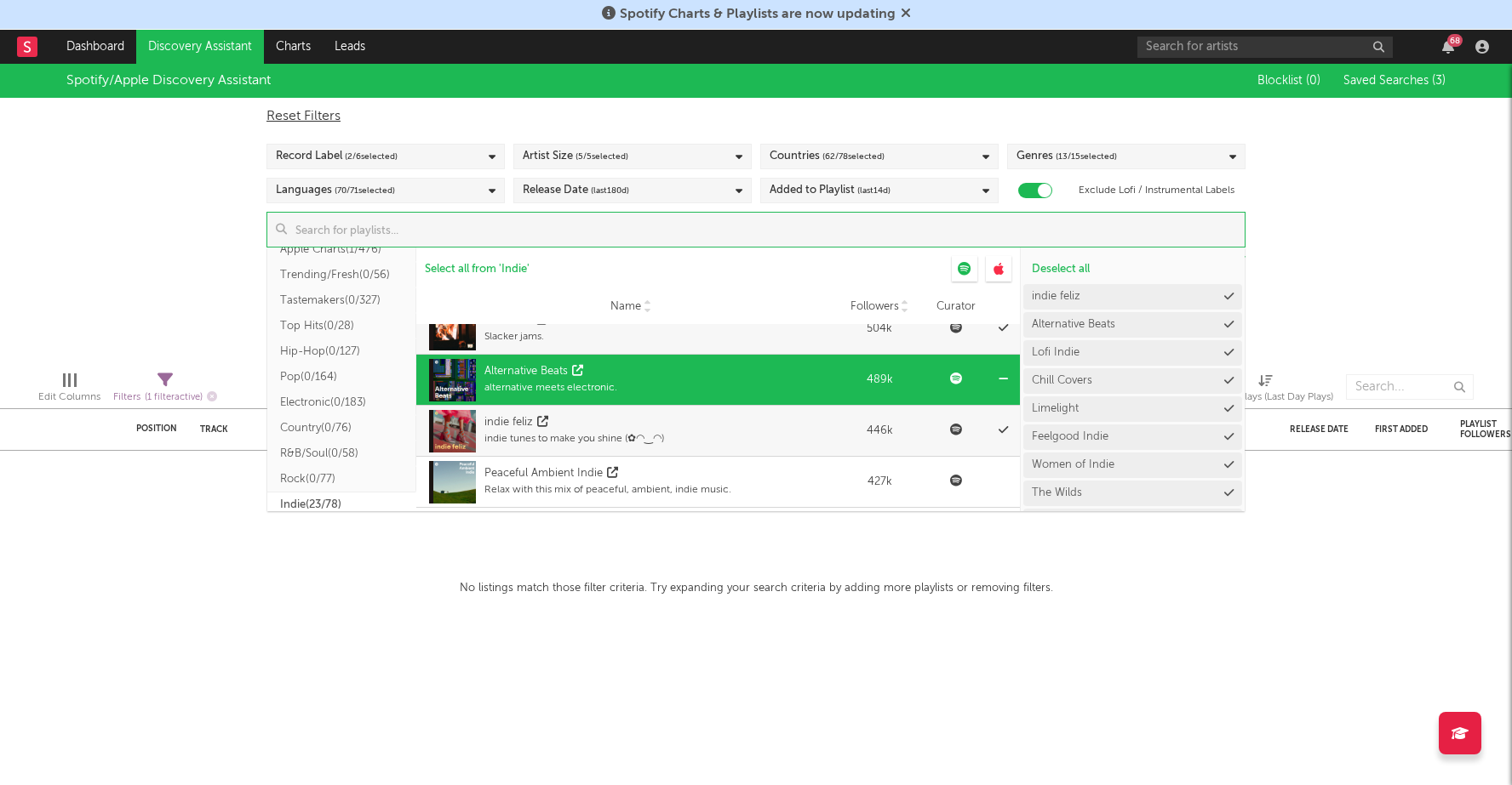
click at [750, 476] on div "Peaceful Ambient Indie Relax with this mix of peaceful, ambient, indie music." at bounding box center [631, 482] width 412 height 51
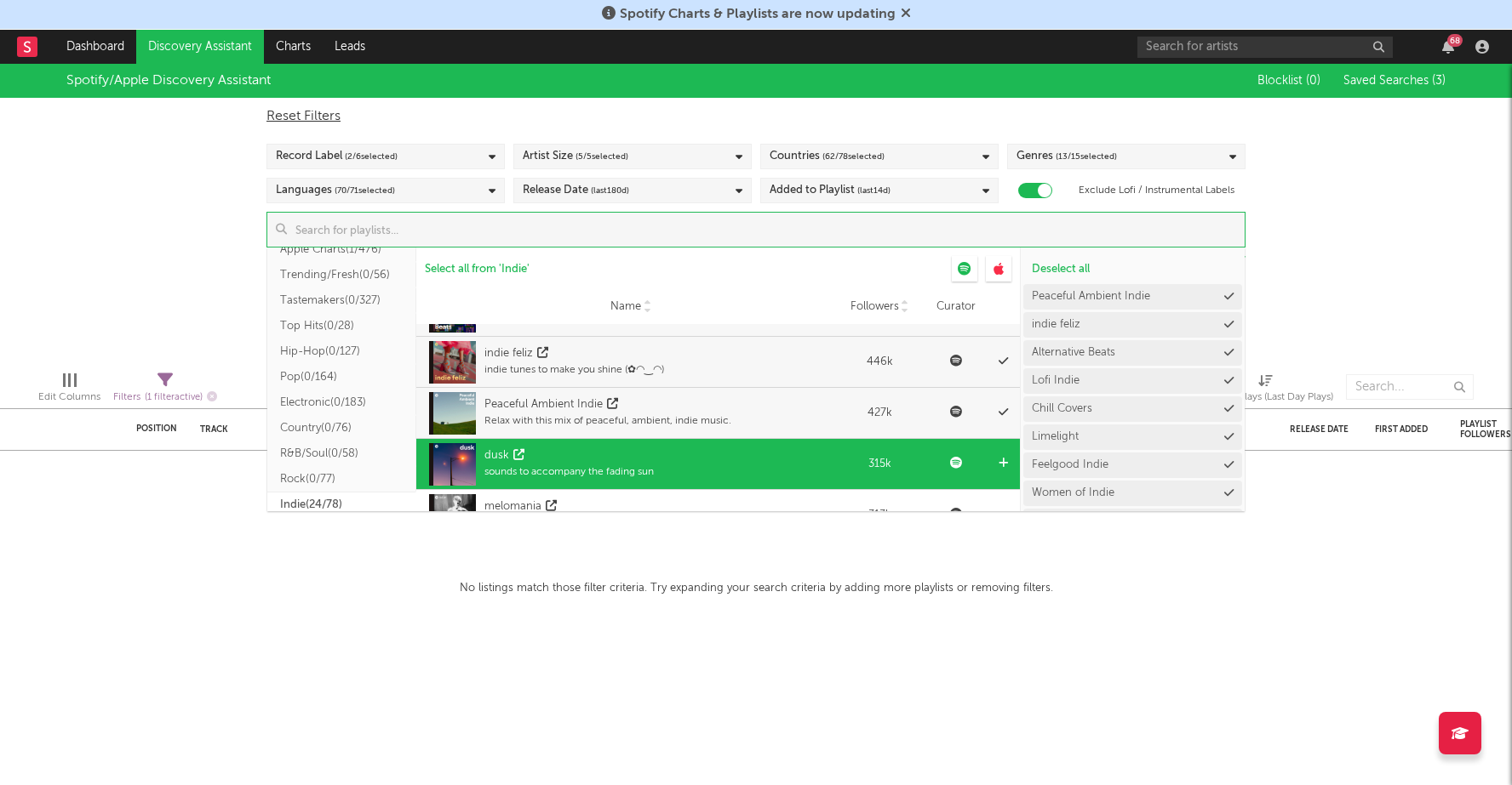
click at [753, 467] on div "dusk sounds to accompany the fading sun" at bounding box center [631, 464] width 412 height 51
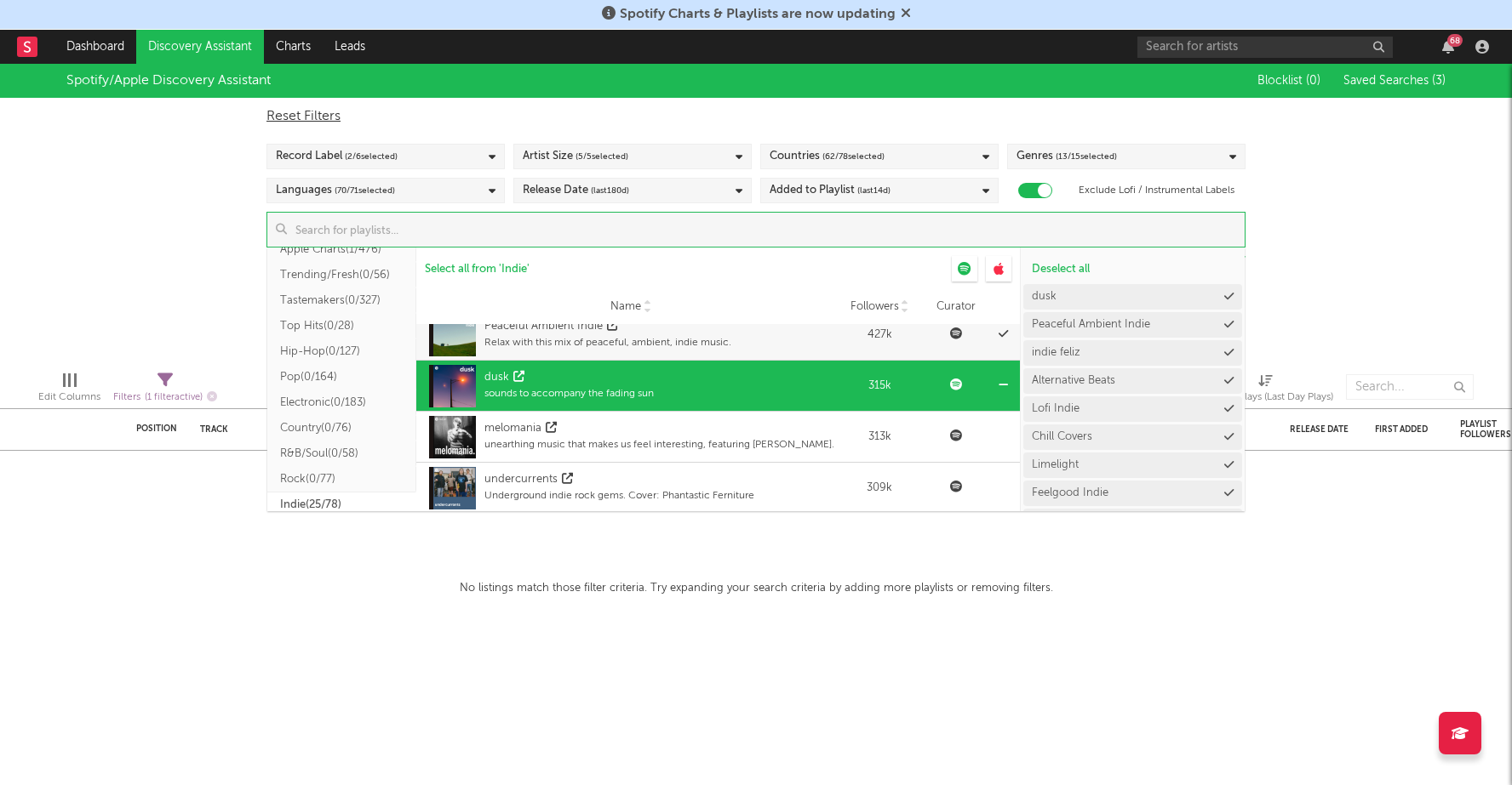
click at [753, 467] on div "undercurrents Underground indie rock gems. Cover: Phantastic Ferniture" at bounding box center [631, 488] width 412 height 51
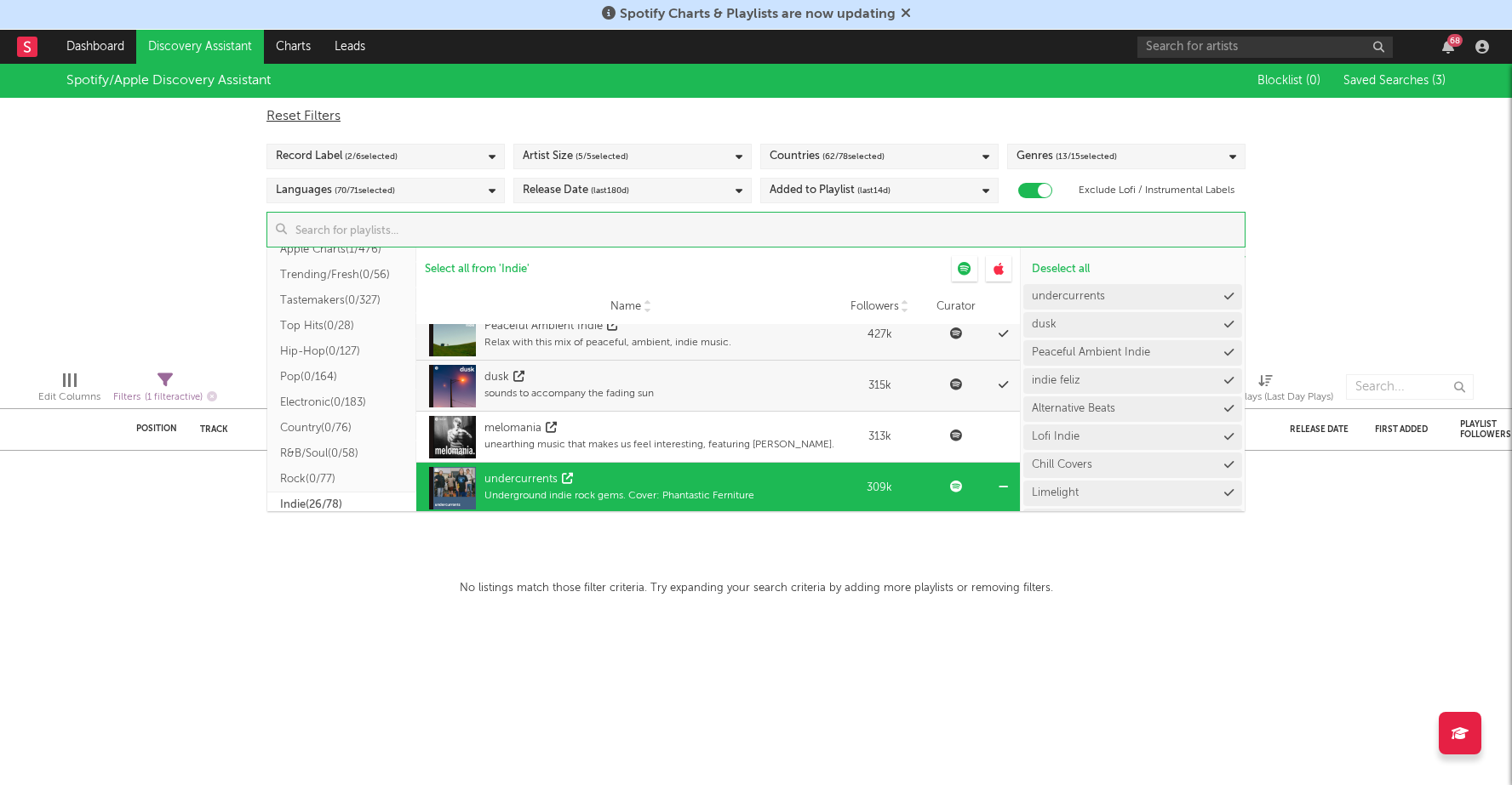
click at [753, 439] on div "unearthing music that makes us feel interesting, featuring dove ellis." at bounding box center [660, 445] width 350 height 15
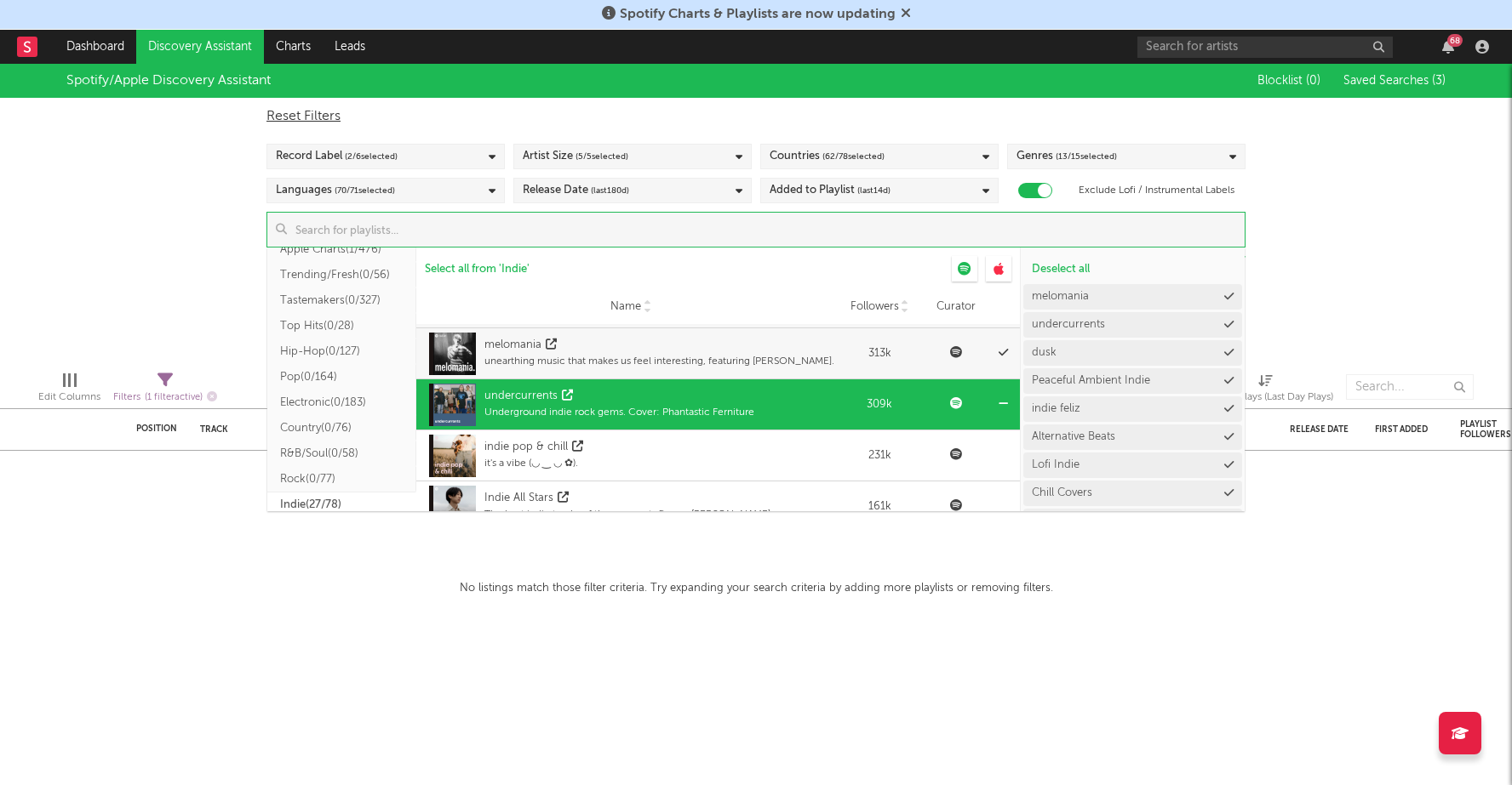
click at [761, 477] on div "indie pop & chill it's a vibe (◡ ‿ ◡ ✿)." at bounding box center [631, 455] width 412 height 51
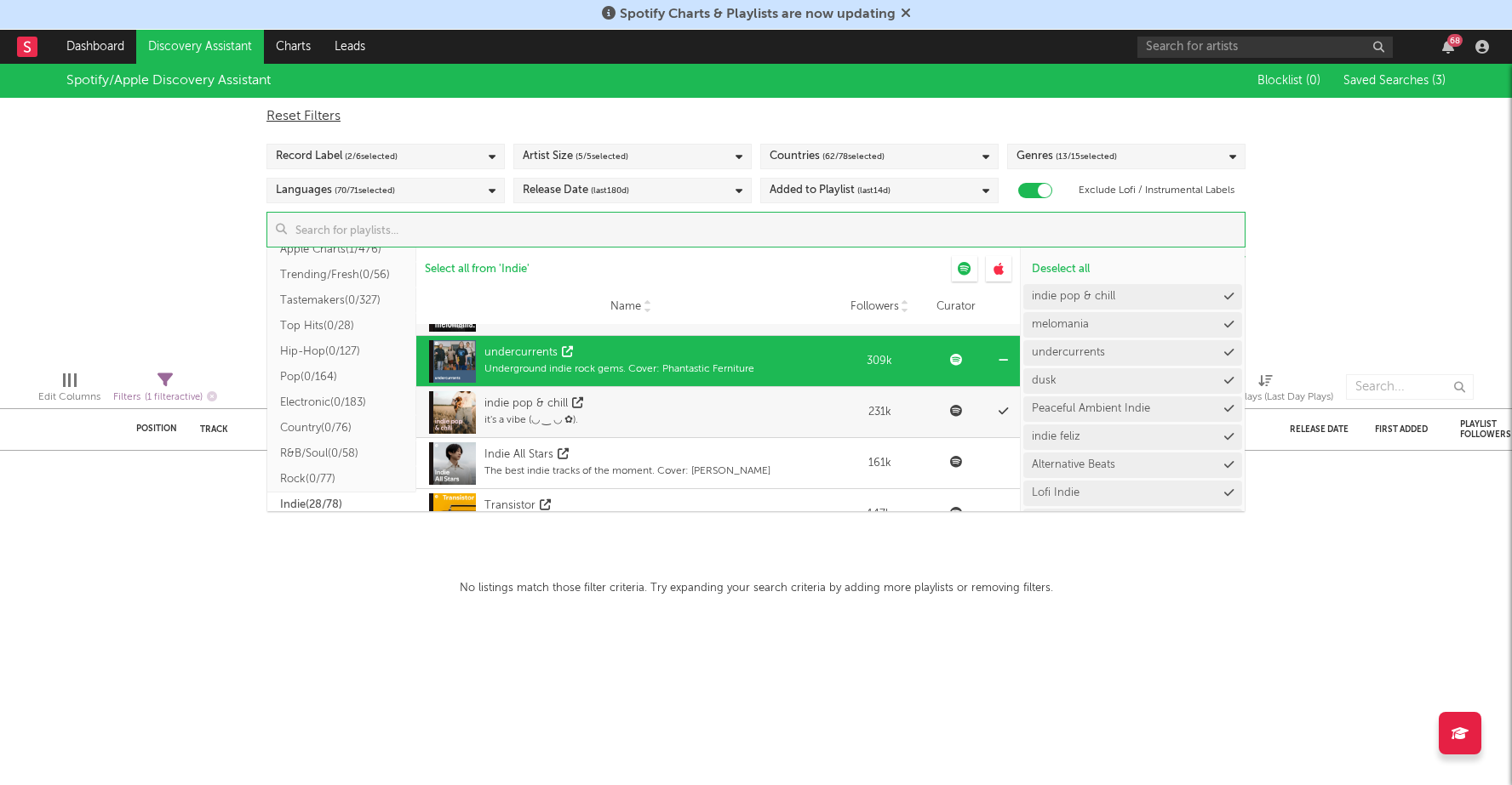
click at [761, 477] on div "Indie All Stars The best indie tracks of the moment. Cover: yung kai" at bounding box center [631, 464] width 412 height 51
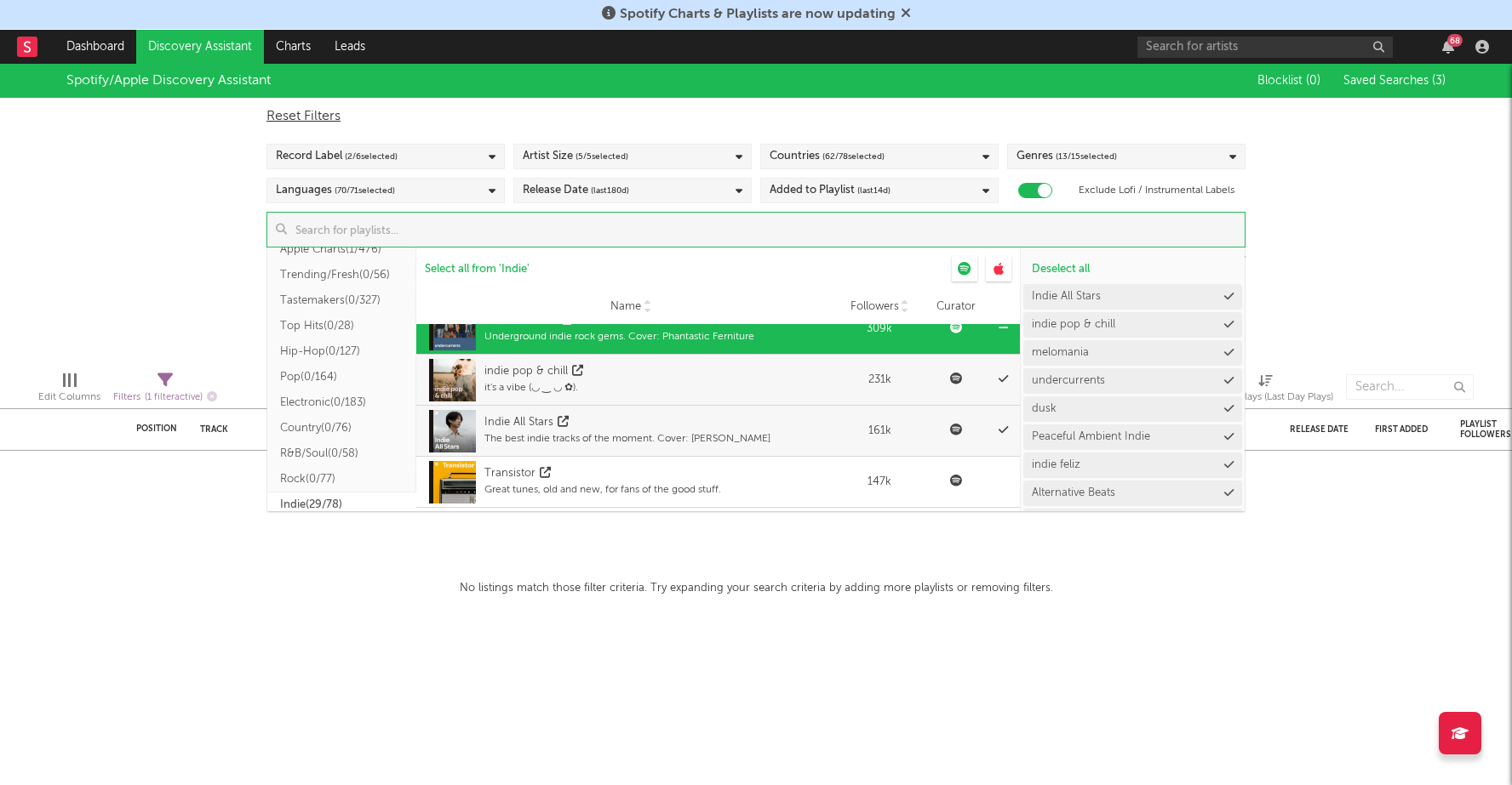
scroll to position [1363, 0]
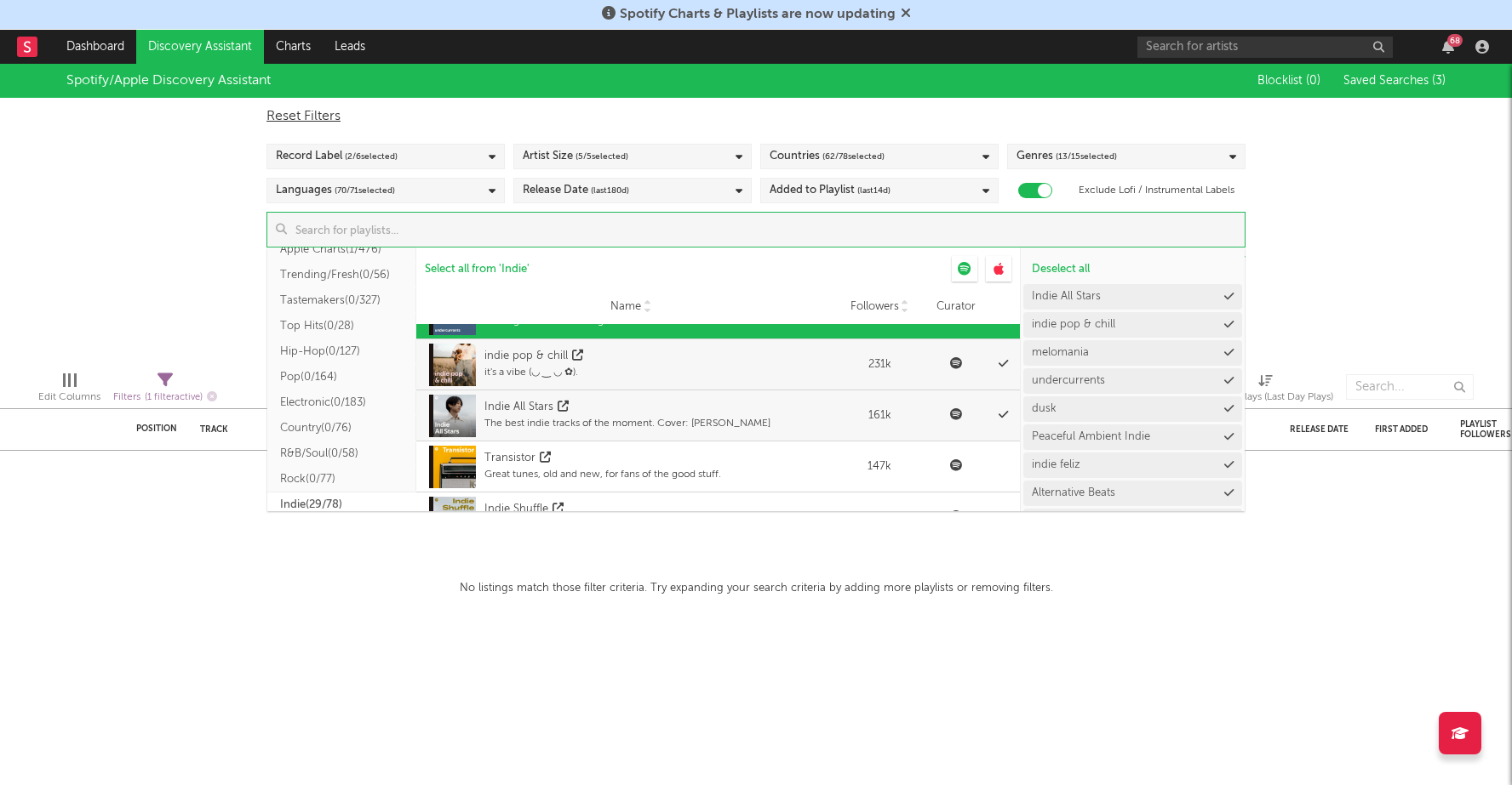
click at [761, 477] on div "Transistor Great tunes, old and new, for fans of the good stuff." at bounding box center [631, 467] width 412 height 51
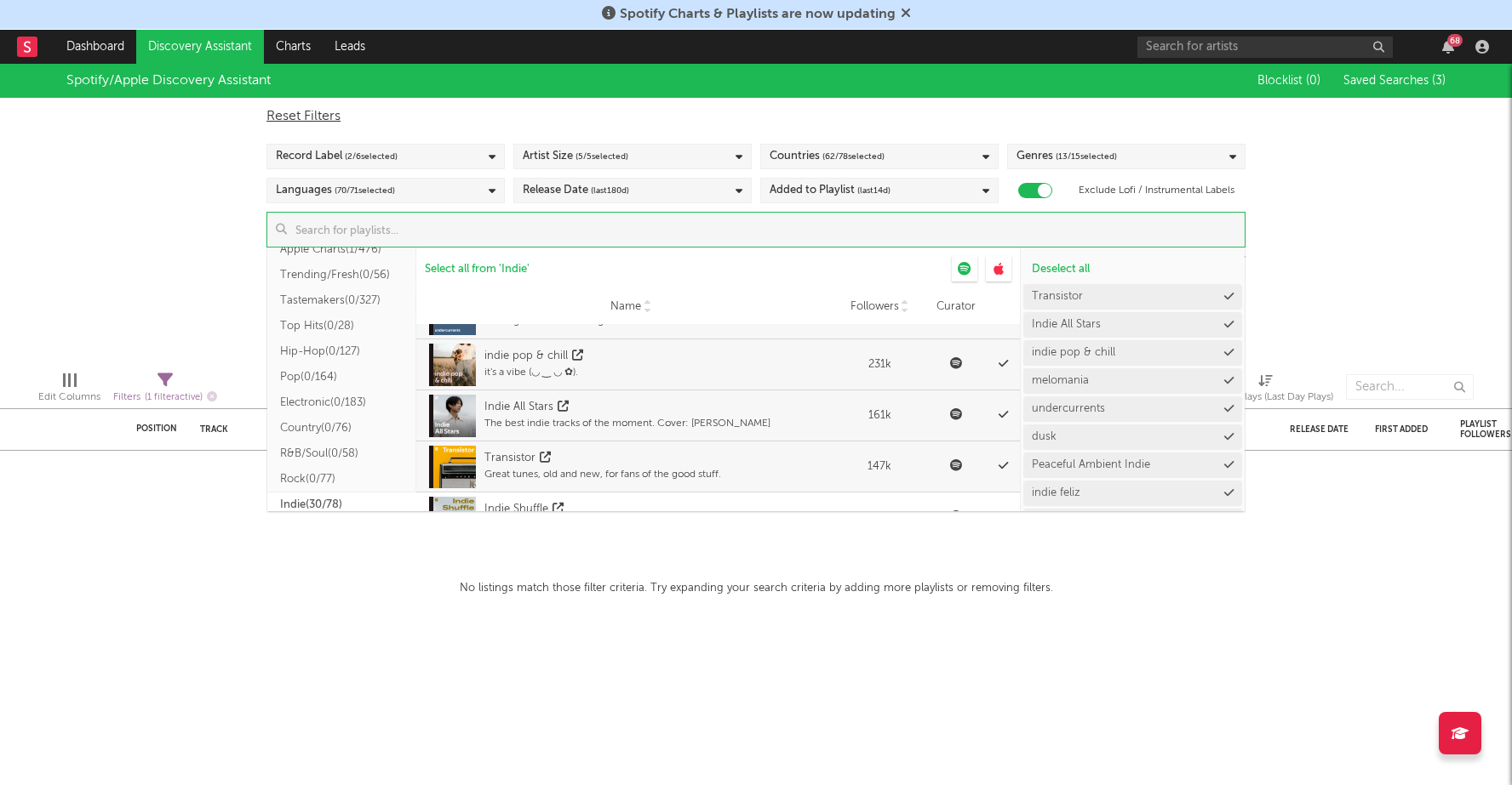
click at [1051, 104] on div "Reset Filters Record Label ( 2 / 6 selected) Artist Size ( 5 / 5 selected) Coun…" at bounding box center [756, 172] width 996 height 150
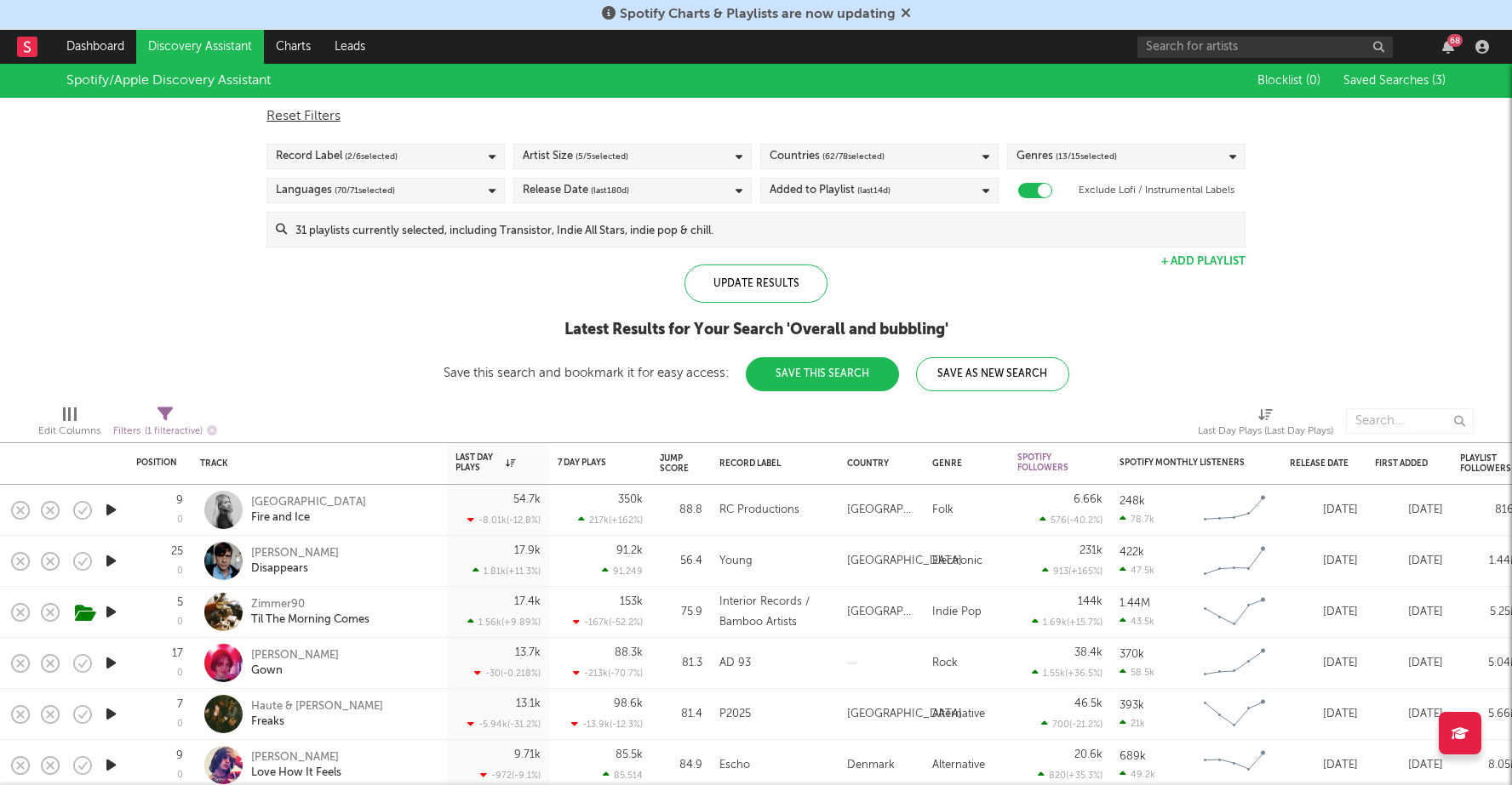
click at [342, 152] on div "Record Label ( 2 / 6 selected)" at bounding box center [336, 156] width 122 height 20
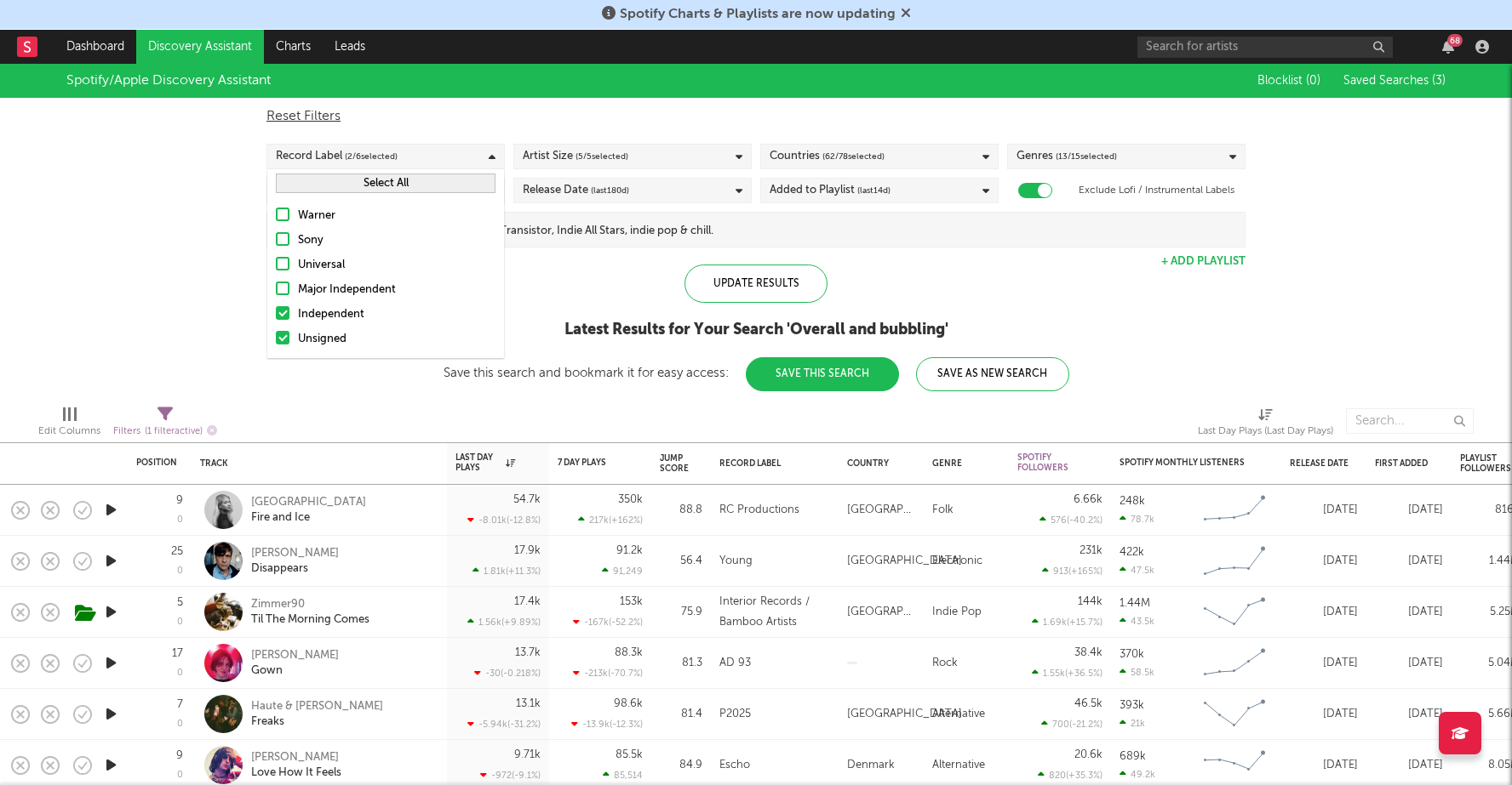
click at [127, 259] on div "Spotify/Apple Discovery Assistant Blocklist ( 0 ) Saved Searches ( 3 ) Reset Fi…" at bounding box center [756, 228] width 1512 height 328
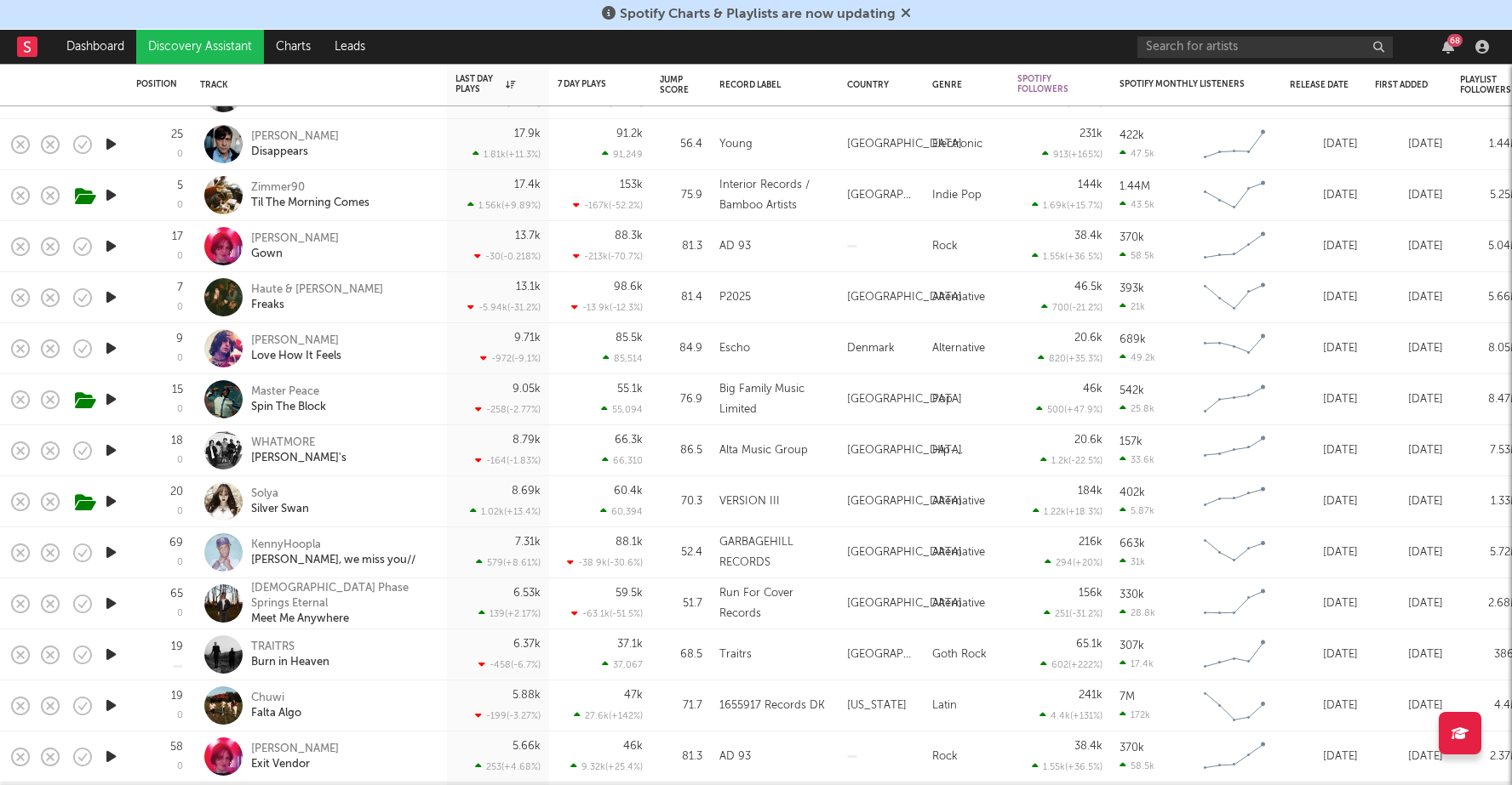
click at [104, 656] on icon "button" at bounding box center [111, 655] width 18 height 21
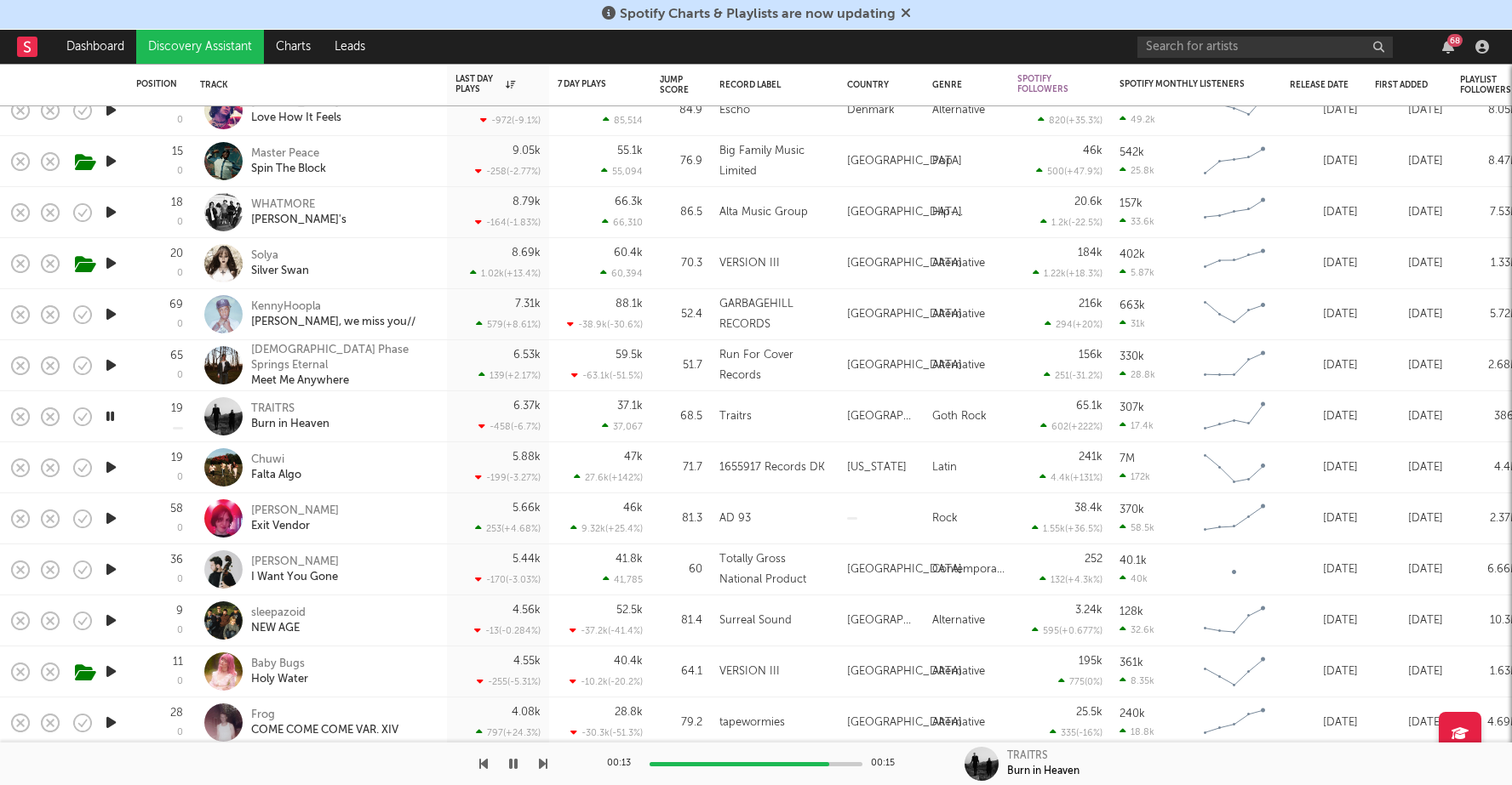
click at [118, 672] on icon "button" at bounding box center [111, 671] width 18 height 21
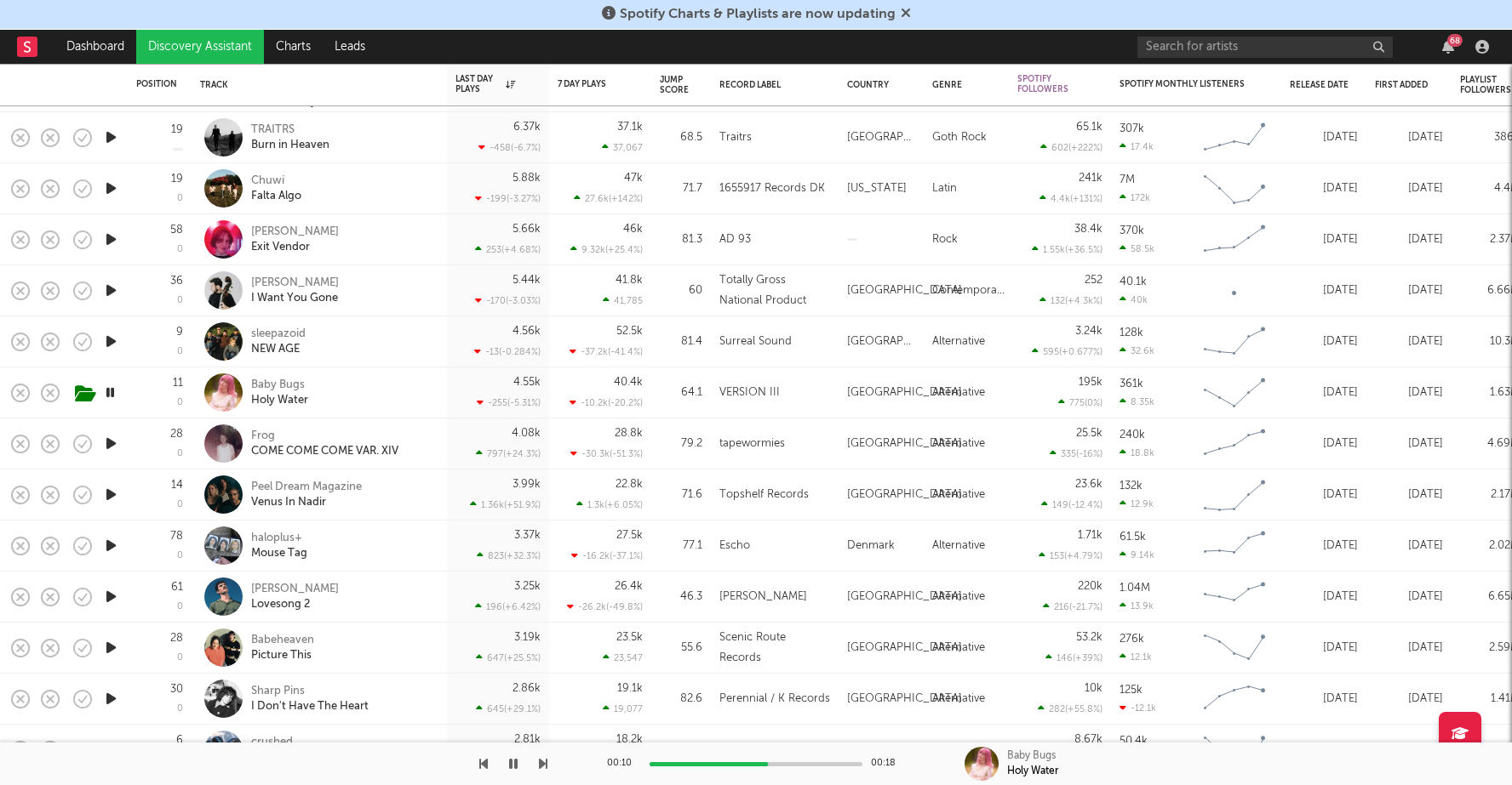
click at [117, 593] on icon "button" at bounding box center [111, 596] width 18 height 21
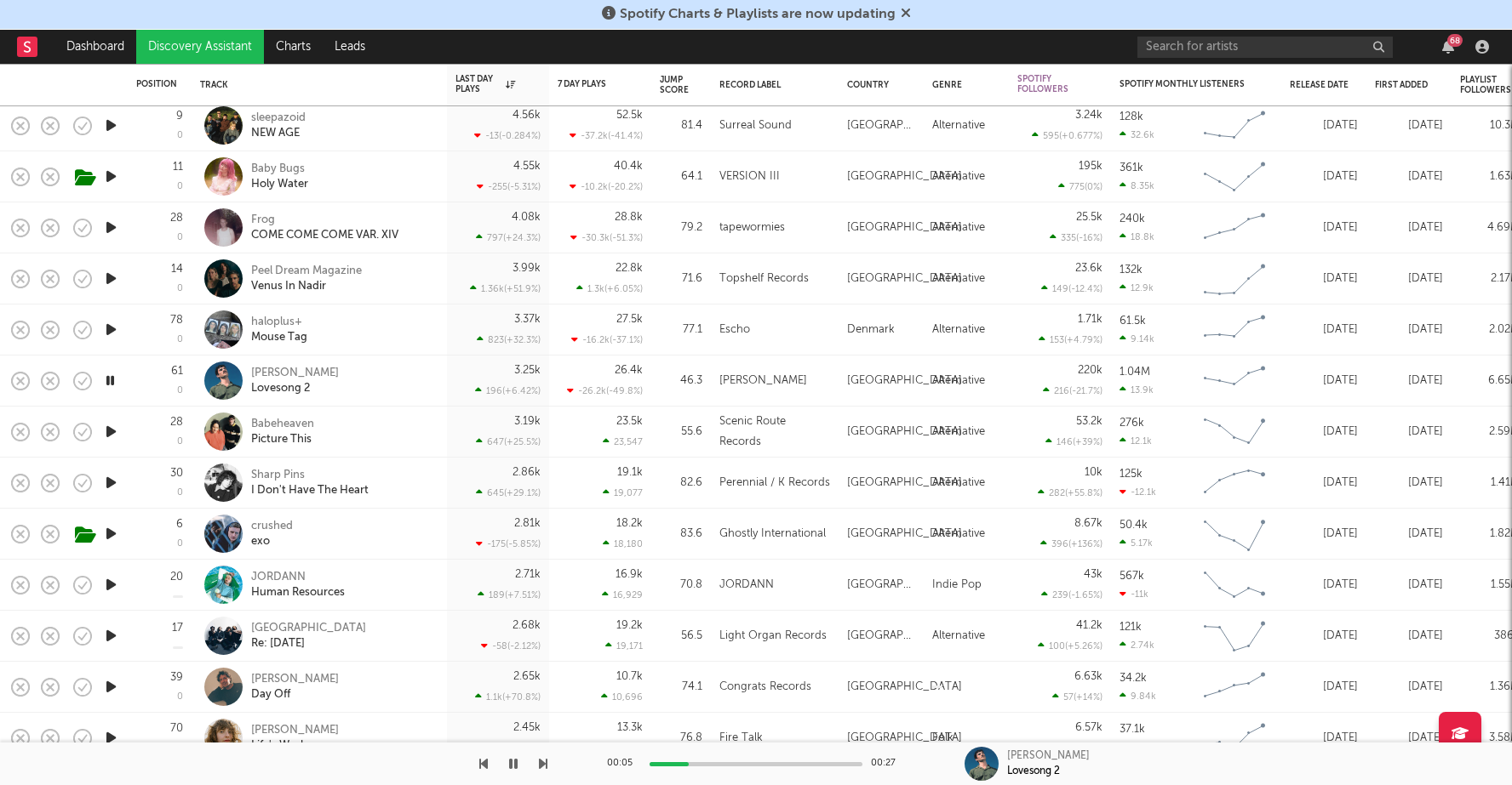
click at [113, 533] on icon "button" at bounding box center [111, 534] width 18 height 21
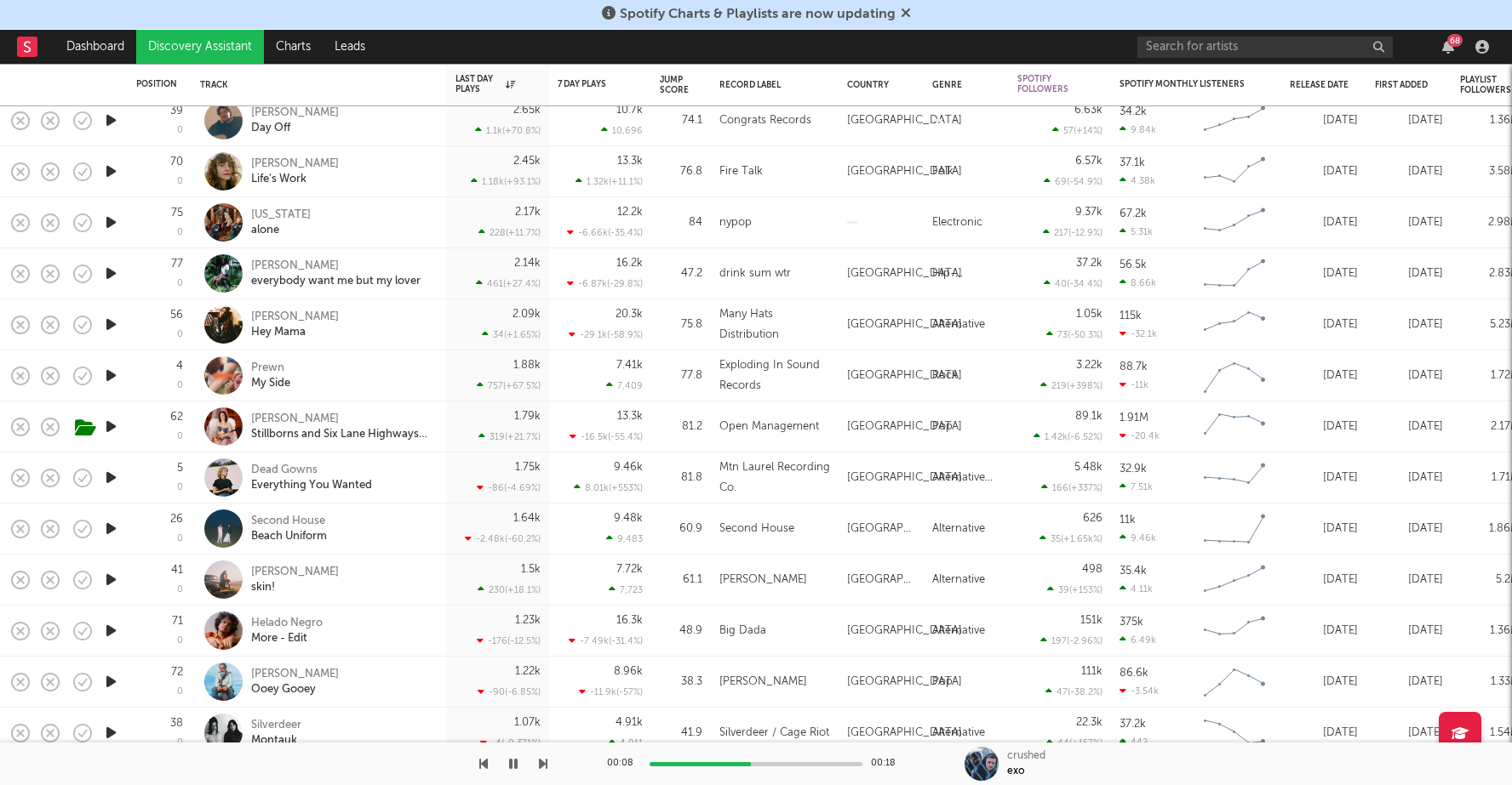
click at [110, 580] on icon "button" at bounding box center [111, 579] width 18 height 21
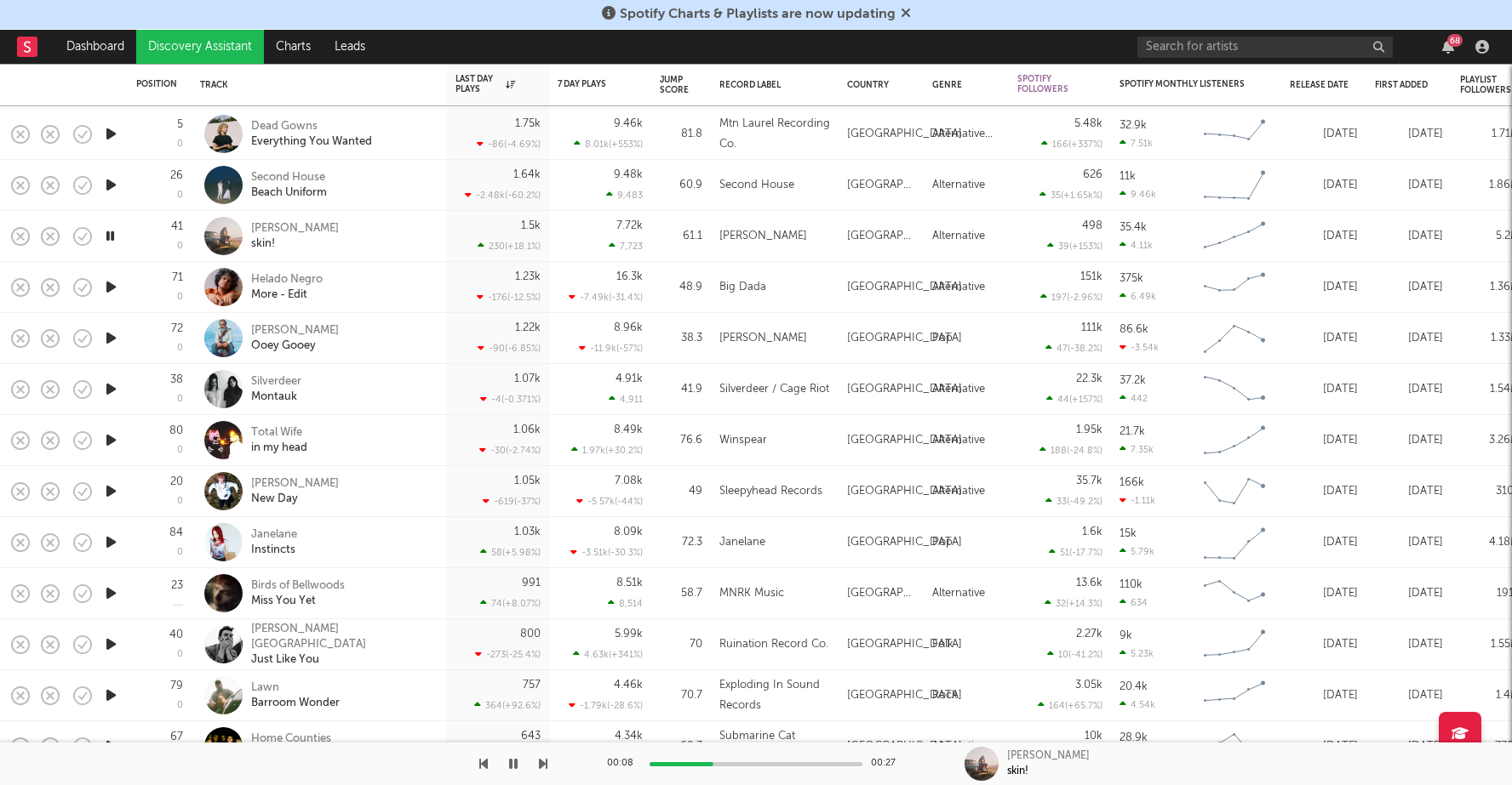
click at [113, 586] on icon "button" at bounding box center [111, 593] width 18 height 21
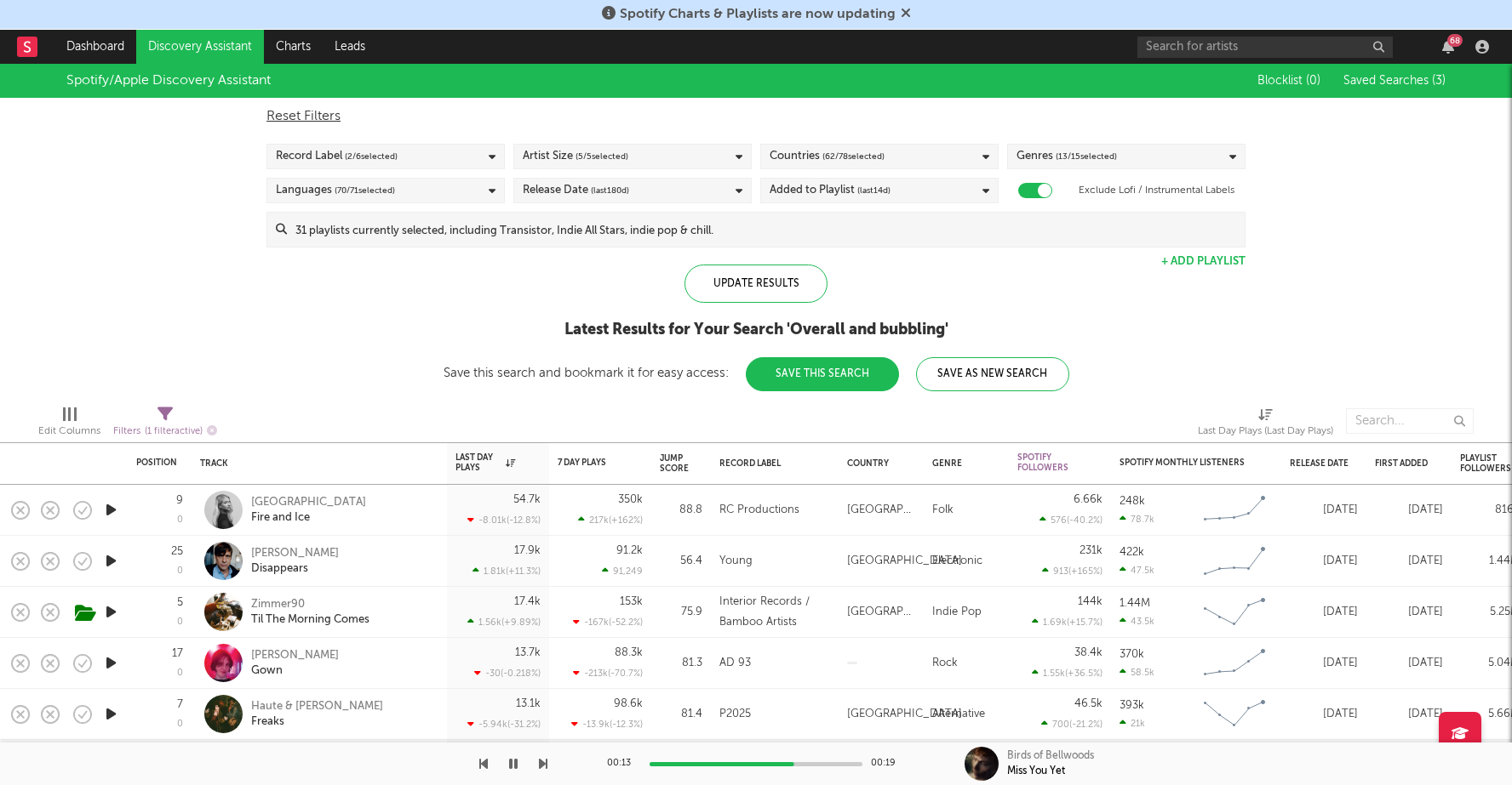
click at [861, 155] on span "( 62 / 78 selected)" at bounding box center [853, 156] width 62 height 20
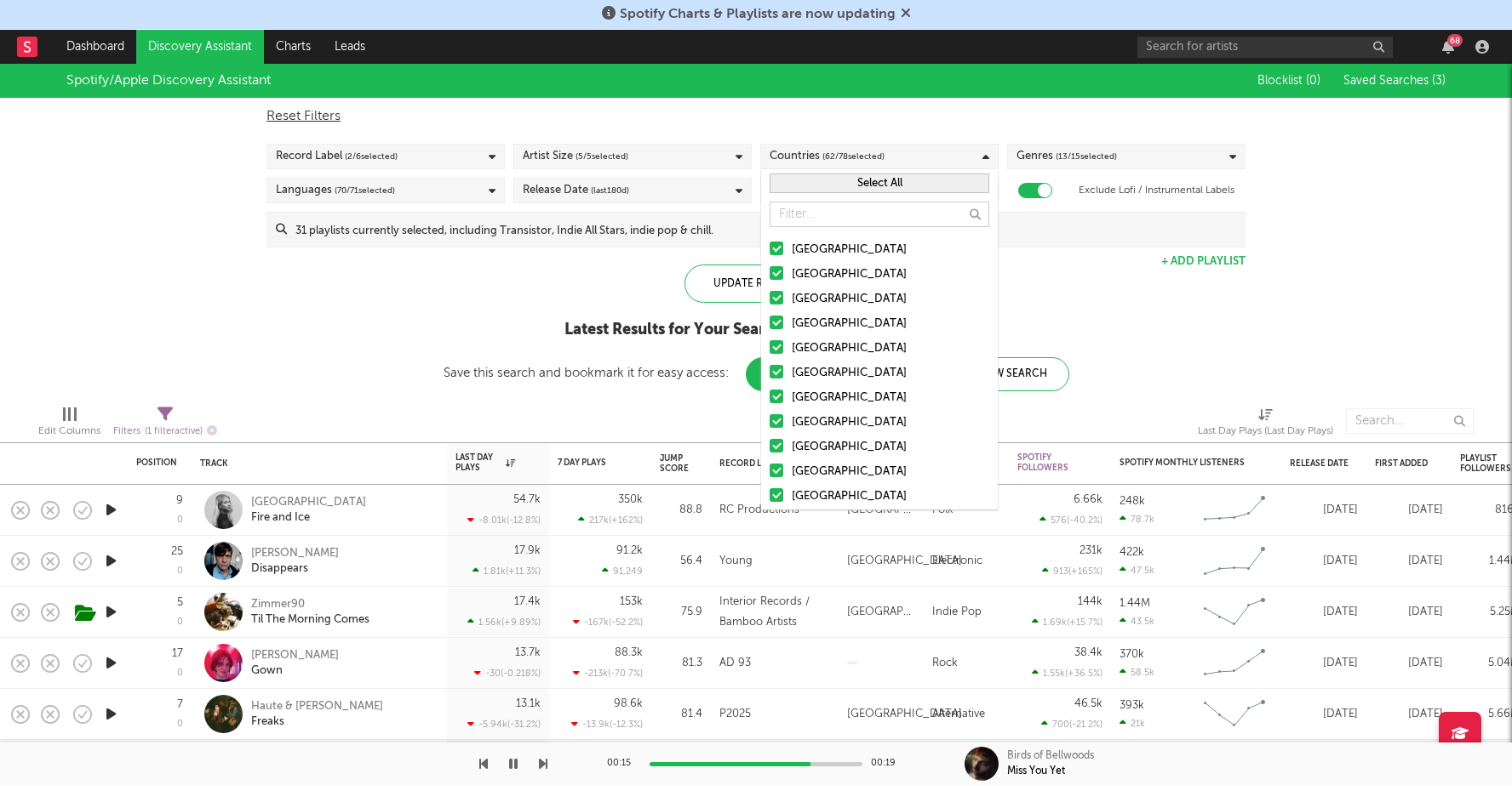
click at [781, 268] on div at bounding box center [776, 273] width 14 height 14
click at [770, 268] on input "Australia" at bounding box center [770, 275] width 0 height 20
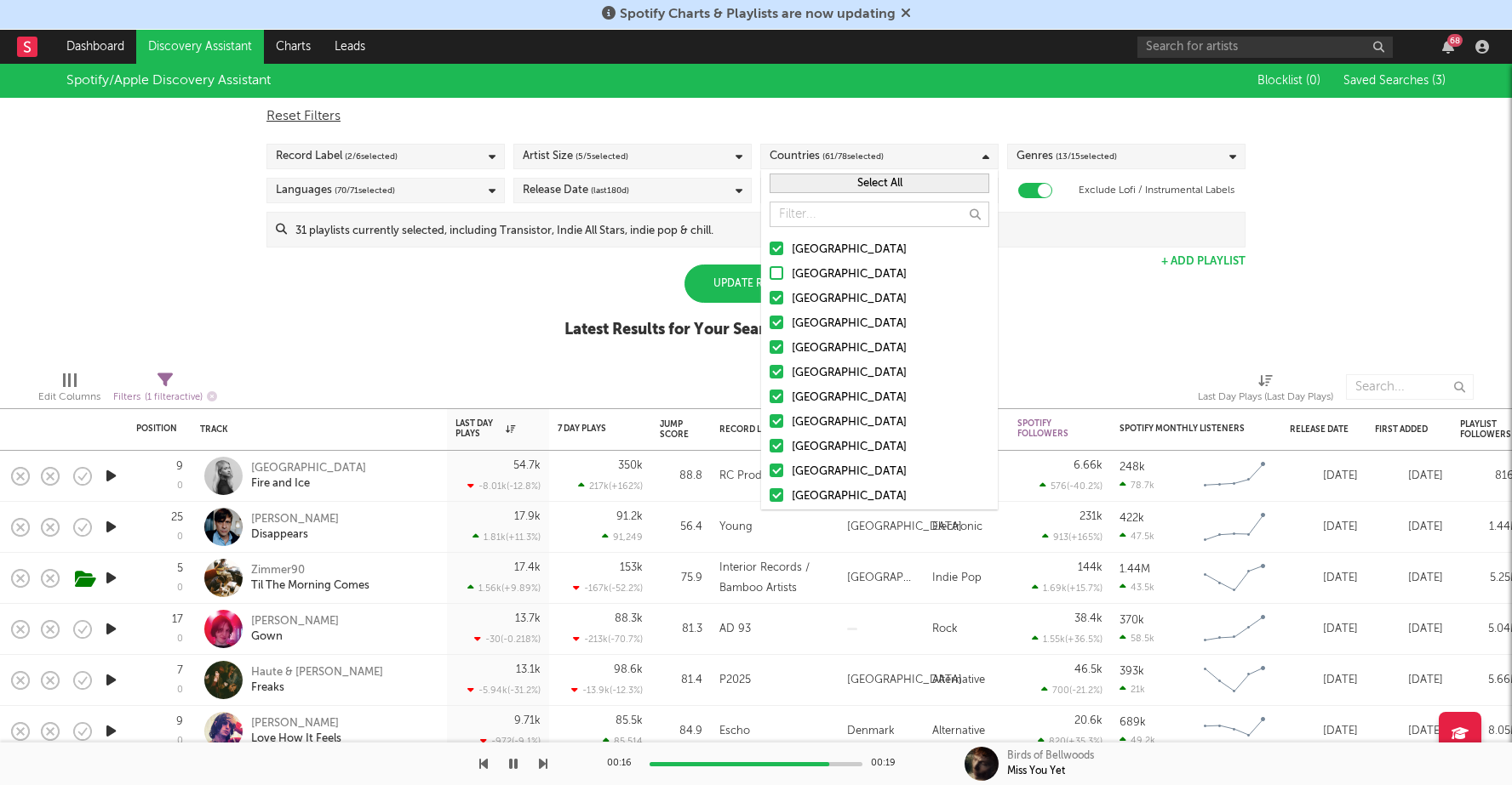
click at [780, 303] on div at bounding box center [776, 297] width 14 height 14
click at [770, 303] on input "[GEOGRAPHIC_DATA]" at bounding box center [770, 300] width 0 height 20
click at [782, 324] on div at bounding box center [776, 322] width 14 height 14
click at [770, 324] on input "[GEOGRAPHIC_DATA]" at bounding box center [770, 324] width 0 height 20
click at [782, 340] on label "Ireland" at bounding box center [879, 349] width 220 height 20
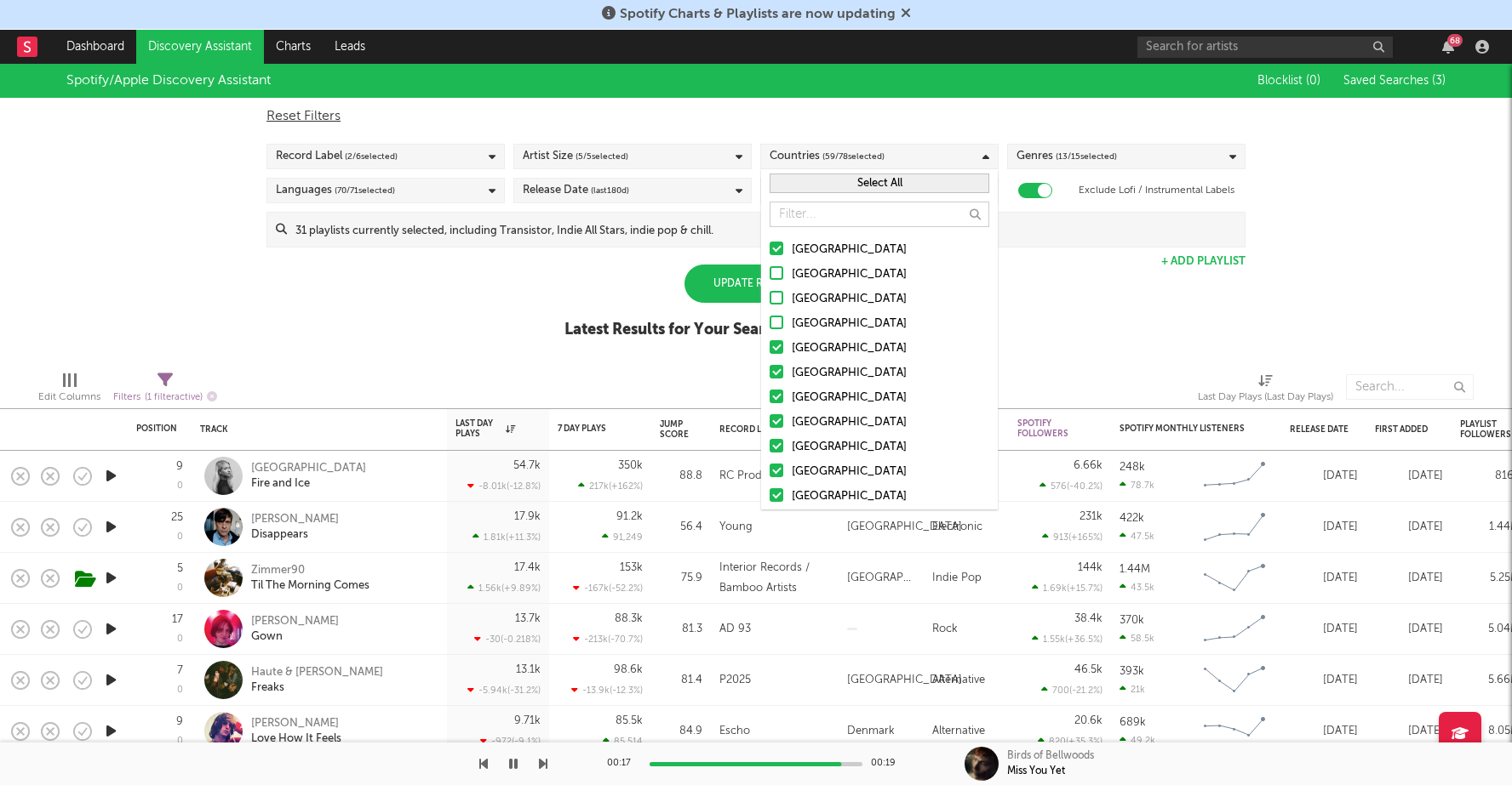
click at [770, 340] on input "Ireland" at bounding box center [770, 349] width 0 height 20
click at [778, 389] on div at bounding box center [776, 396] width 14 height 14
click at [770, 389] on input "[GEOGRAPHIC_DATA]" at bounding box center [770, 399] width 0 height 20
click at [583, 349] on div "Update Results Latest Results for Your Search ' Overall and bubbling '" at bounding box center [756, 311] width 384 height 93
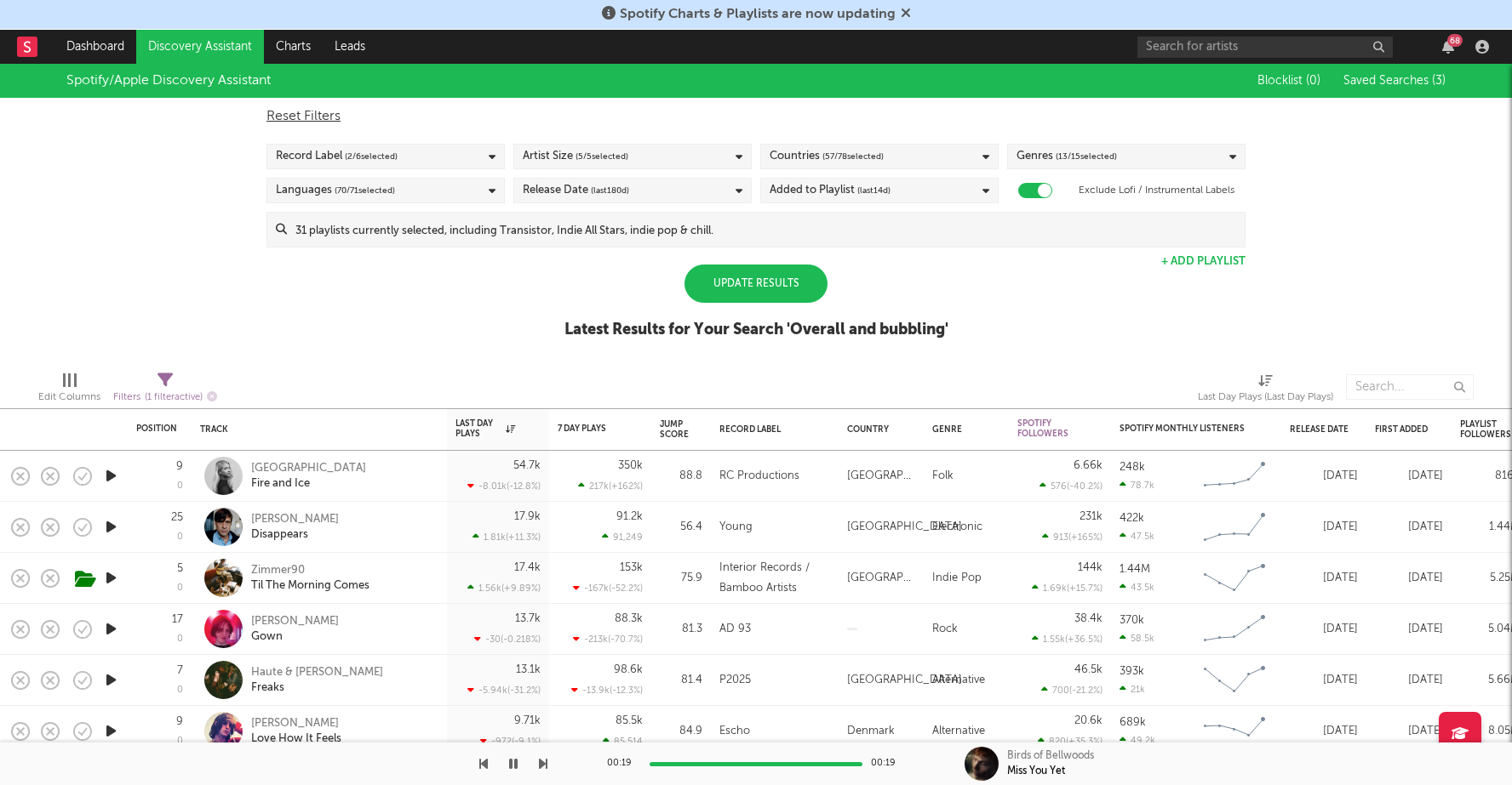
click at [729, 267] on div "Update Results" at bounding box center [756, 283] width 143 height 38
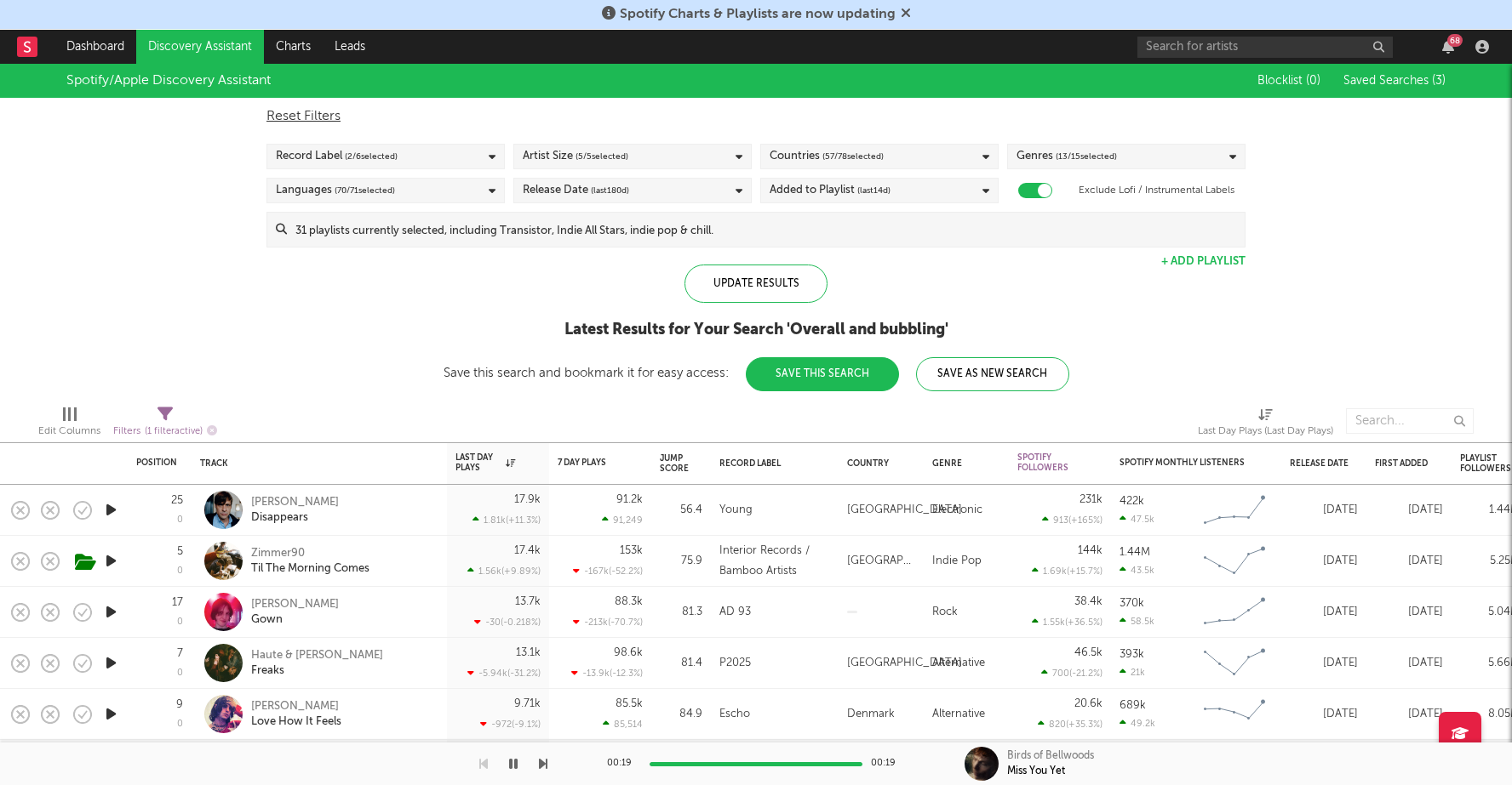
click at [105, 502] on icon "button" at bounding box center [111, 509] width 18 height 21
click at [734, 763] on div at bounding box center [756, 765] width 212 height 5
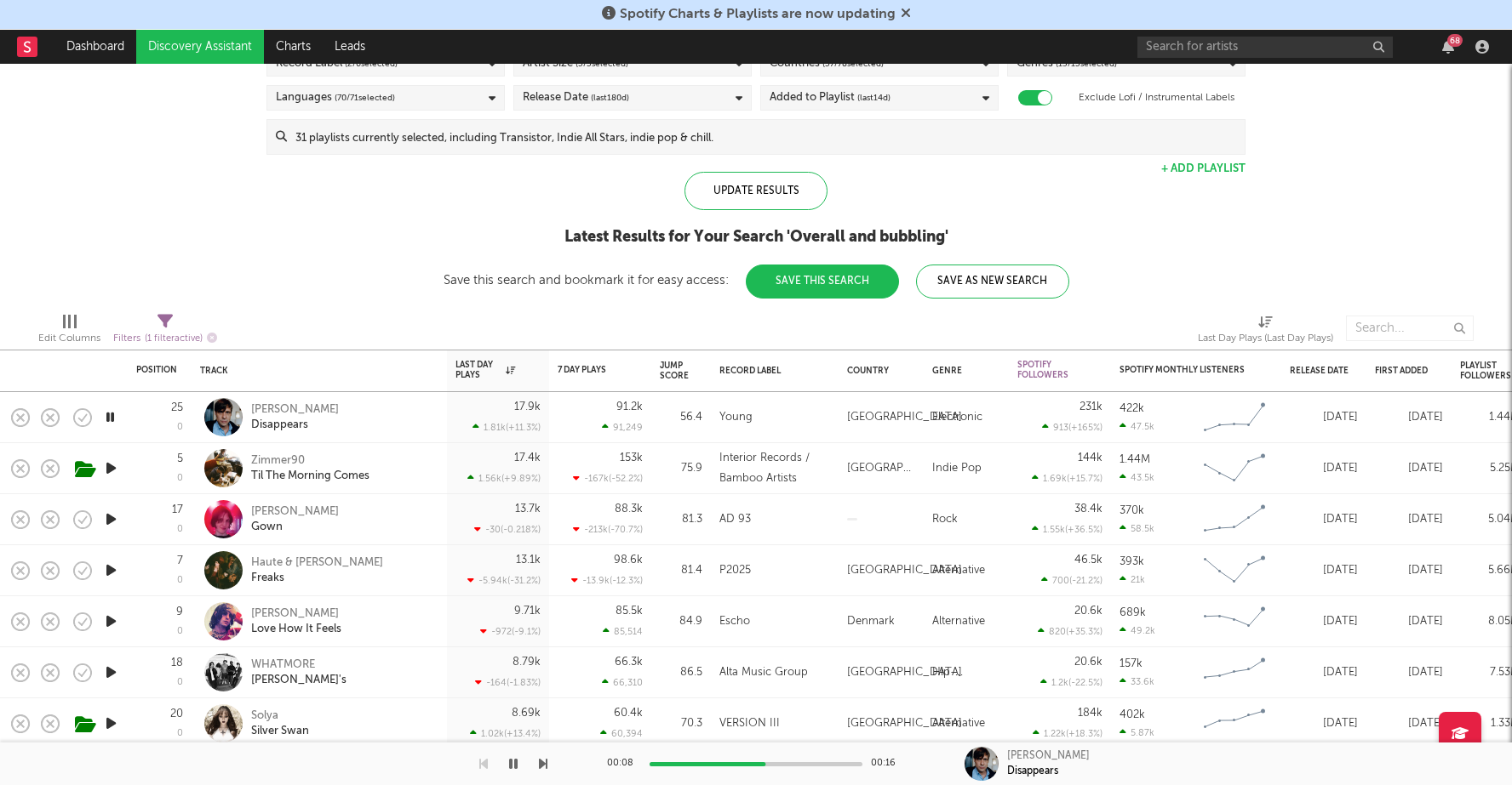
click at [110, 564] on icon "button" at bounding box center [111, 570] width 18 height 21
